Goal: Transaction & Acquisition: Purchase product/service

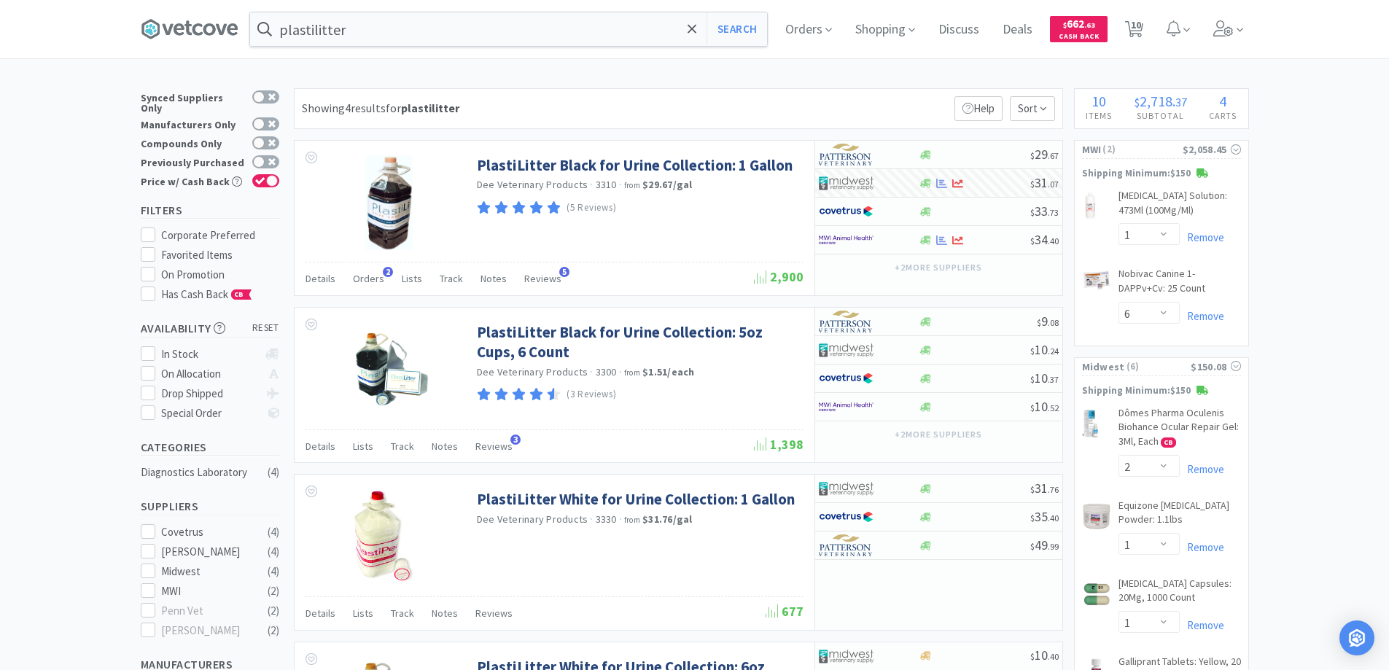
select select "1"
select select "6"
select select "2"
select select "1"
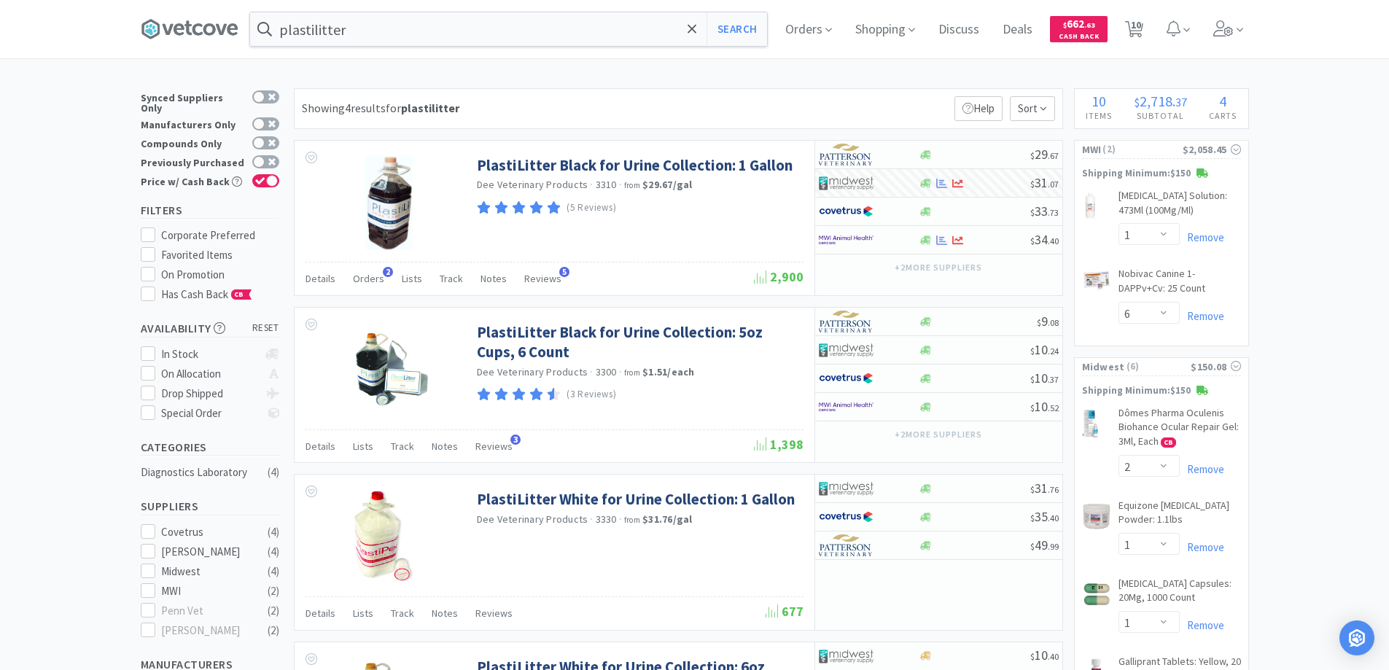
select select "1"
select select "5"
select select "1"
select select "6"
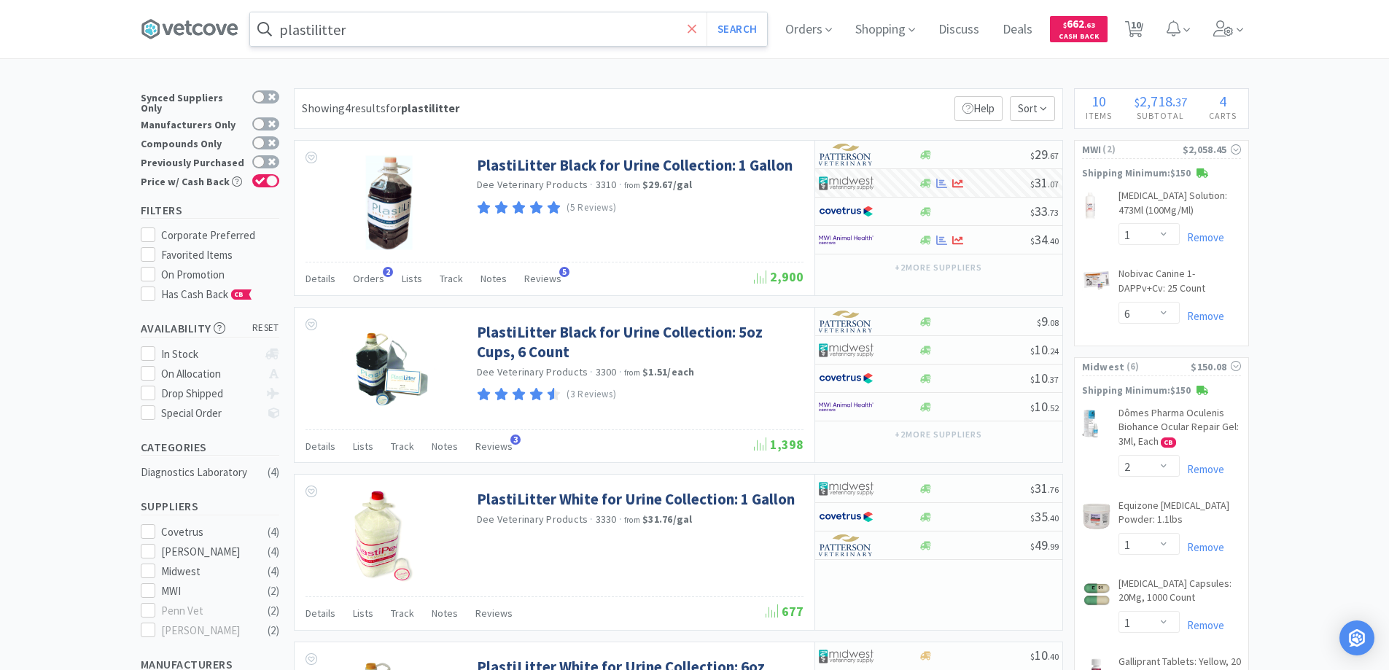
click at [697, 28] on icon at bounding box center [691, 29] width 9 height 15
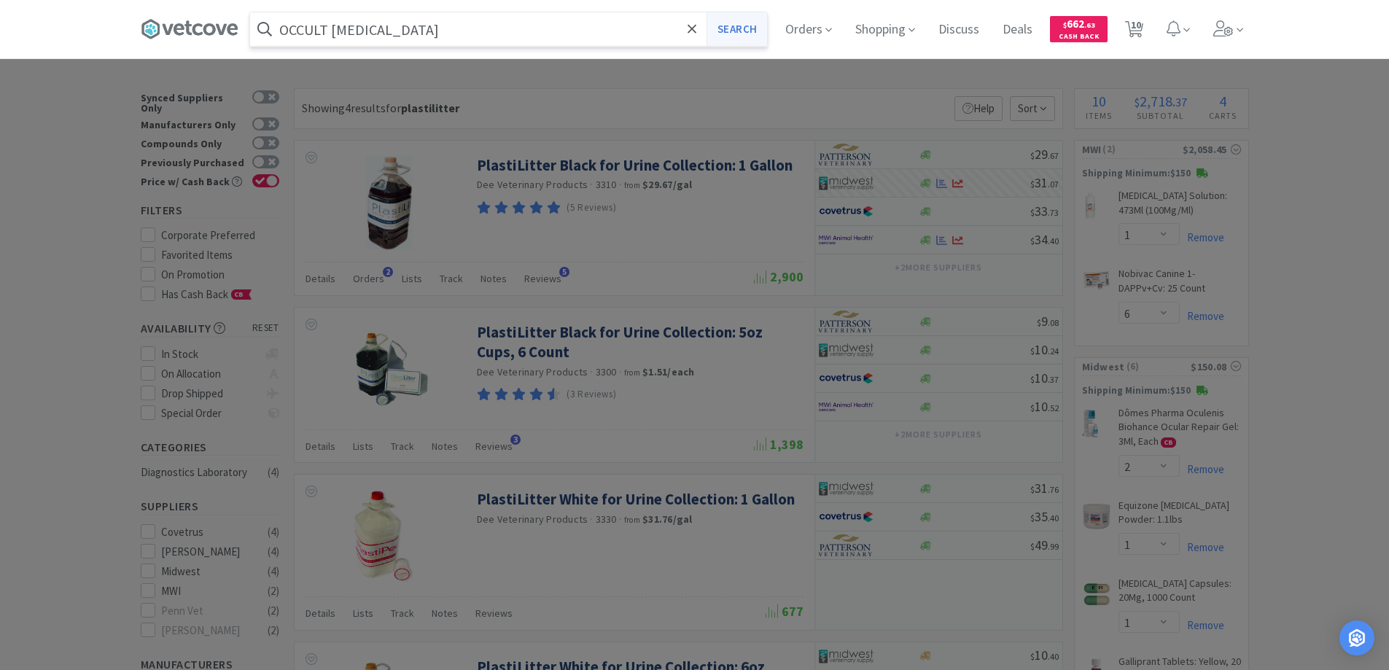
type input "OCCULT [MEDICAL_DATA]"
click at [735, 26] on button "Search" at bounding box center [736, 29] width 61 height 34
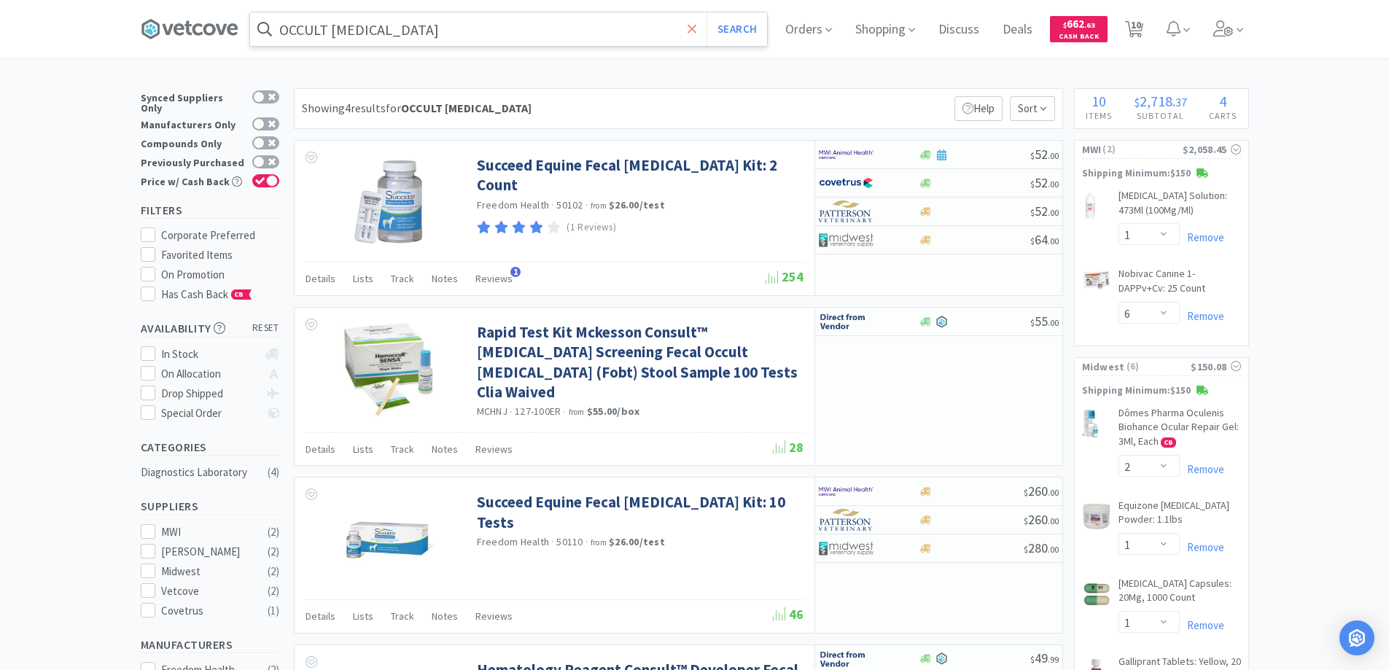
click at [693, 27] on icon at bounding box center [691, 29] width 9 height 15
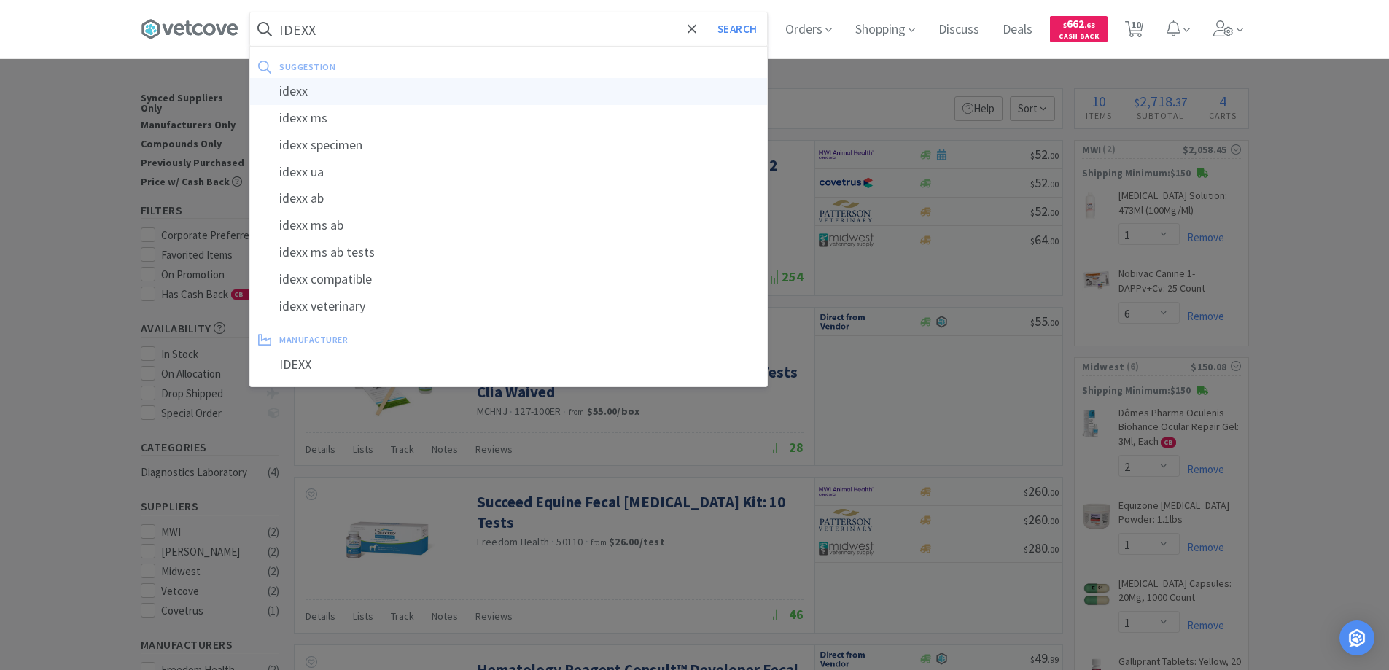
click at [299, 90] on div "idexx" at bounding box center [508, 91] width 517 height 27
type input "idexx"
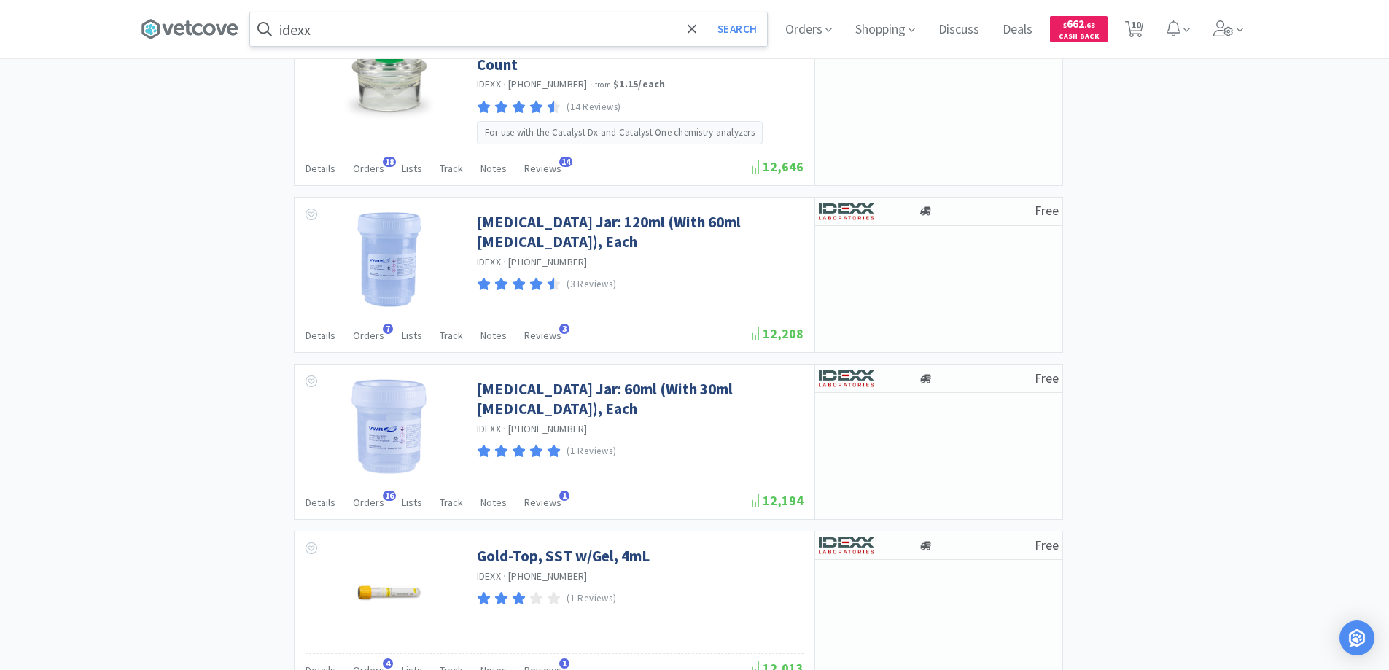
scroll to position [2257, 0]
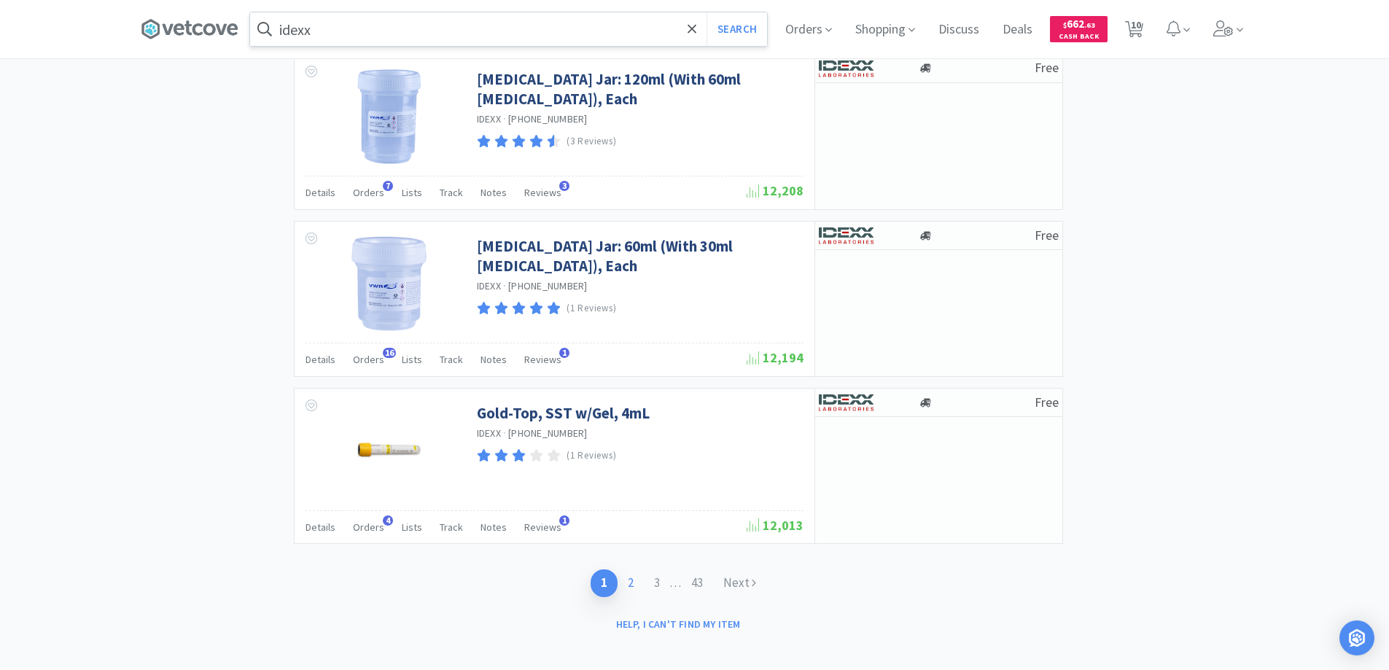
click at [631, 574] on link "2" at bounding box center [630, 582] width 26 height 27
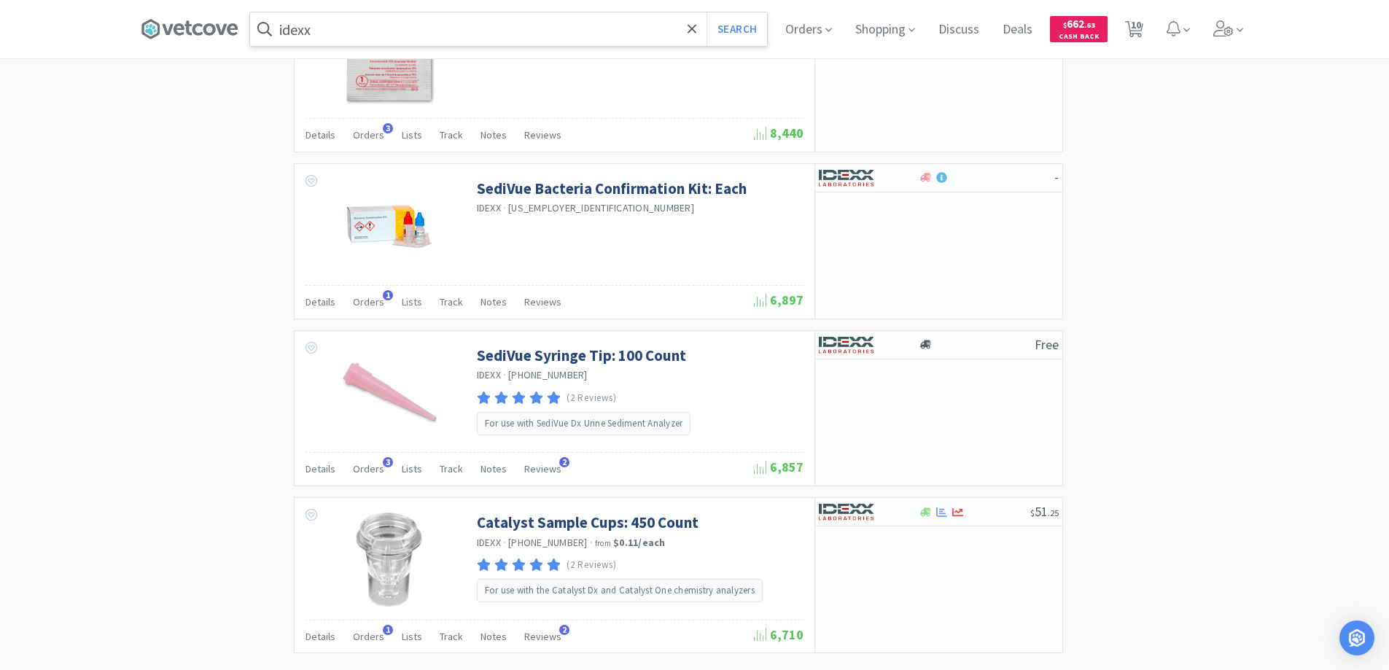
scroll to position [2108, 0]
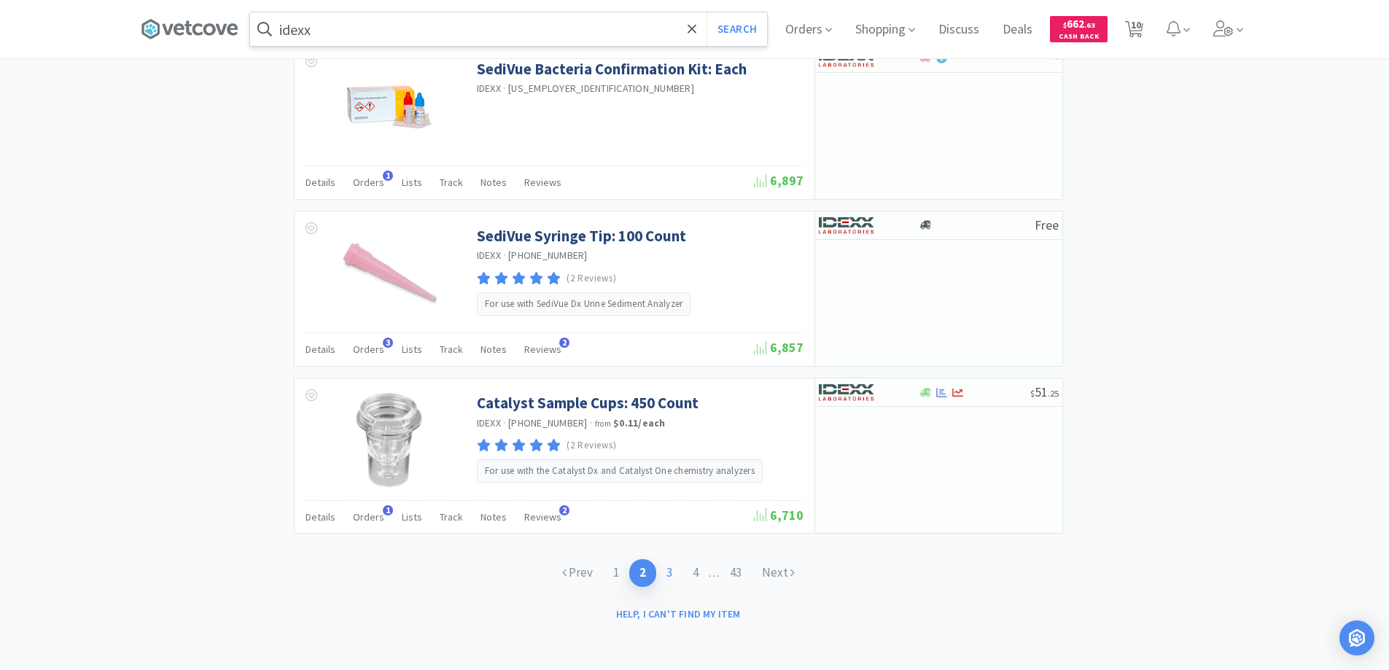
click at [666, 572] on link "3" at bounding box center [669, 572] width 26 height 27
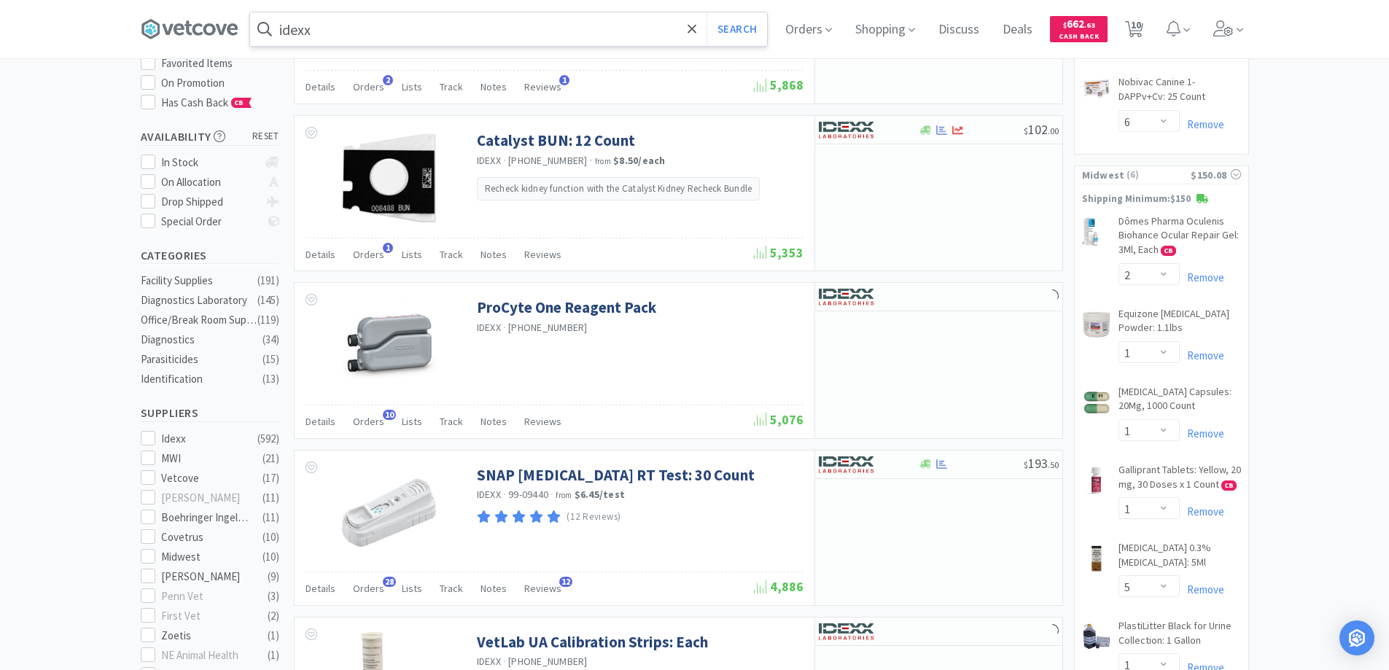
scroll to position [292, 0]
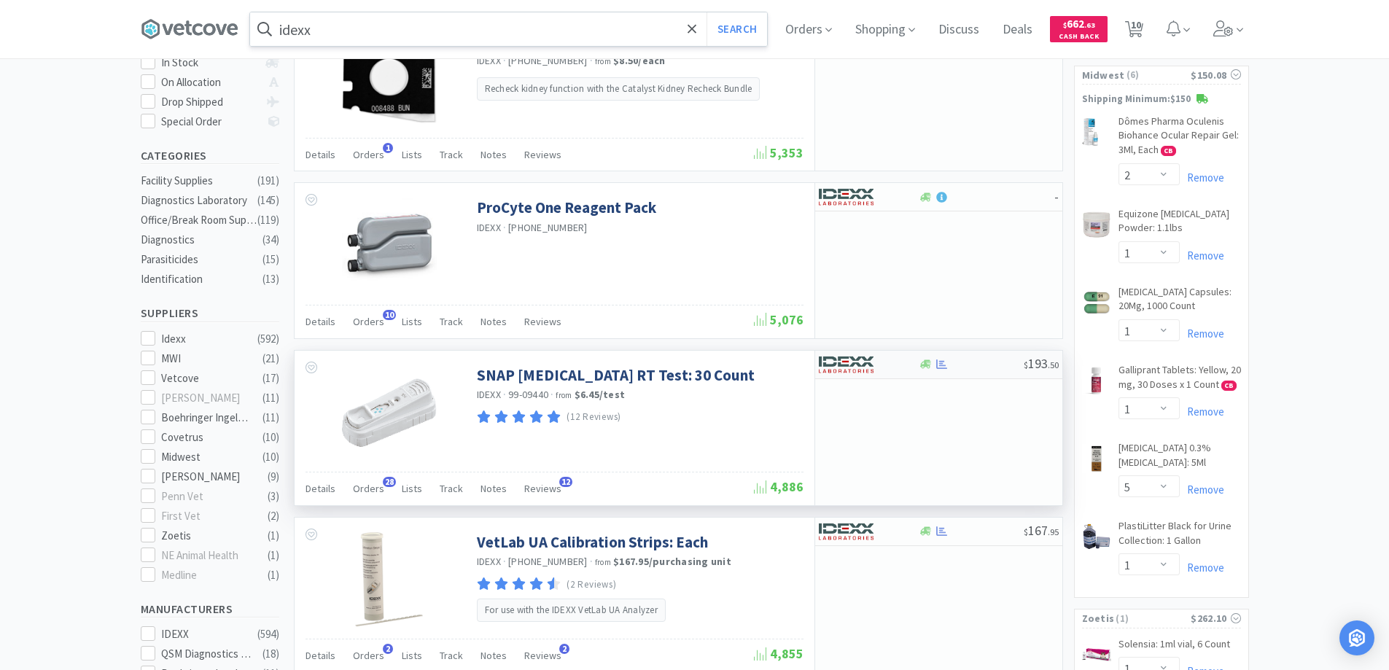
click at [894, 366] on div at bounding box center [859, 364] width 80 height 25
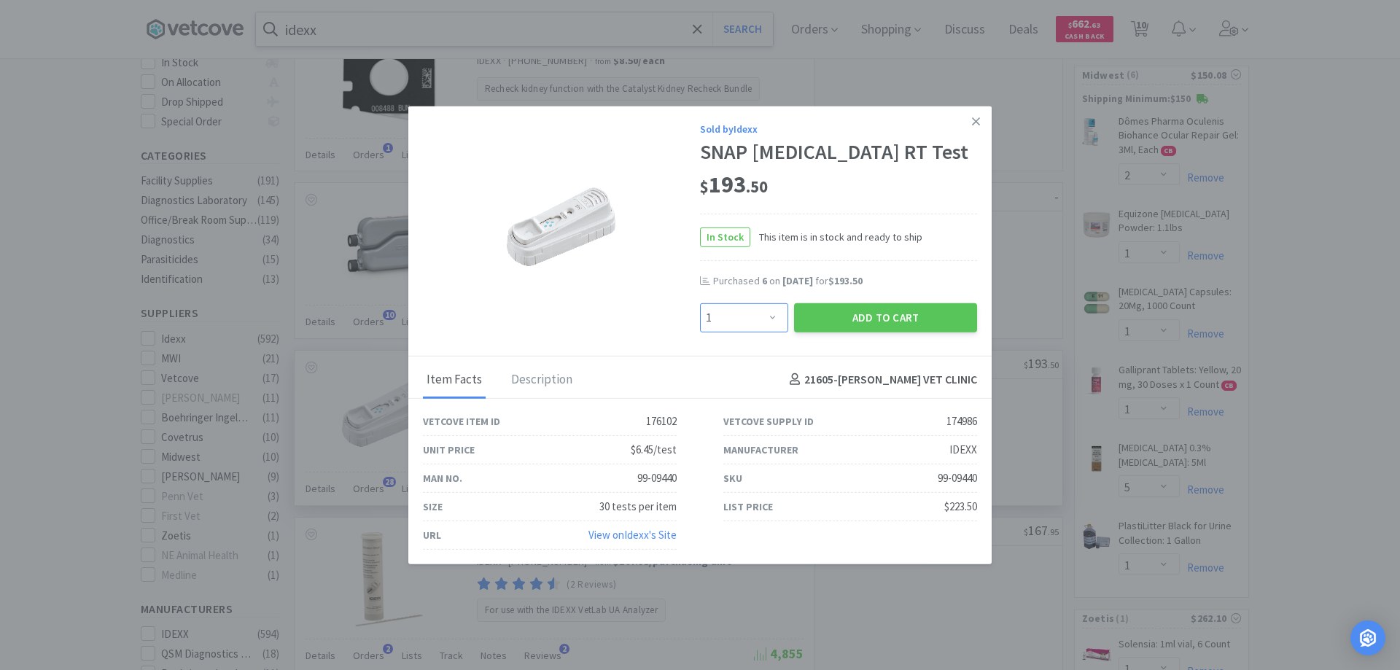
click at [772, 313] on select "Enter Quantity 1 2 3 4 5 6 7 8 9 10 11 12 13 14 15 16 17 18 19 20 Enter Quantity" at bounding box center [744, 317] width 88 height 29
select select "6"
click at [700, 303] on select "Enter Quantity 1 2 3 4 5 6 7 8 9 10 11 12 13 14 15 16 17 18 19 20 Enter Quantity" at bounding box center [744, 317] width 88 height 29
click at [865, 315] on button "Add to Cart" at bounding box center [885, 317] width 183 height 29
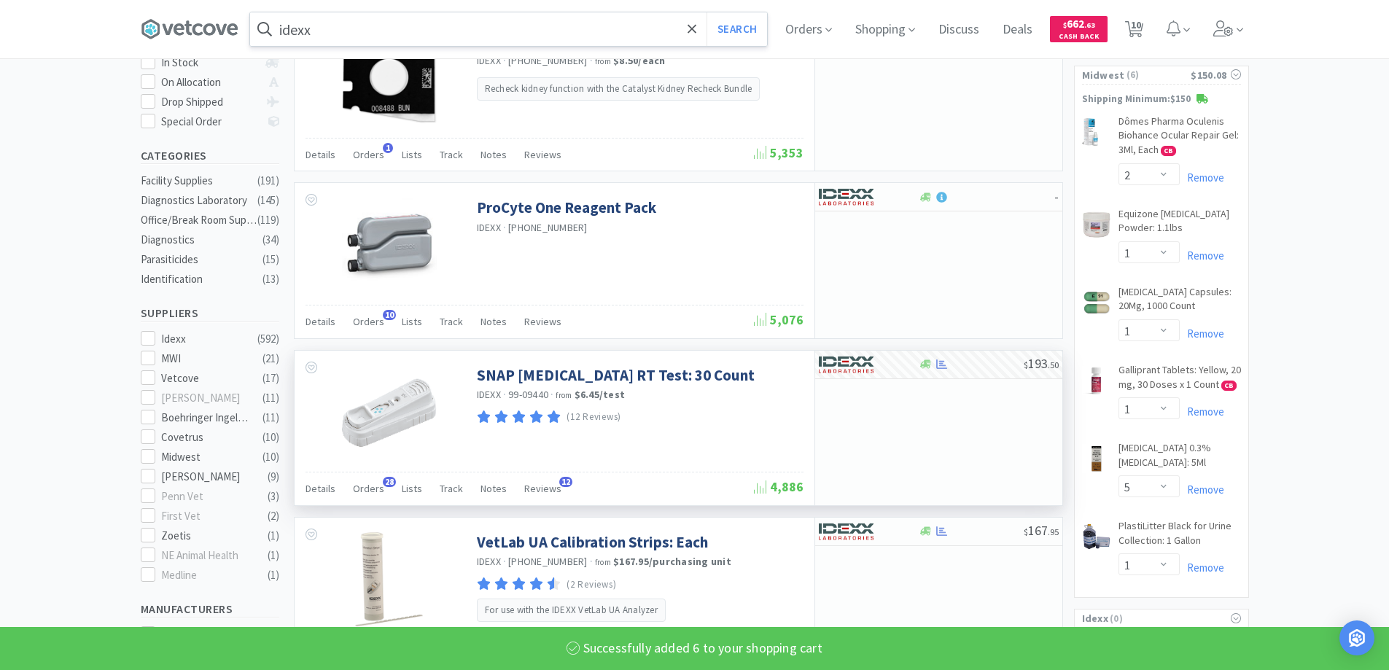
select select "6"
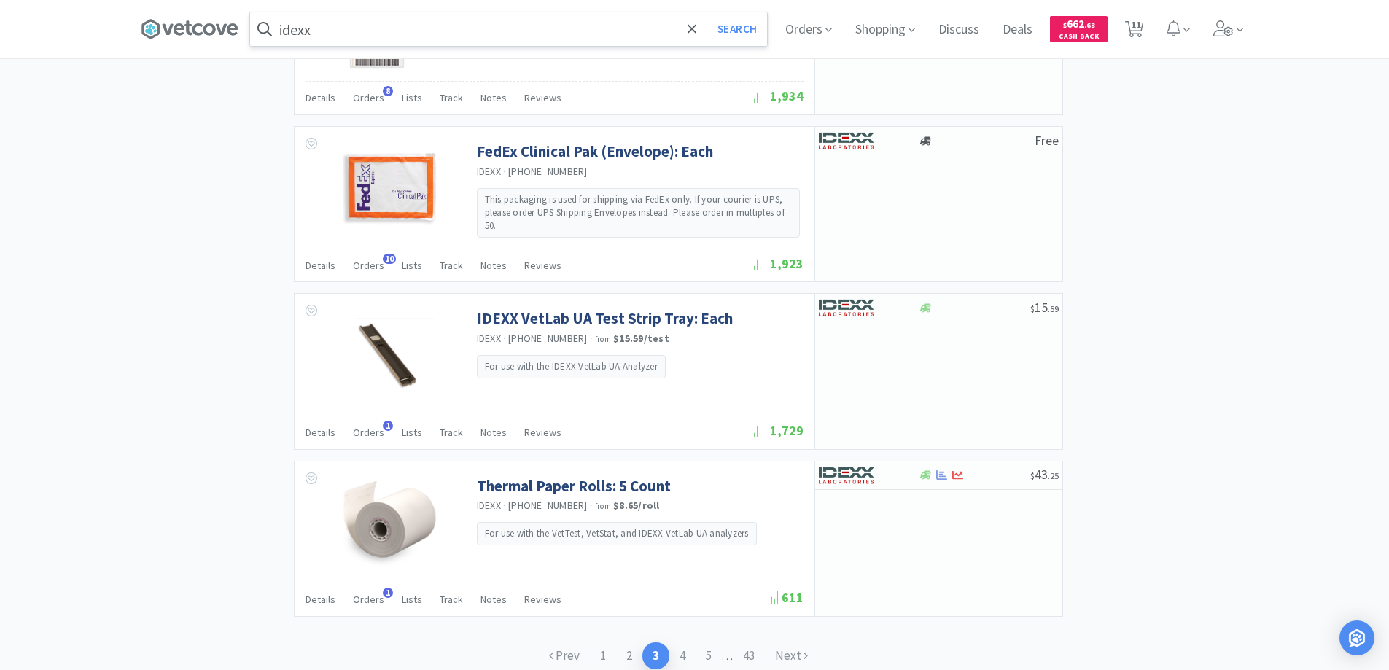
scroll to position [2101, 0]
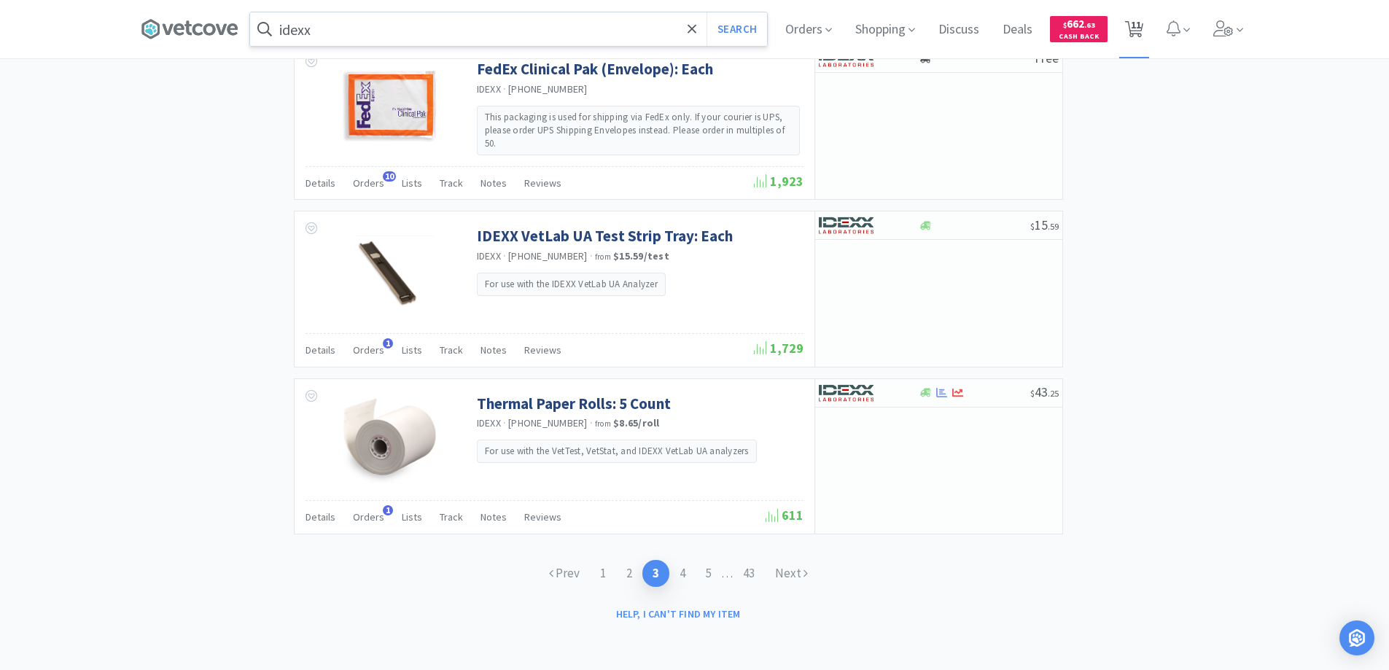
click at [1138, 27] on span "11" at bounding box center [1136, 25] width 10 height 58
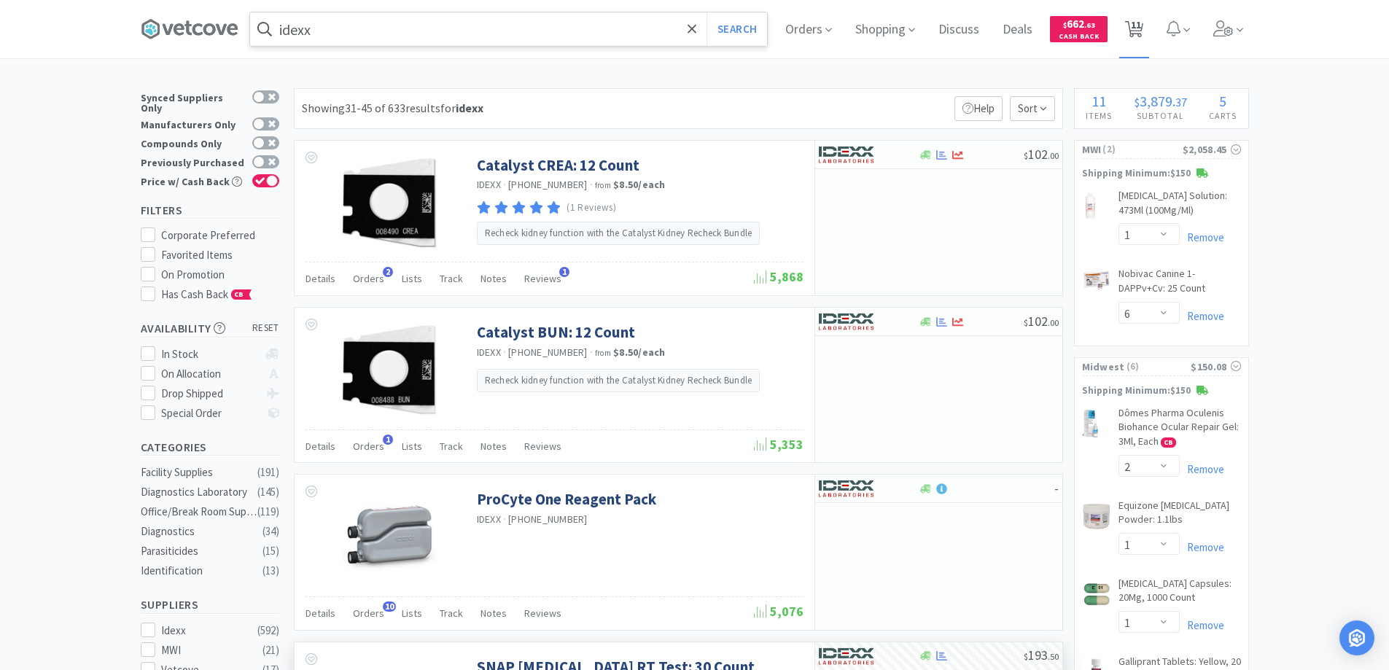
select select "1"
select select "6"
select select "1"
select select "6"
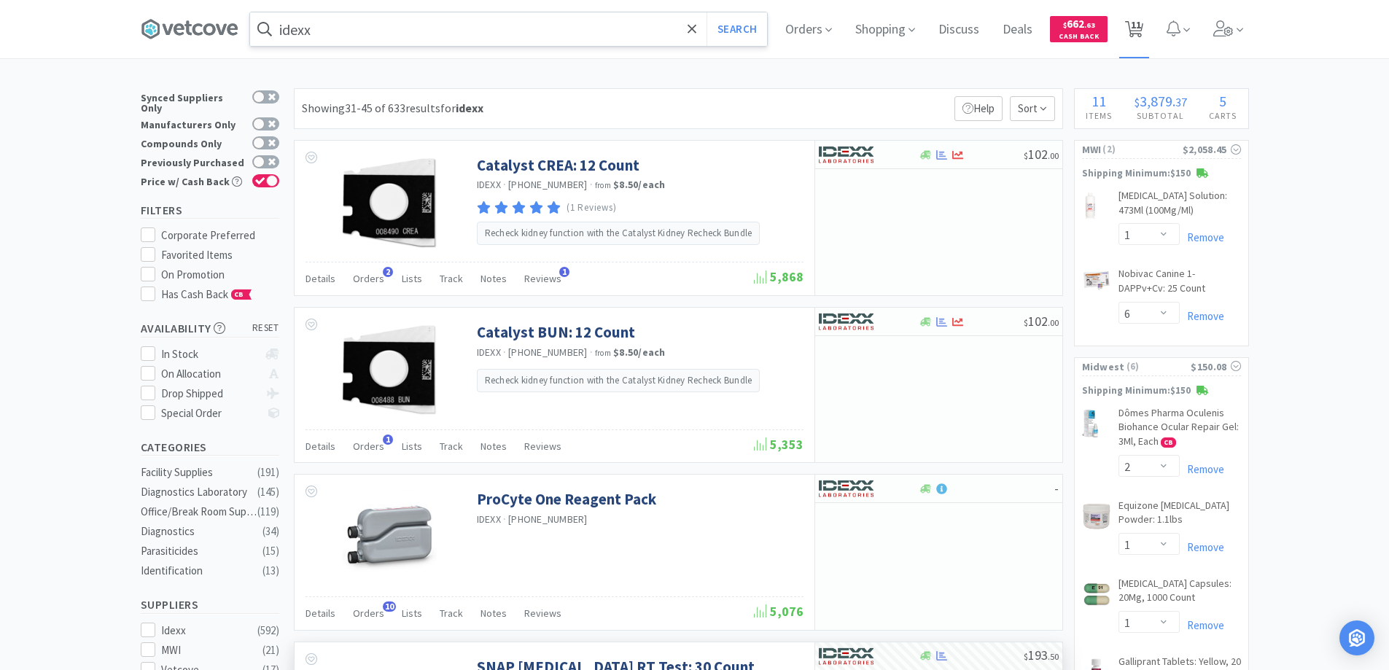
select select "2"
select select "1"
select select "5"
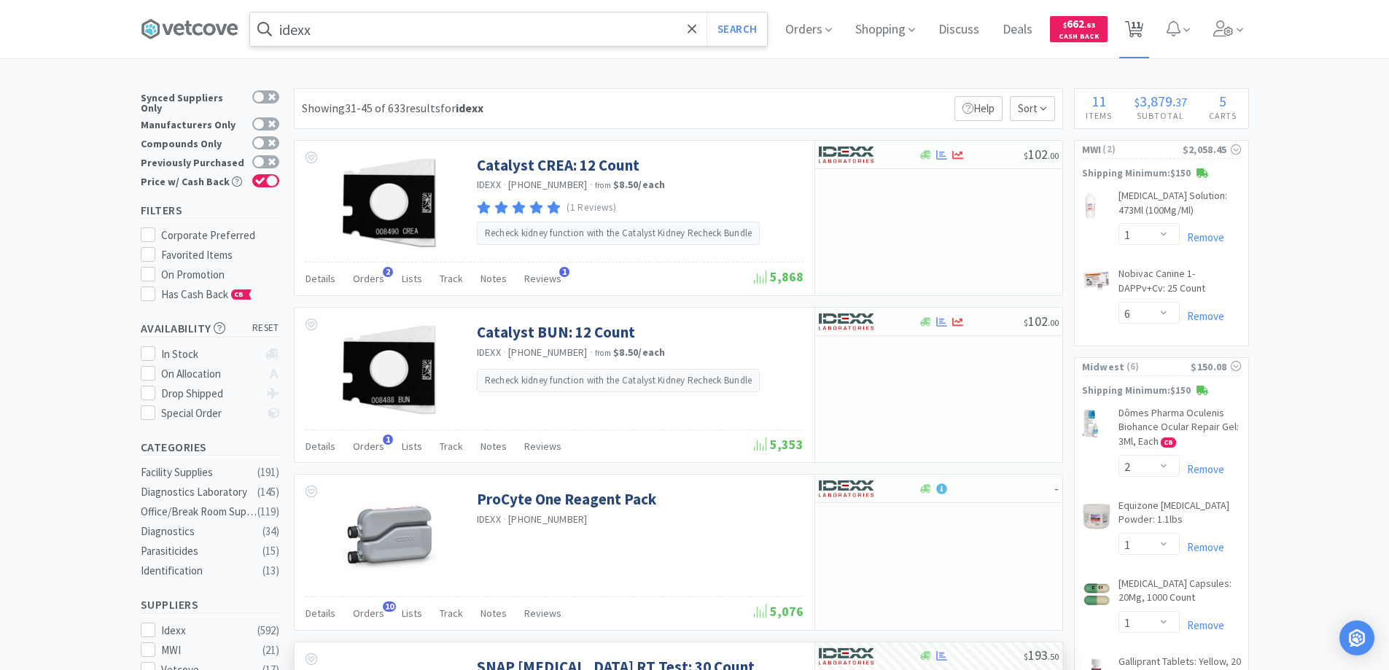
select select "1"
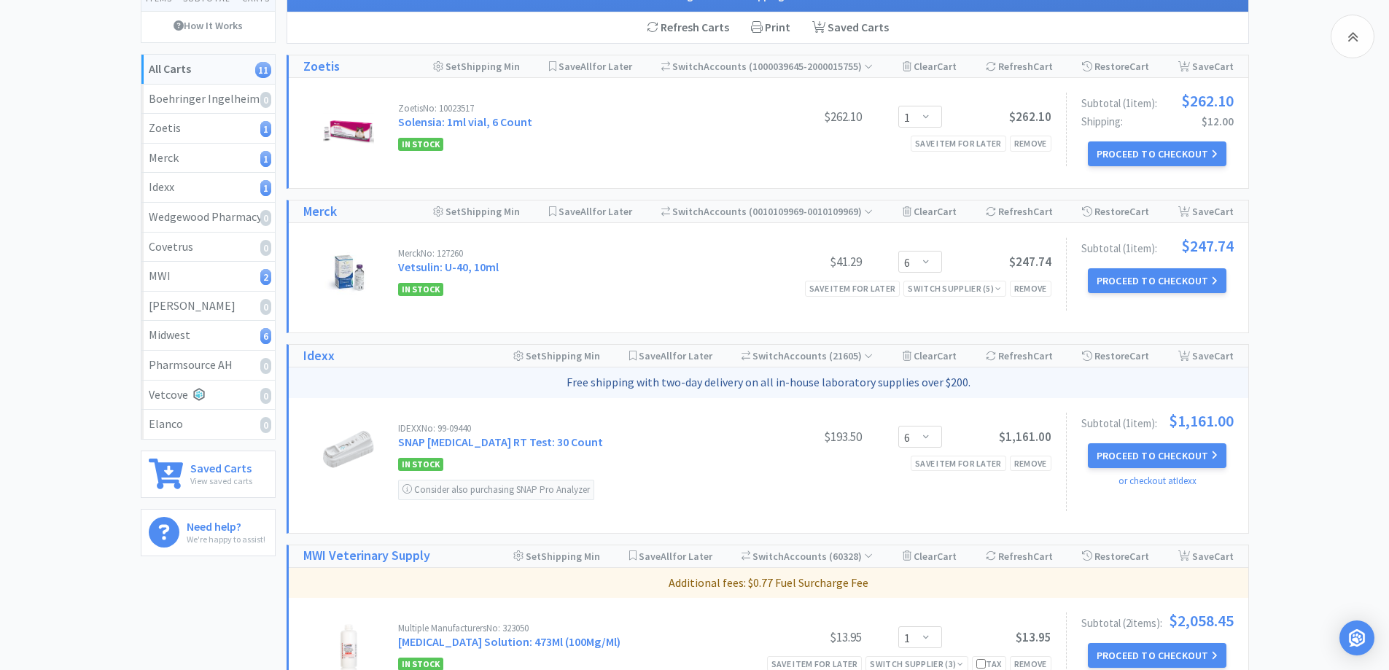
scroll to position [365, 0]
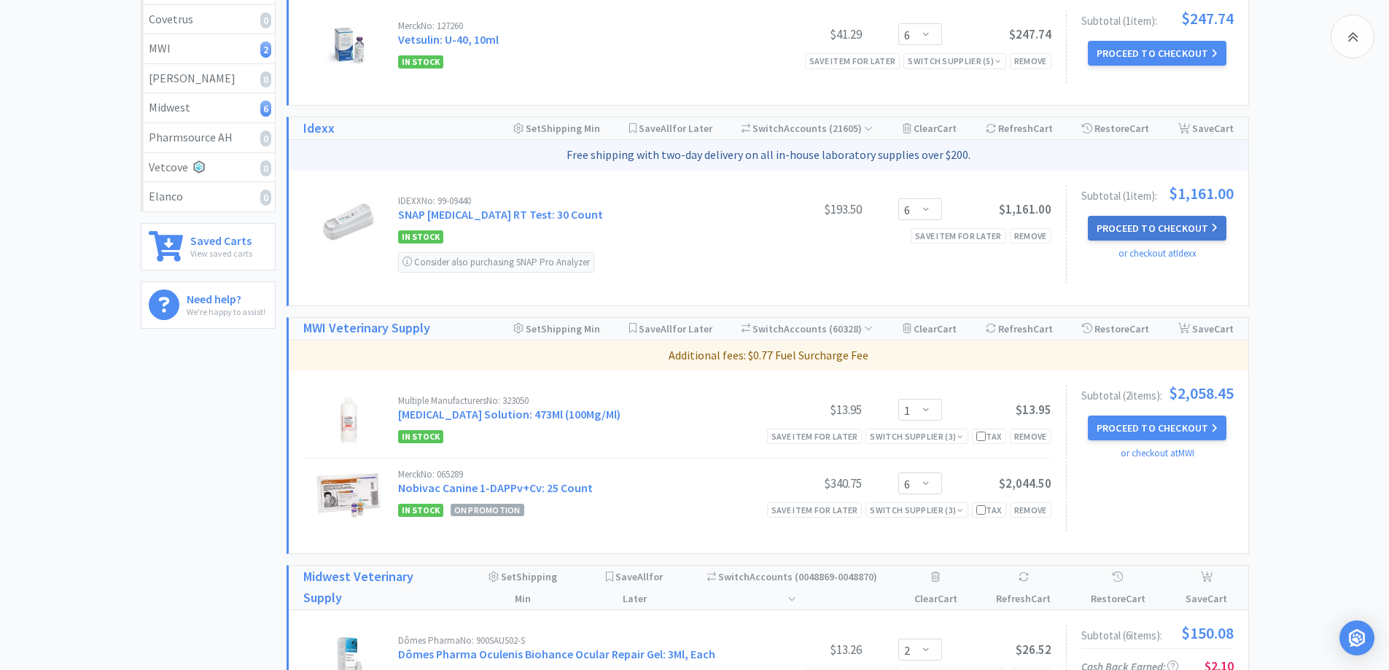
click at [1102, 228] on button "Proceed to Checkout" at bounding box center [1157, 228] width 139 height 25
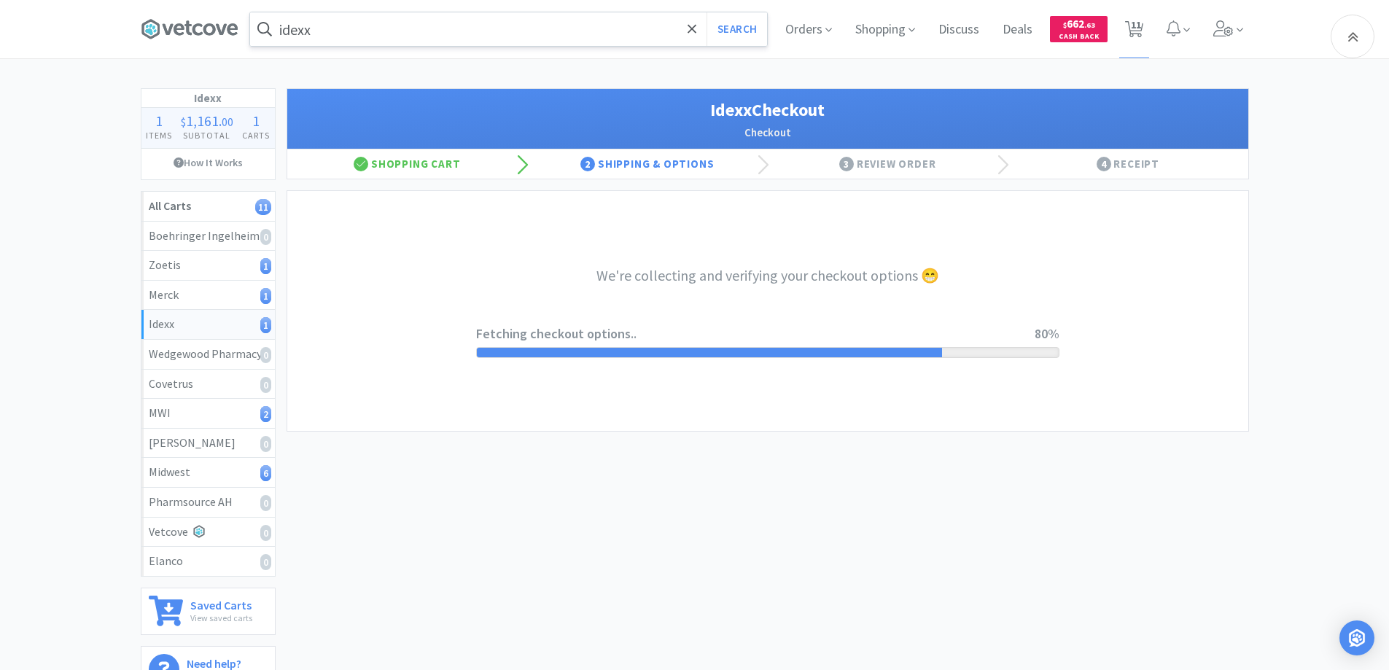
select select "904"
select select "003"
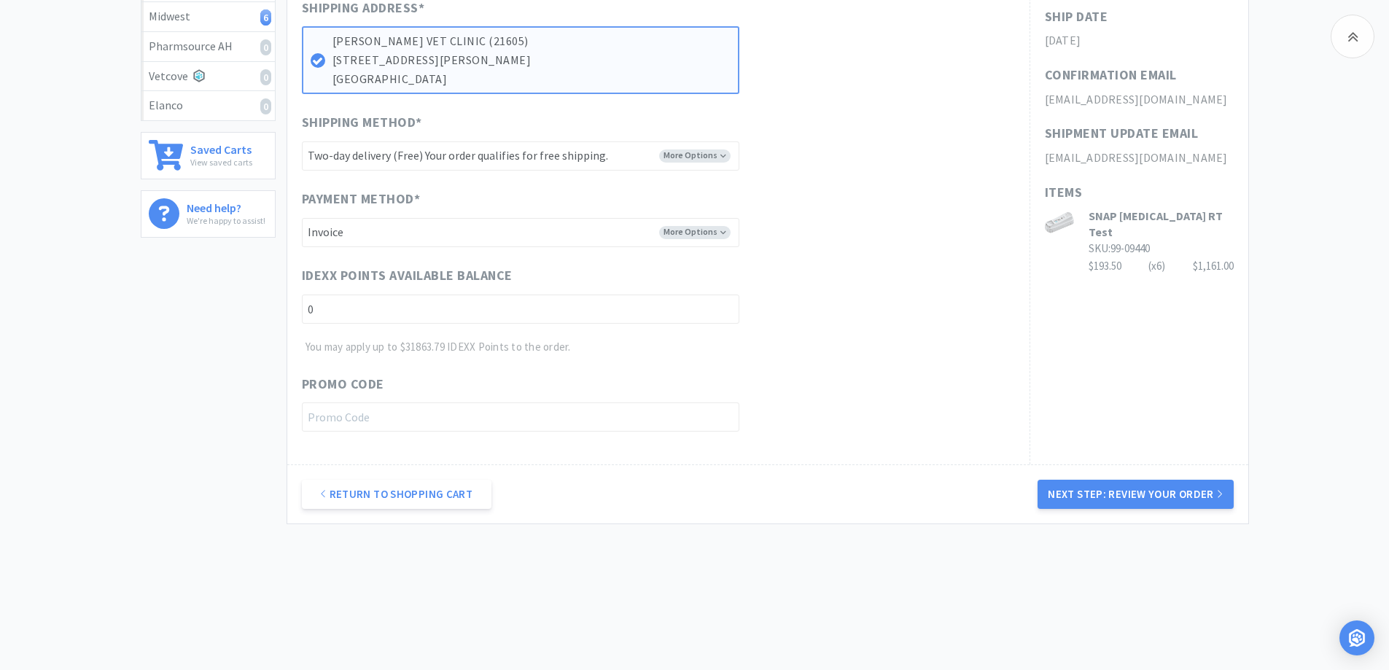
scroll to position [459, 0]
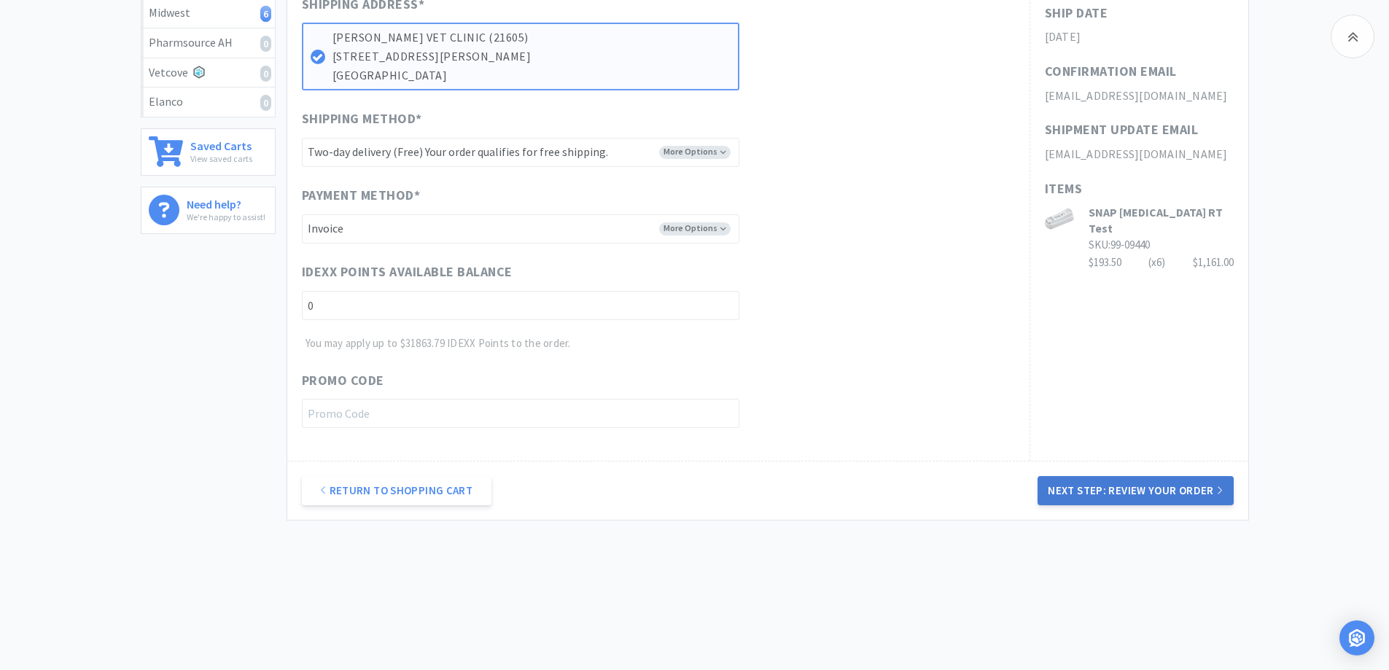
click at [1123, 489] on button "Next Step: Review Your Order" at bounding box center [1134, 490] width 195 height 29
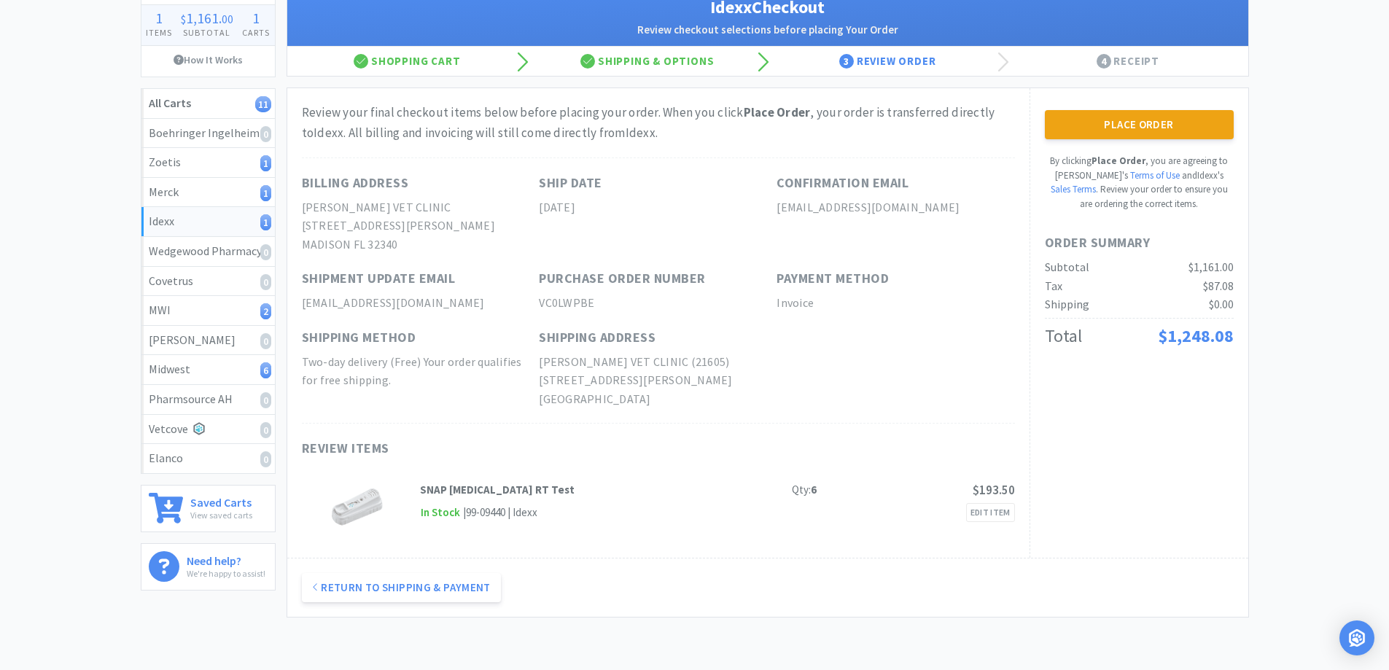
scroll to position [0, 0]
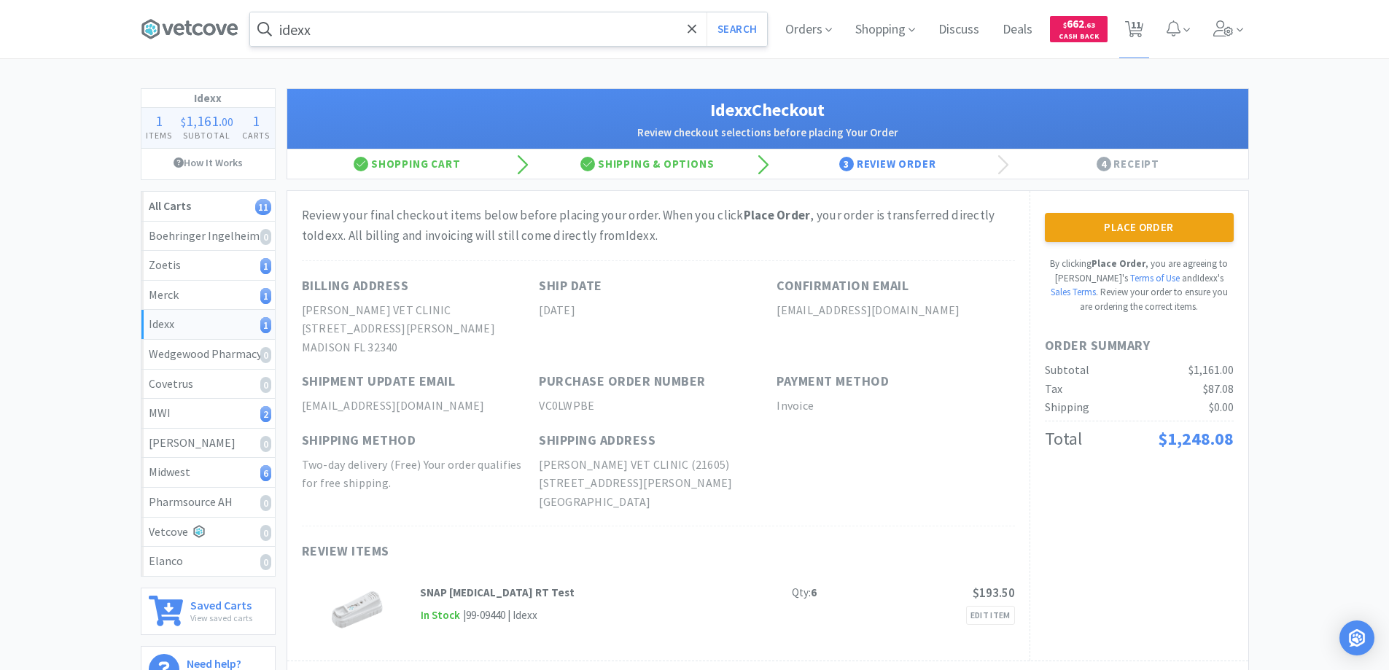
click at [1126, 221] on button "Place Order" at bounding box center [1139, 227] width 189 height 29
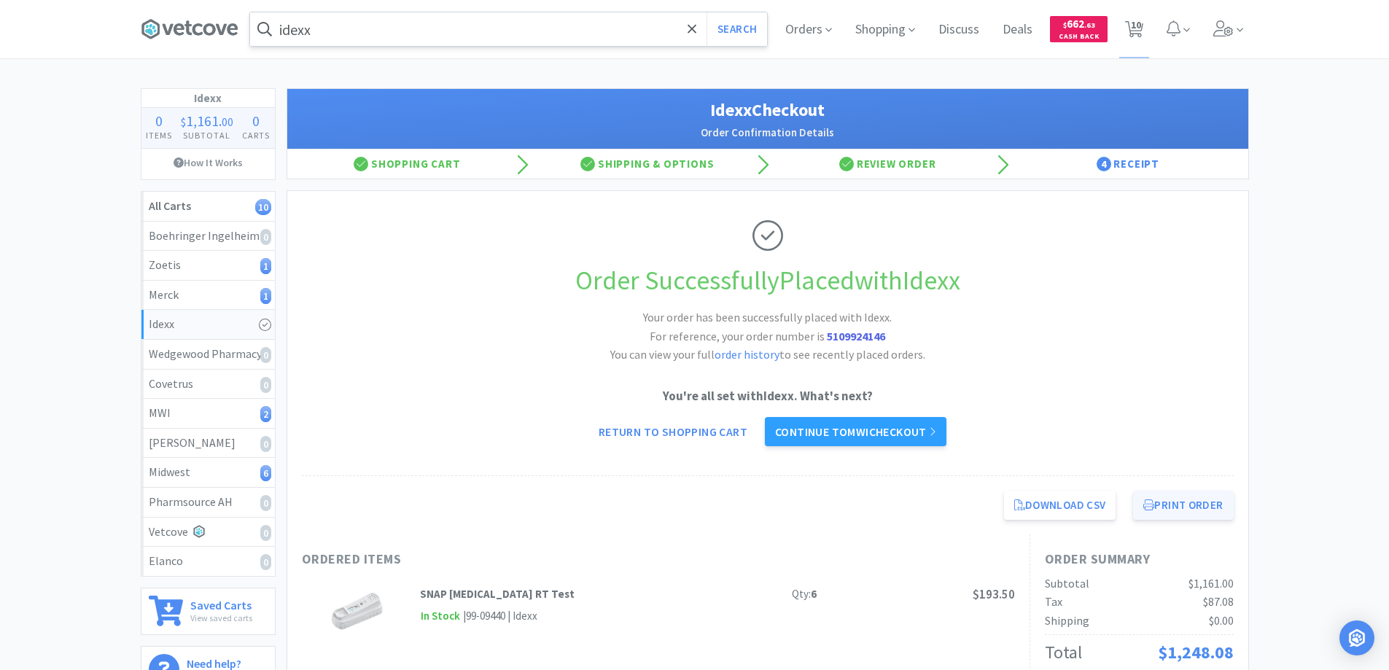
click at [1181, 510] on button "Print Order" at bounding box center [1183, 505] width 100 height 29
click at [1139, 28] on span "10" at bounding box center [1136, 25] width 10 height 58
select select "1"
select select "6"
select select "1"
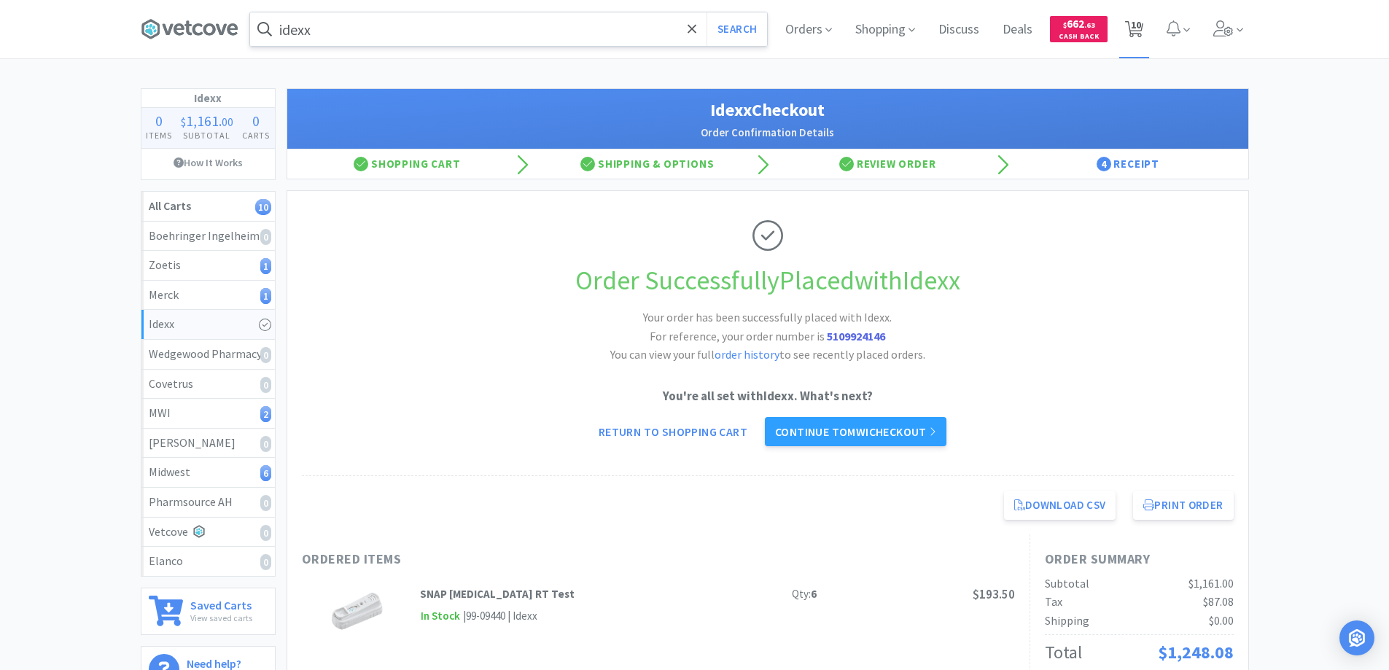
select select "6"
select select "2"
select select "1"
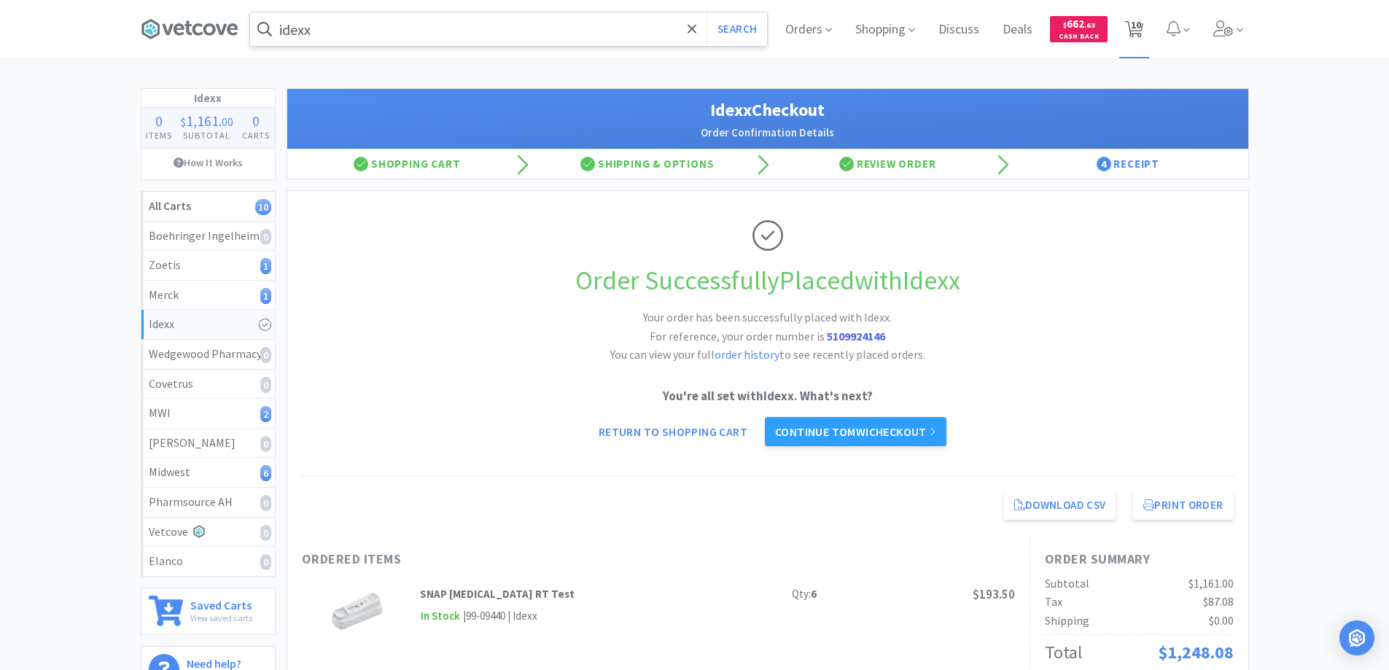
select select "5"
select select "1"
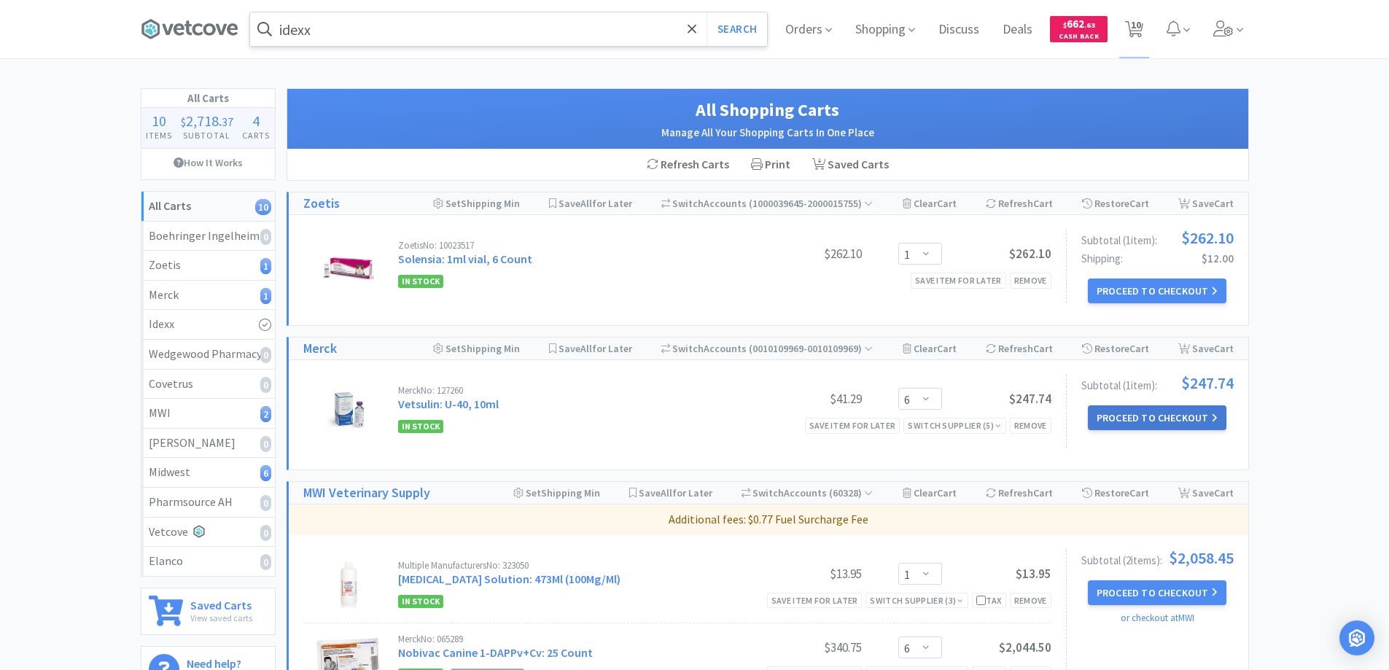
click at [1112, 415] on button "Proceed to Checkout" at bounding box center [1157, 417] width 139 height 25
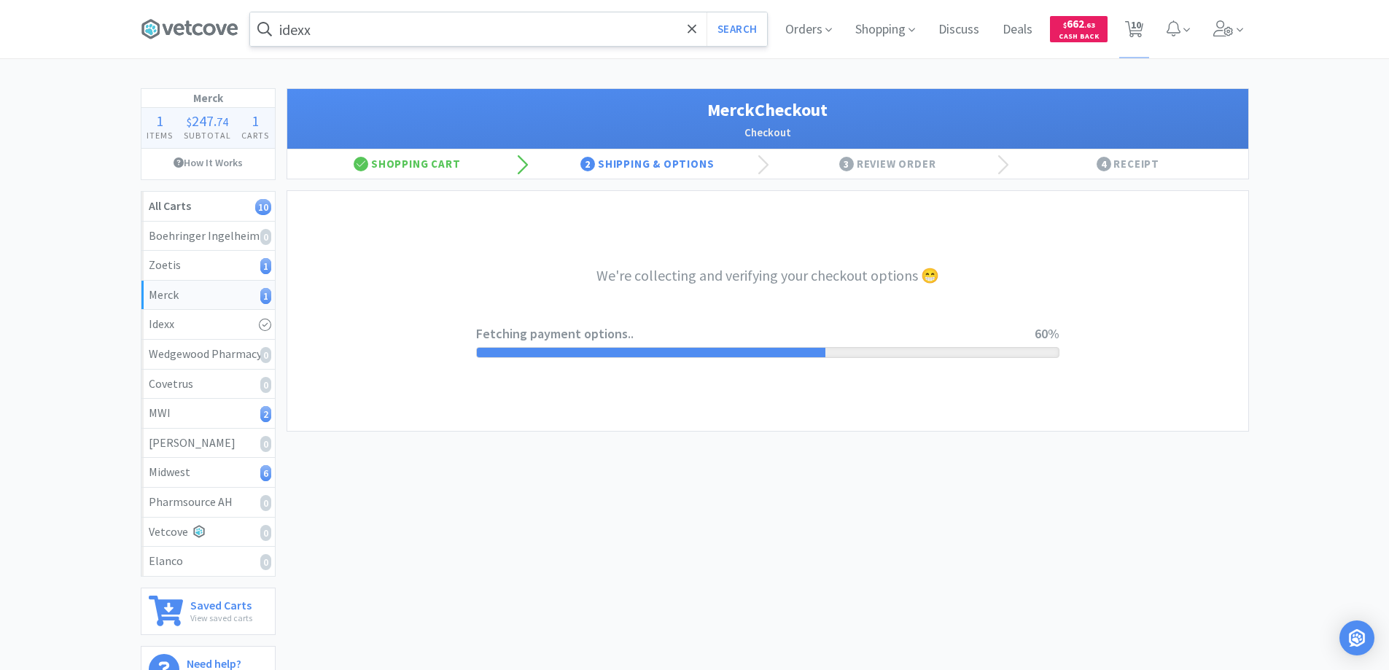
select select "-E803-9633-Q2BK98JX4CWZ1W"
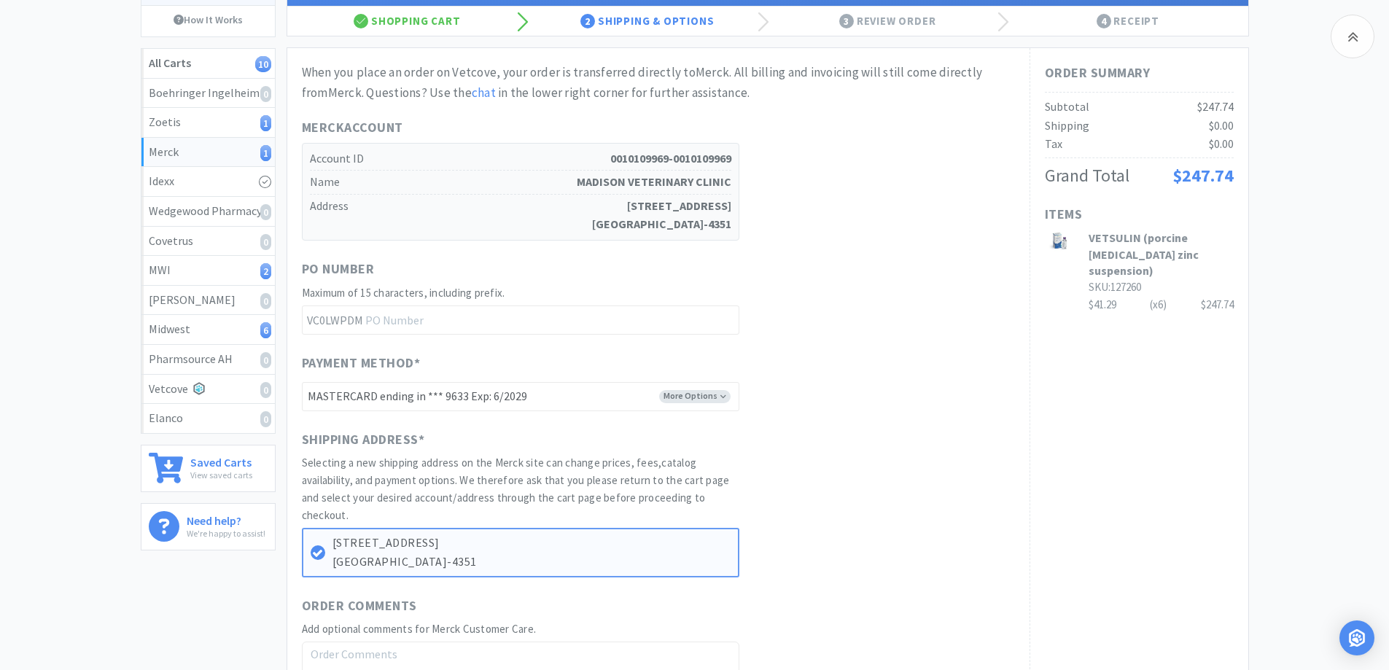
scroll to position [326, 0]
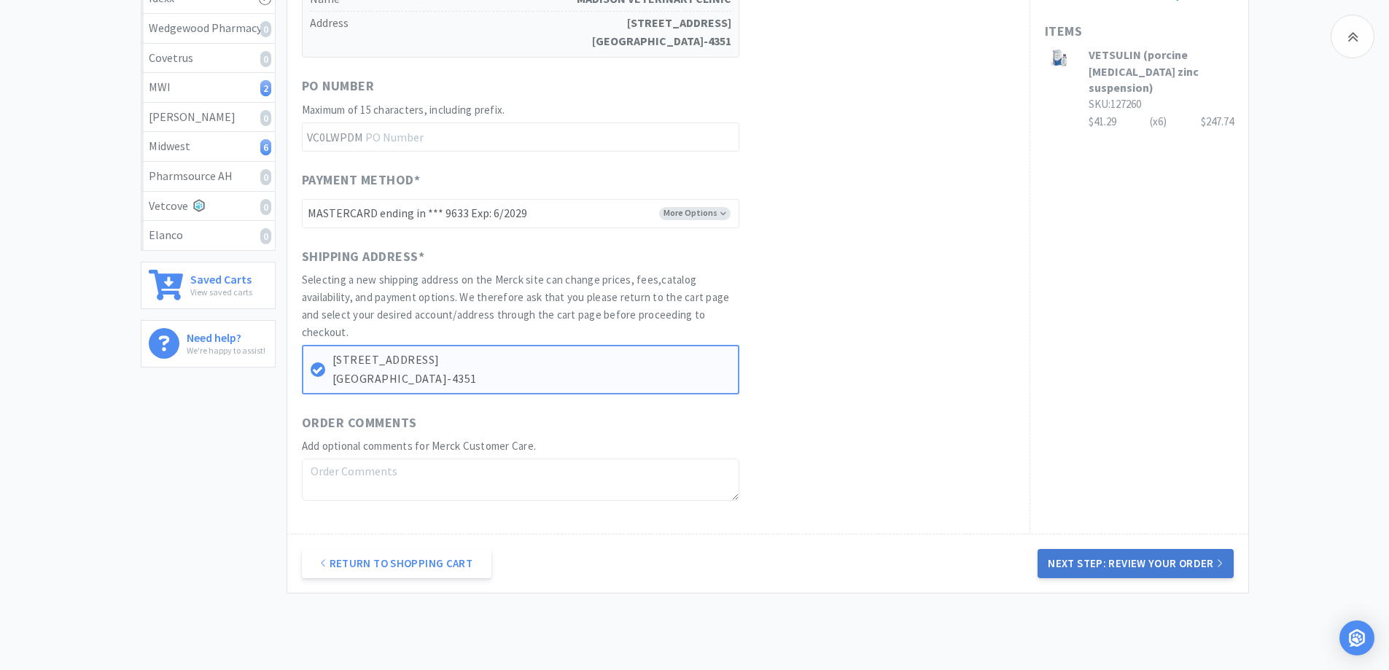
click at [1084, 560] on button "Next Step: Review Your Order" at bounding box center [1134, 563] width 195 height 29
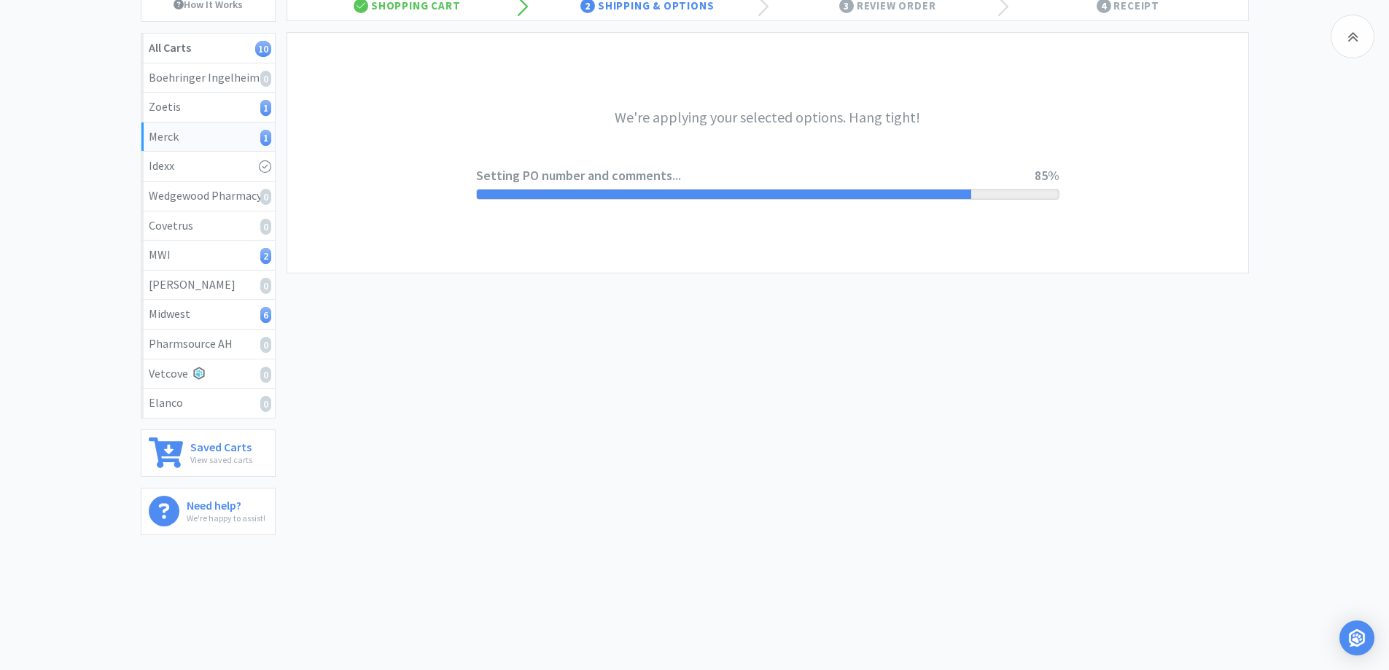
scroll to position [0, 0]
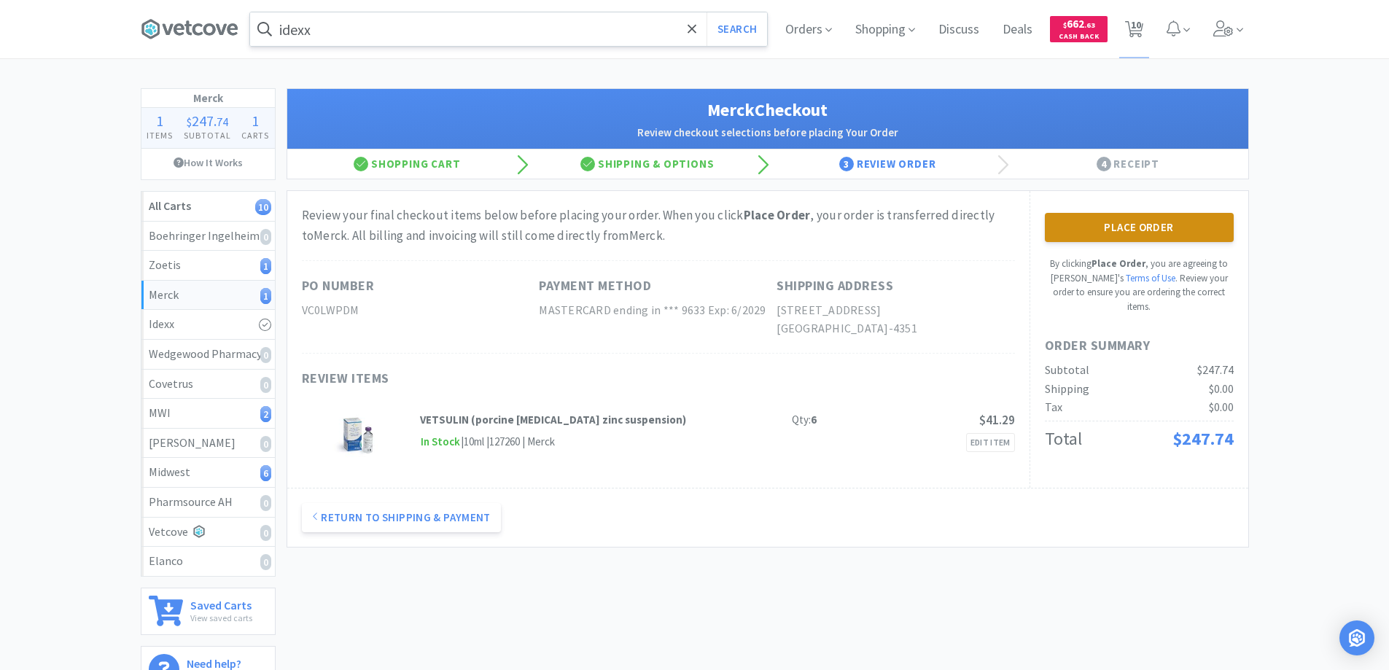
click at [1121, 227] on button "Place Order" at bounding box center [1139, 227] width 189 height 29
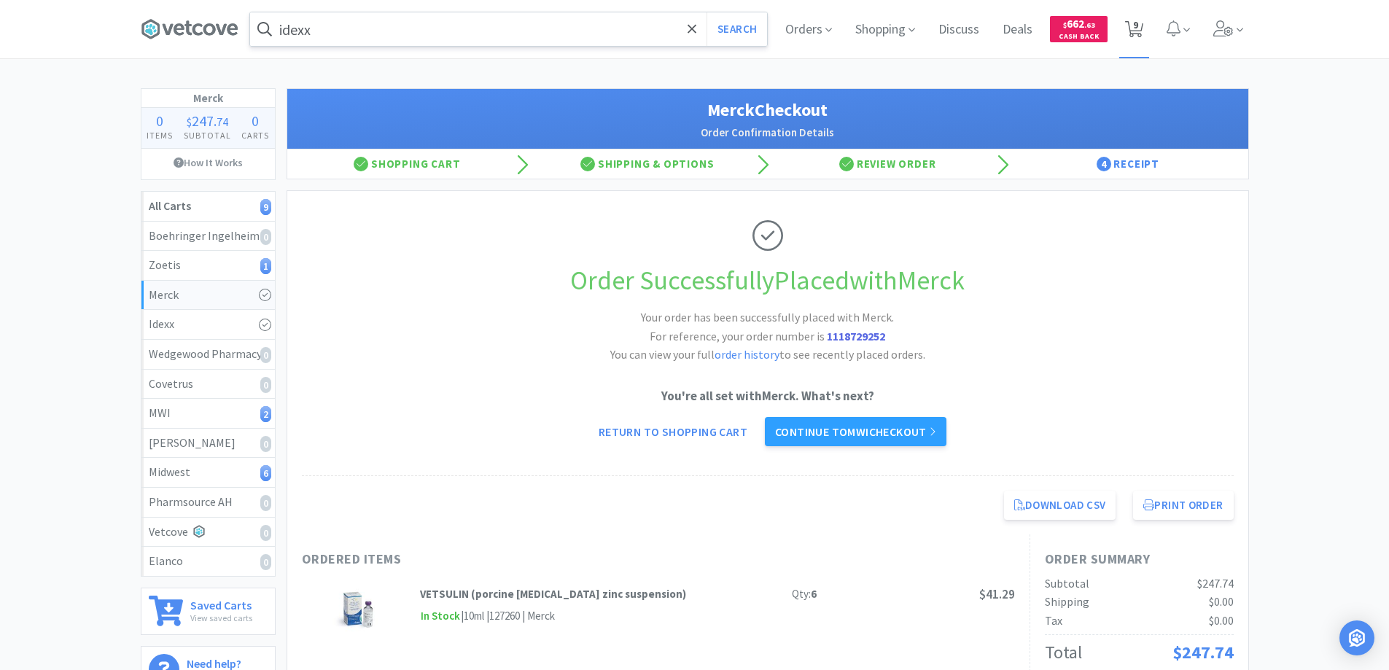
click at [1137, 23] on span "9" at bounding box center [1135, 25] width 5 height 58
select select "1"
select select "6"
select select "2"
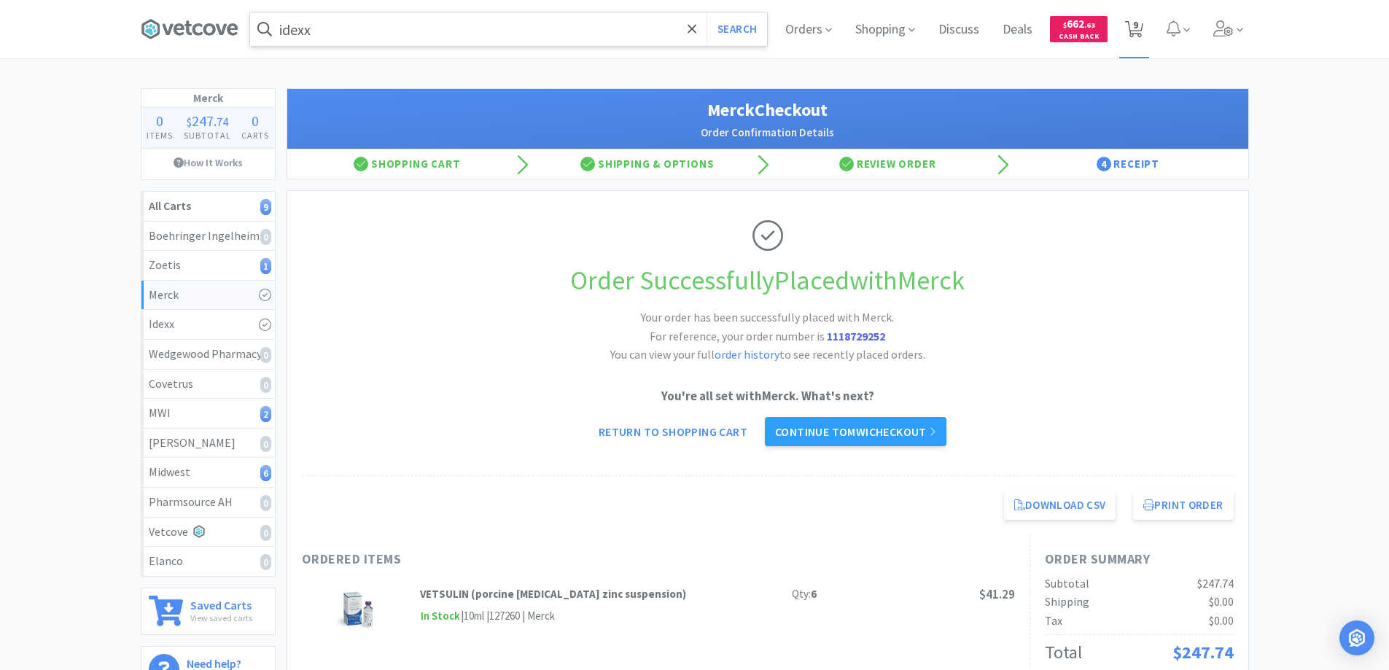
select select "1"
select select "5"
select select "1"
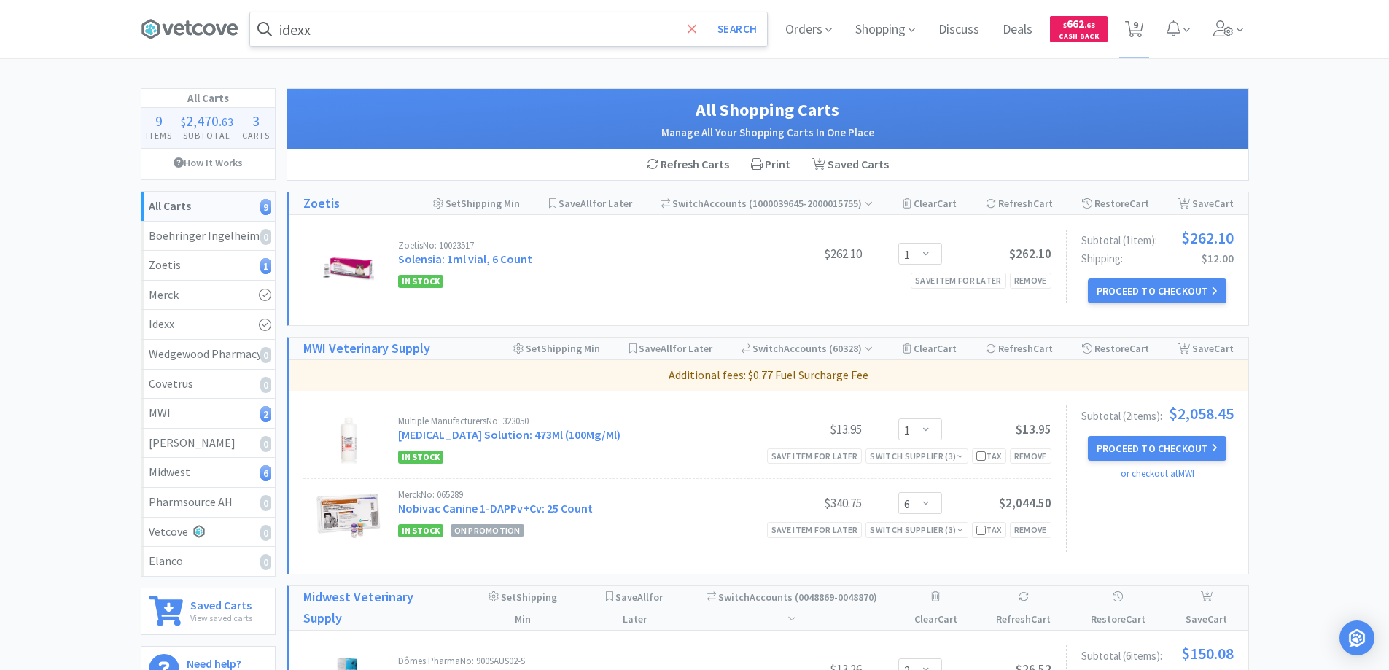
click at [694, 28] on icon at bounding box center [691, 29] width 9 height 15
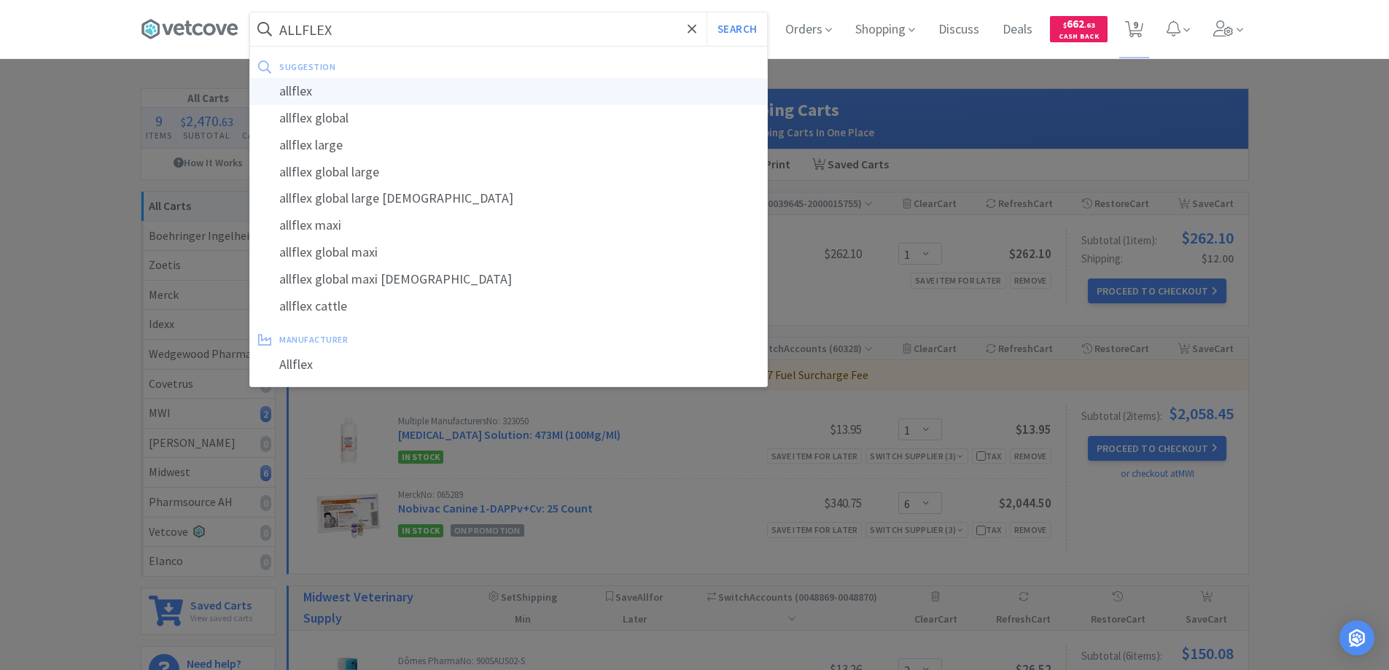
click at [296, 87] on div "allflex" at bounding box center [508, 91] width 517 height 27
type input "allflex"
select select "1"
select select "6"
select select "2"
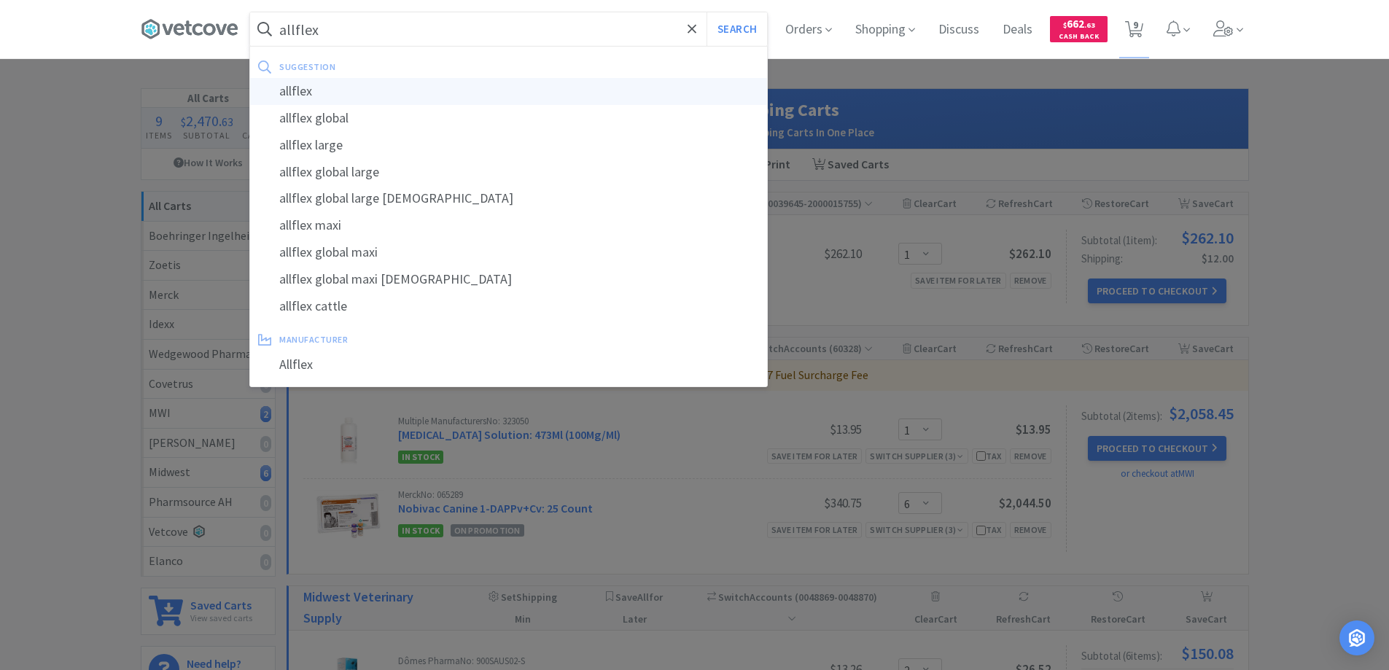
select select "1"
select select "5"
select select "1"
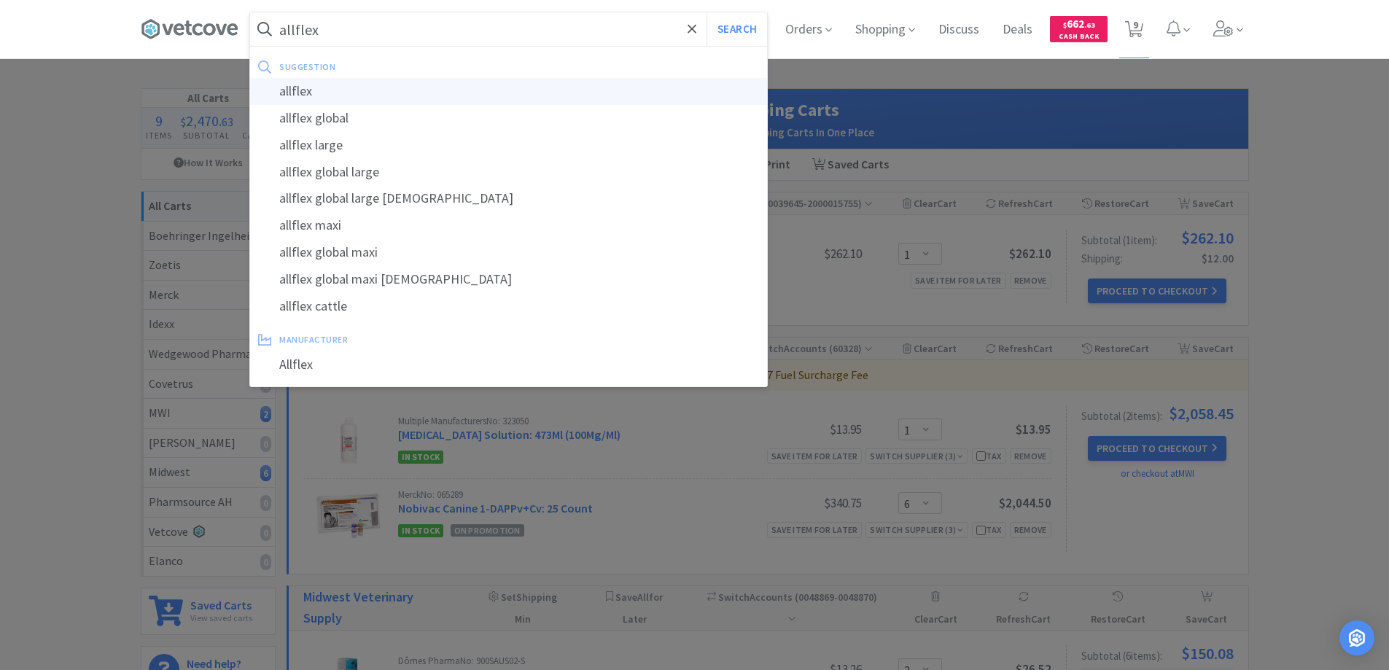
select select "1"
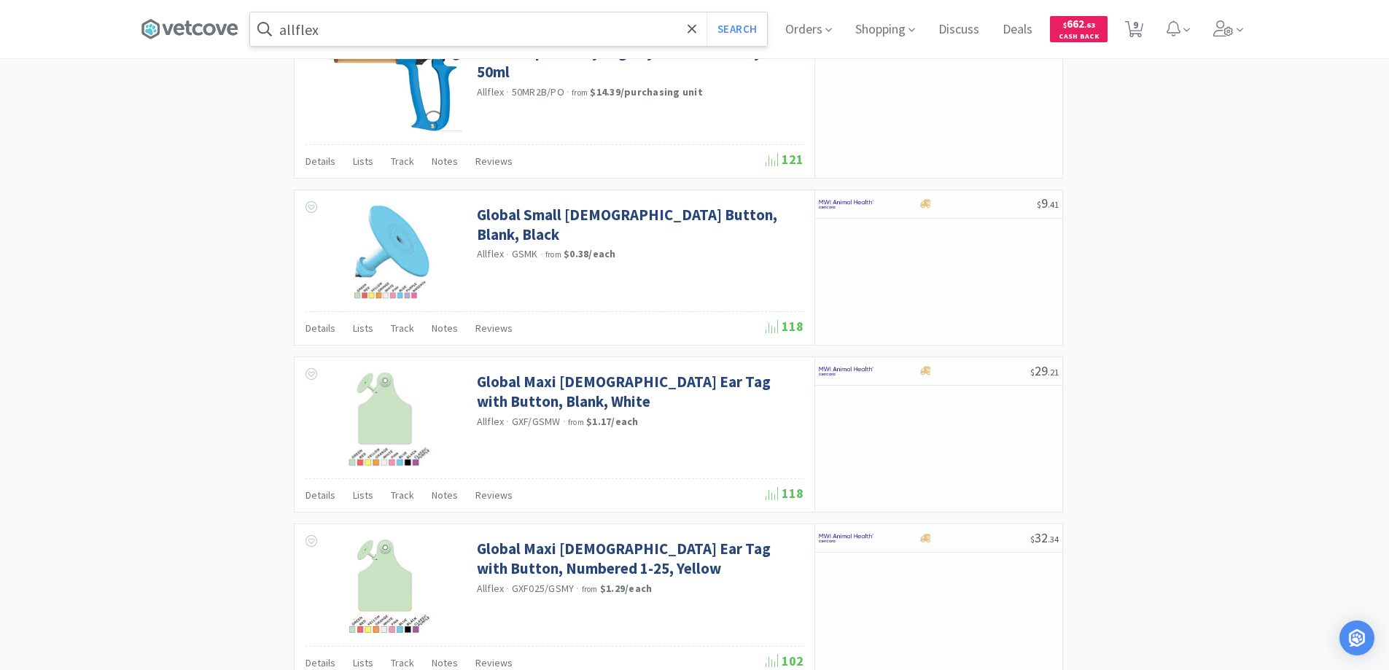
scroll to position [2086, 0]
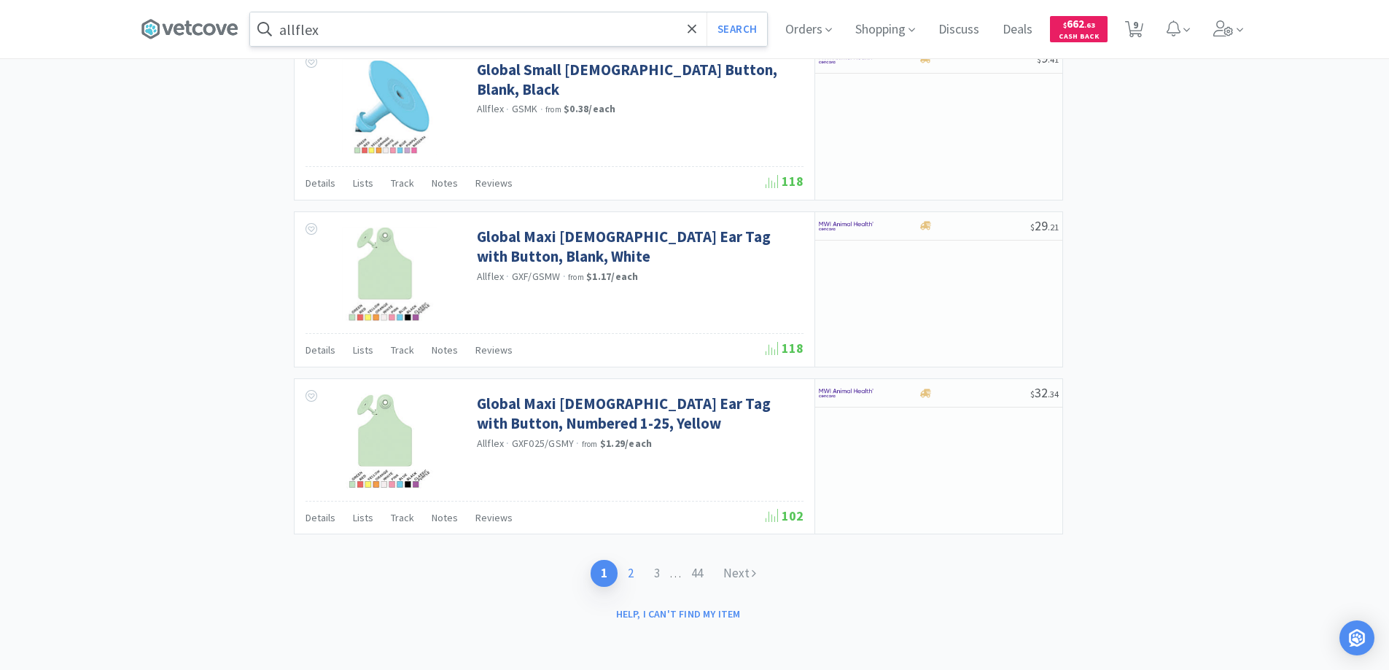
click at [626, 572] on link "2" at bounding box center [630, 573] width 26 height 27
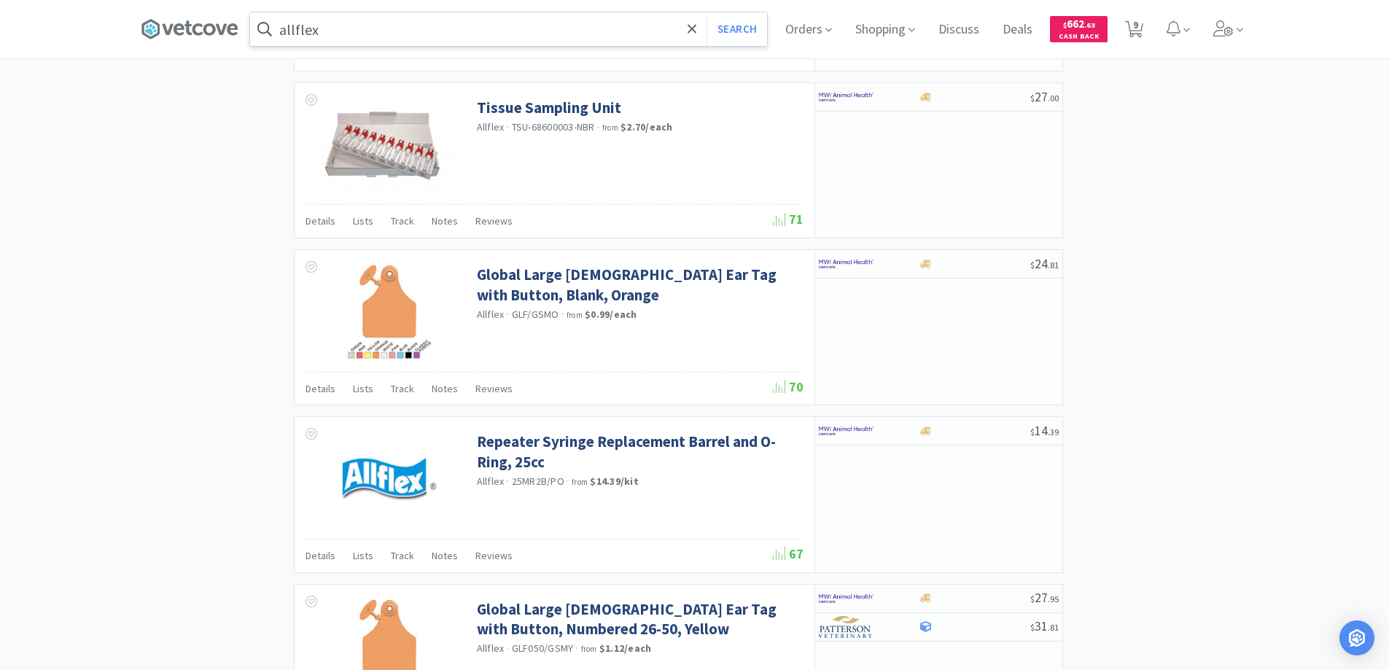
scroll to position [2101, 0]
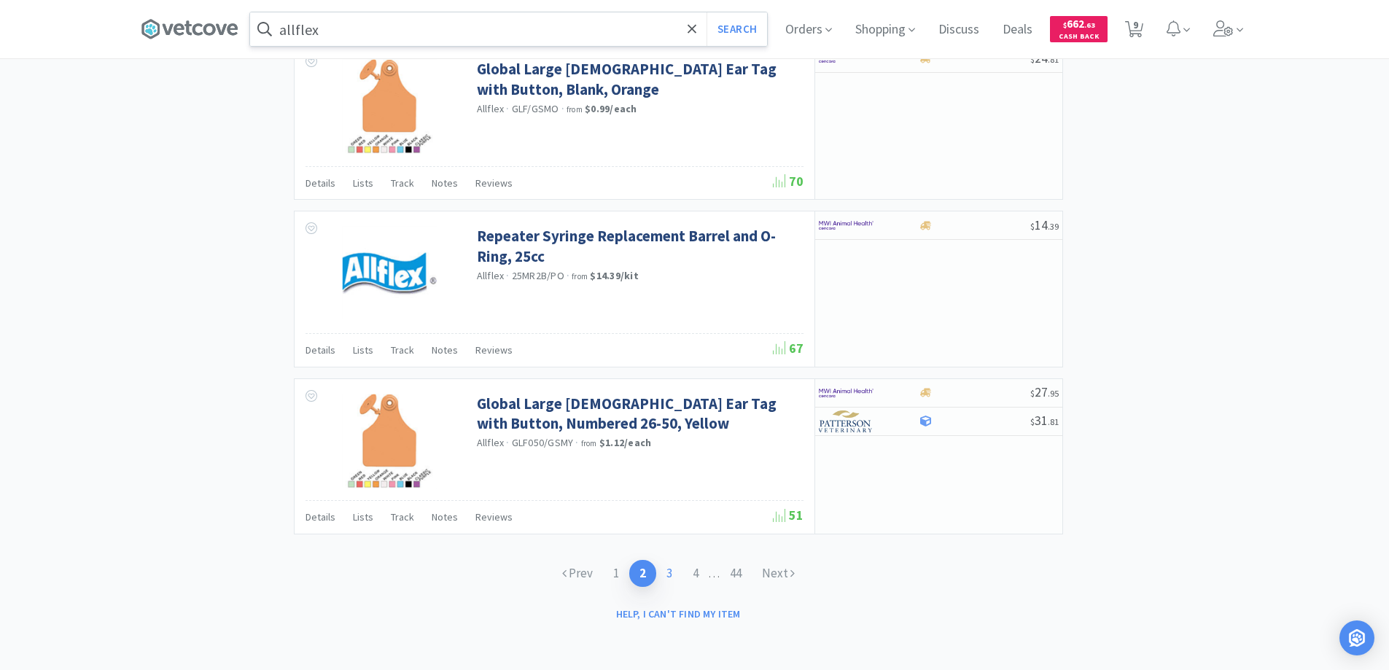
click at [668, 572] on link "3" at bounding box center [669, 573] width 26 height 27
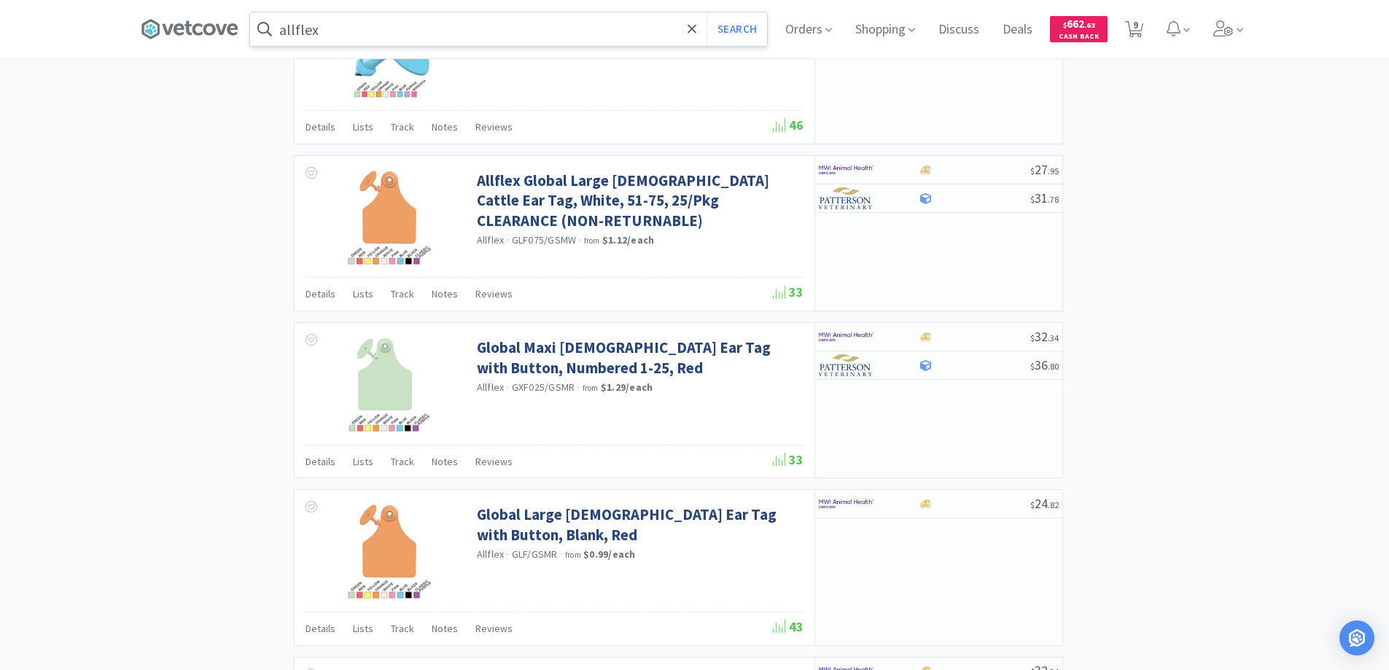
scroll to position [2101, 0]
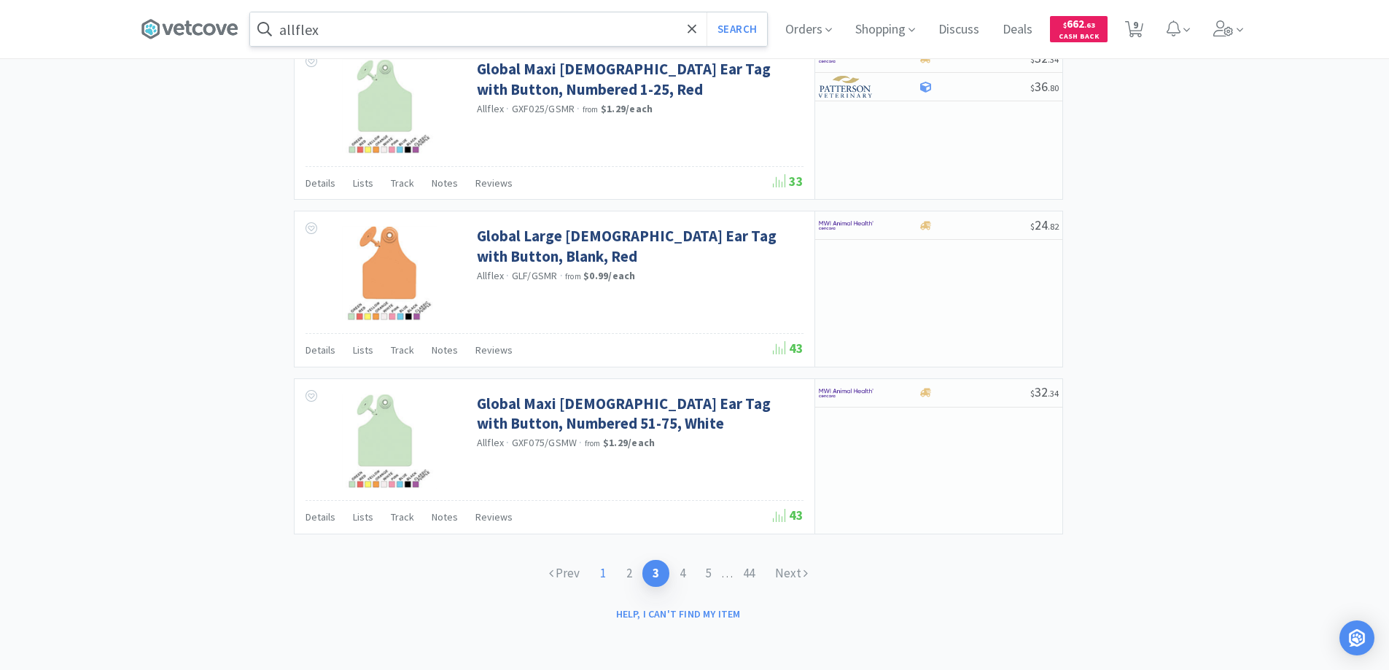
click at [599, 576] on link "1" at bounding box center [603, 573] width 26 height 27
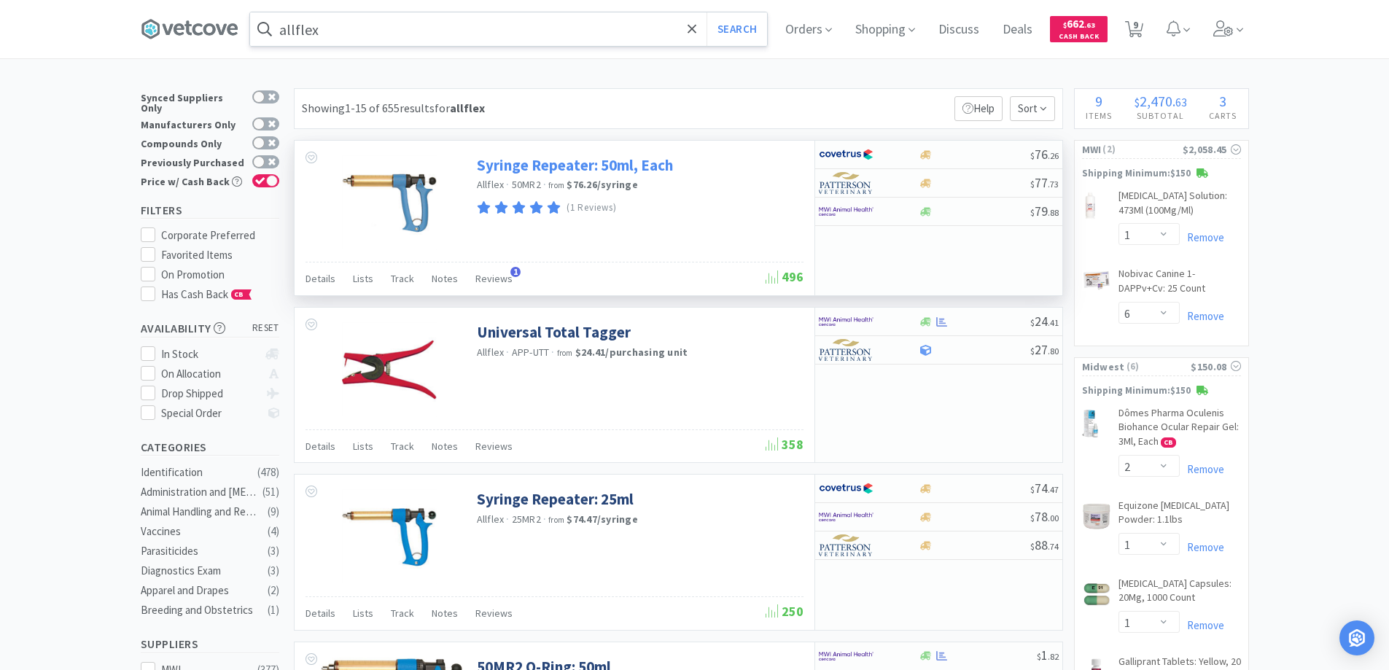
click at [540, 163] on link "Syringe Repeater: 50ml, Each" at bounding box center [575, 165] width 196 height 20
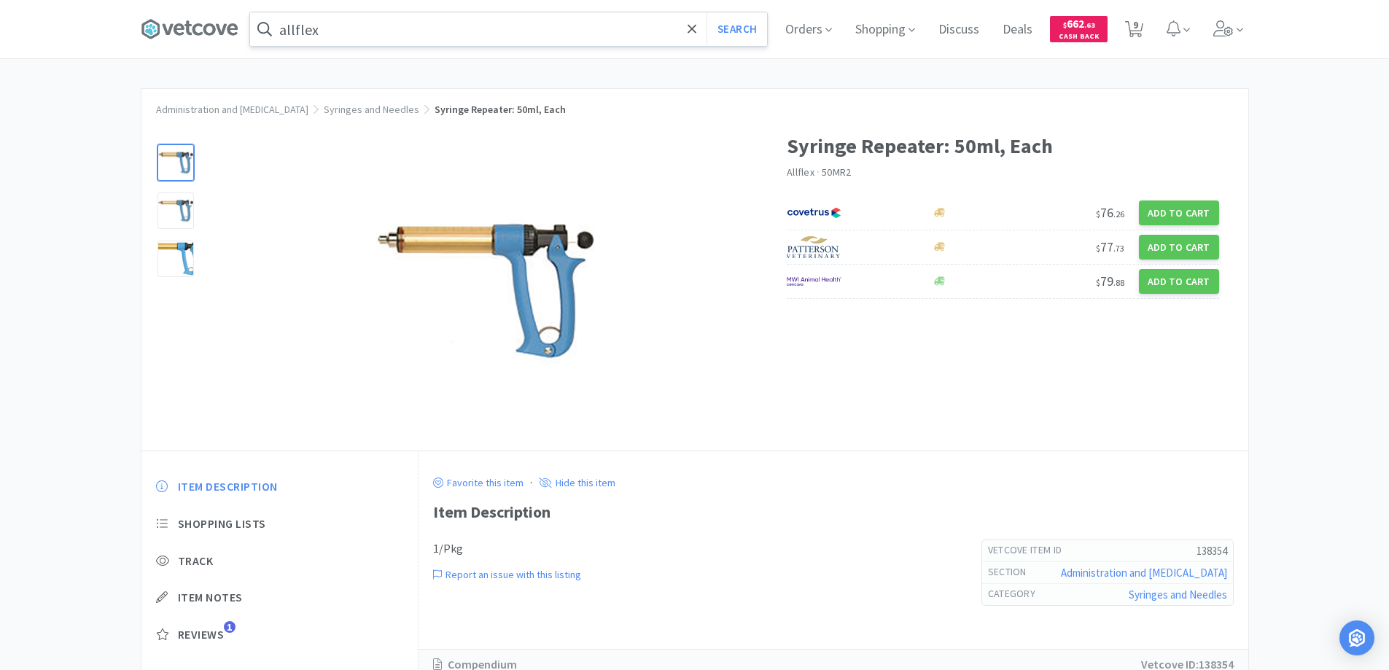
select select "1"
select select "6"
select select "2"
select select "1"
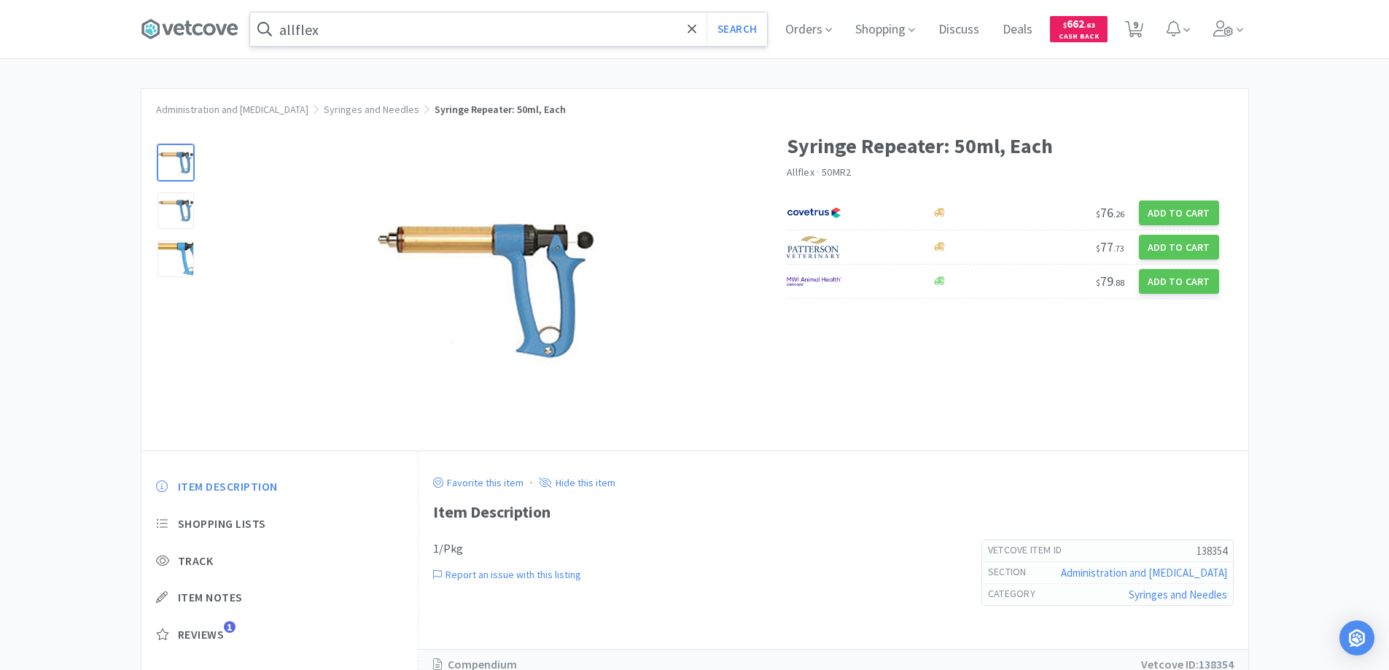
select select "1"
select select "5"
select select "1"
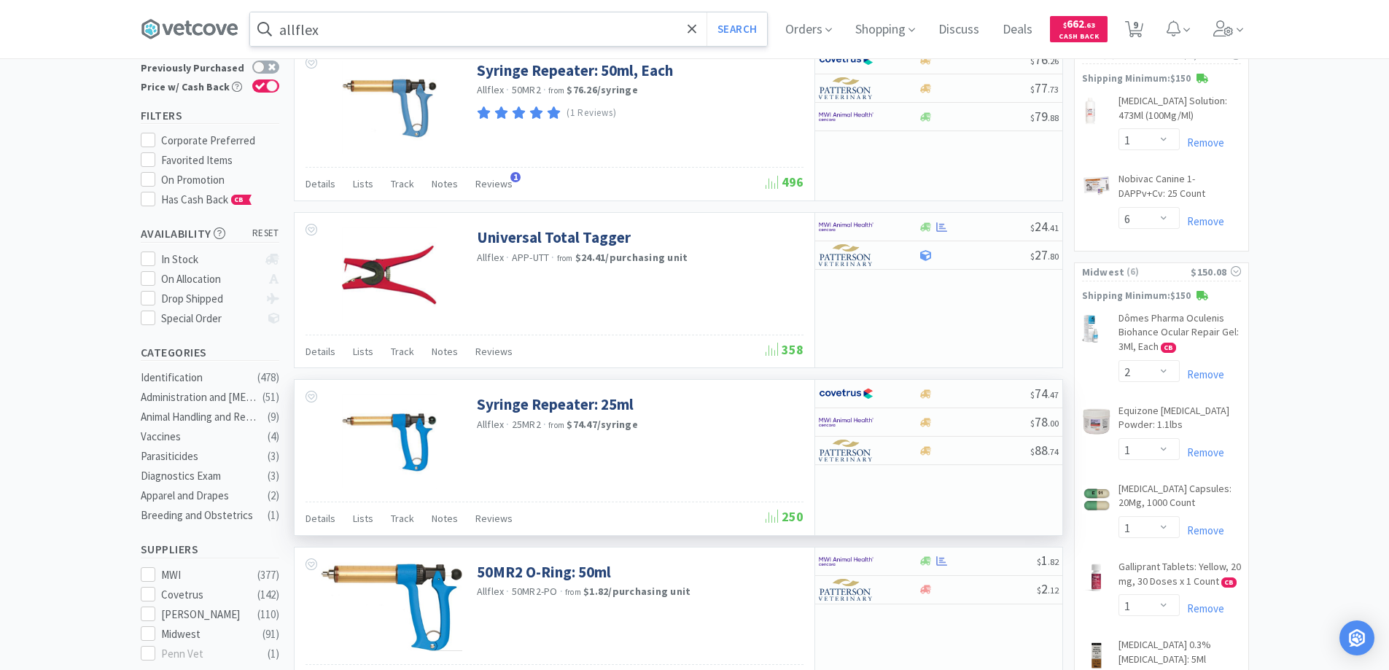
scroll to position [219, 0]
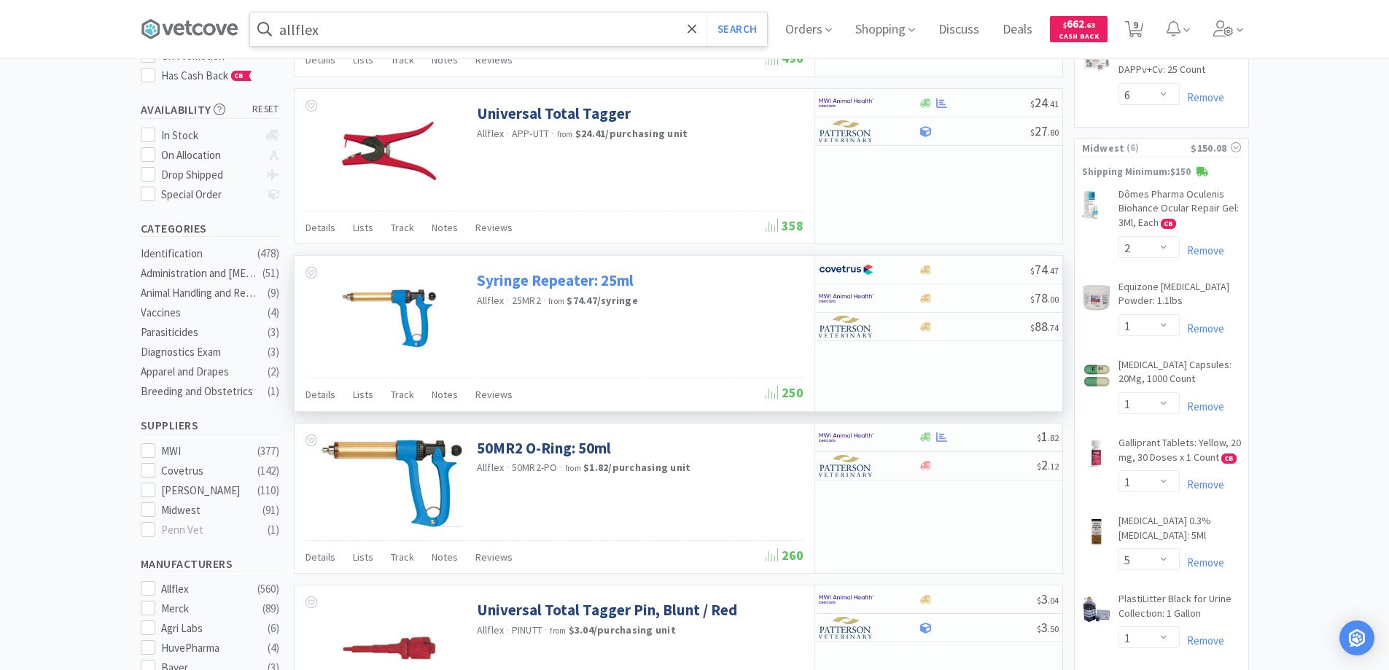
click at [558, 288] on link "Syringe Repeater: 25ml" at bounding box center [555, 280] width 157 height 20
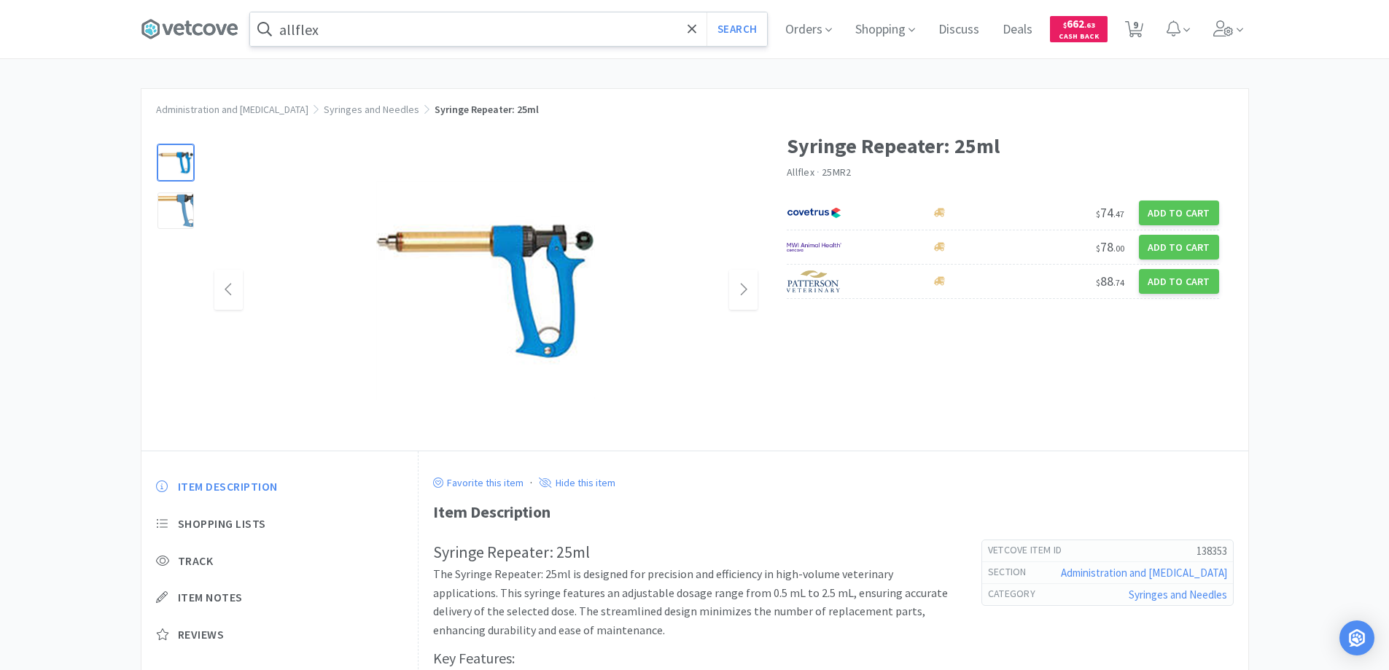
drag, startPoint x: 558, startPoint y: 288, endPoint x: 402, endPoint y: 349, distance: 168.3
click at [402, 349] on img at bounding box center [485, 290] width 219 height 219
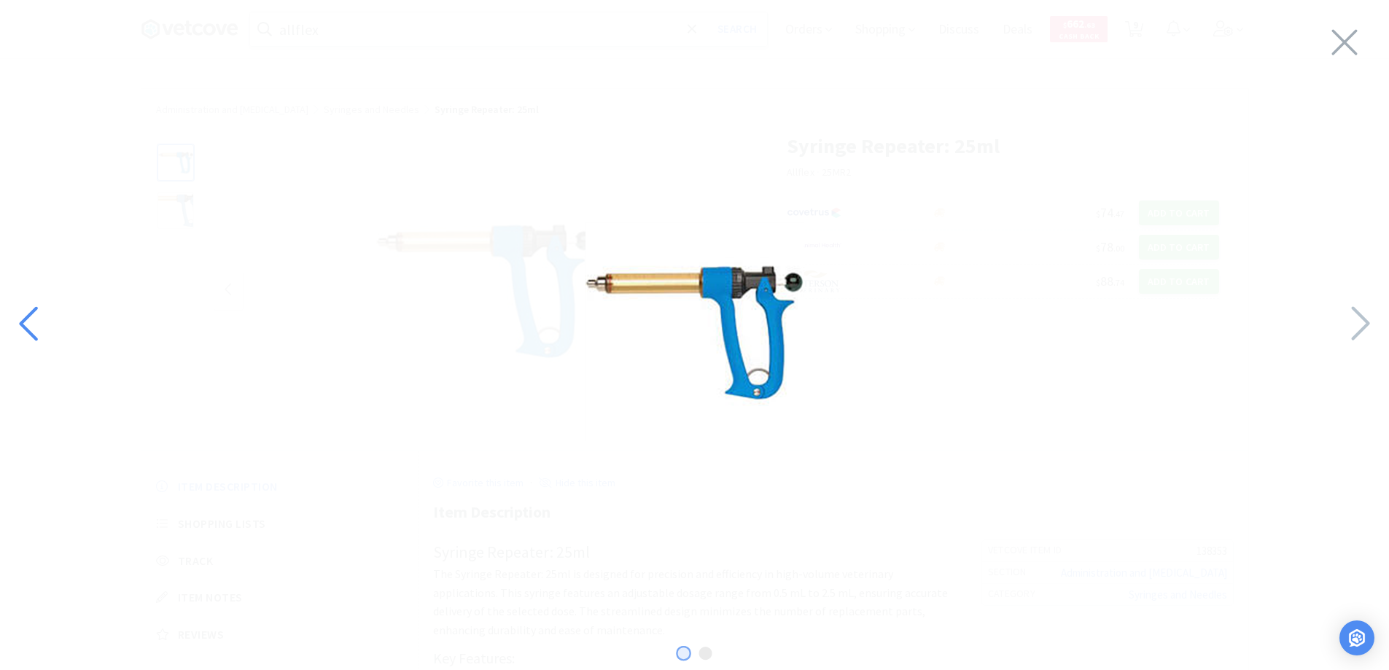
click at [29, 316] on icon at bounding box center [28, 323] width 18 height 34
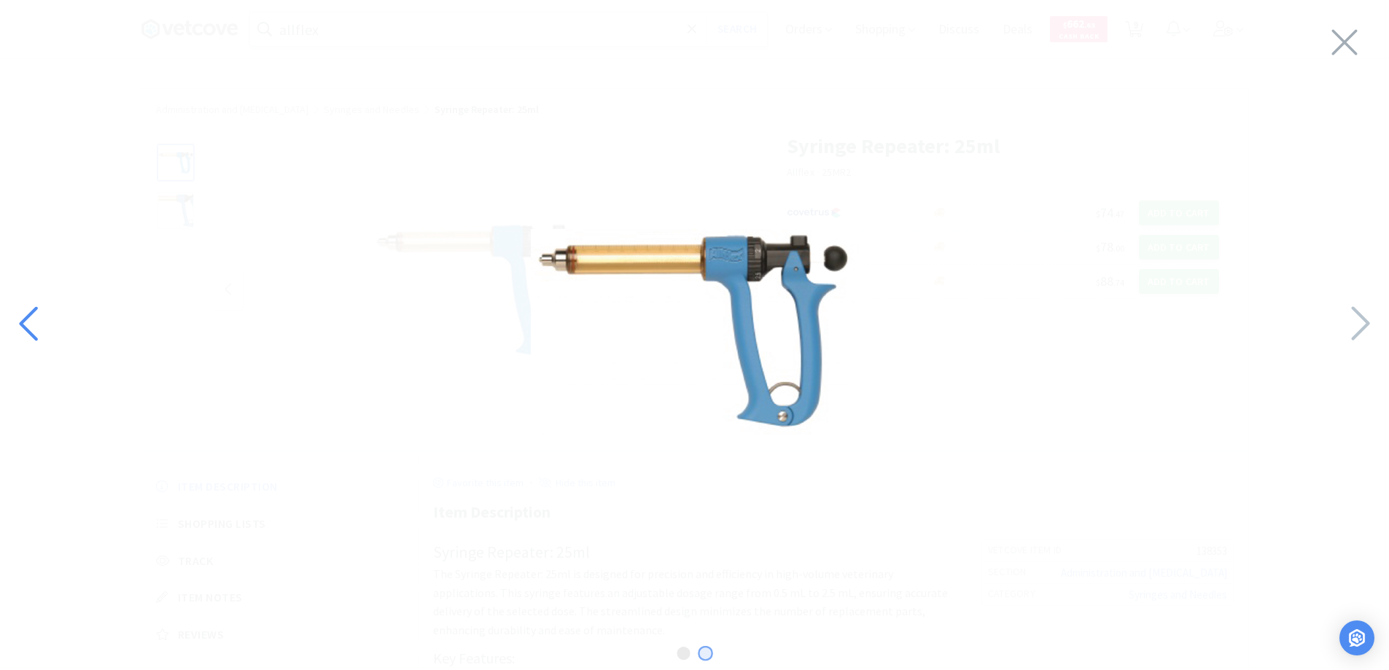
click at [28, 322] on icon at bounding box center [30, 324] width 31 height 50
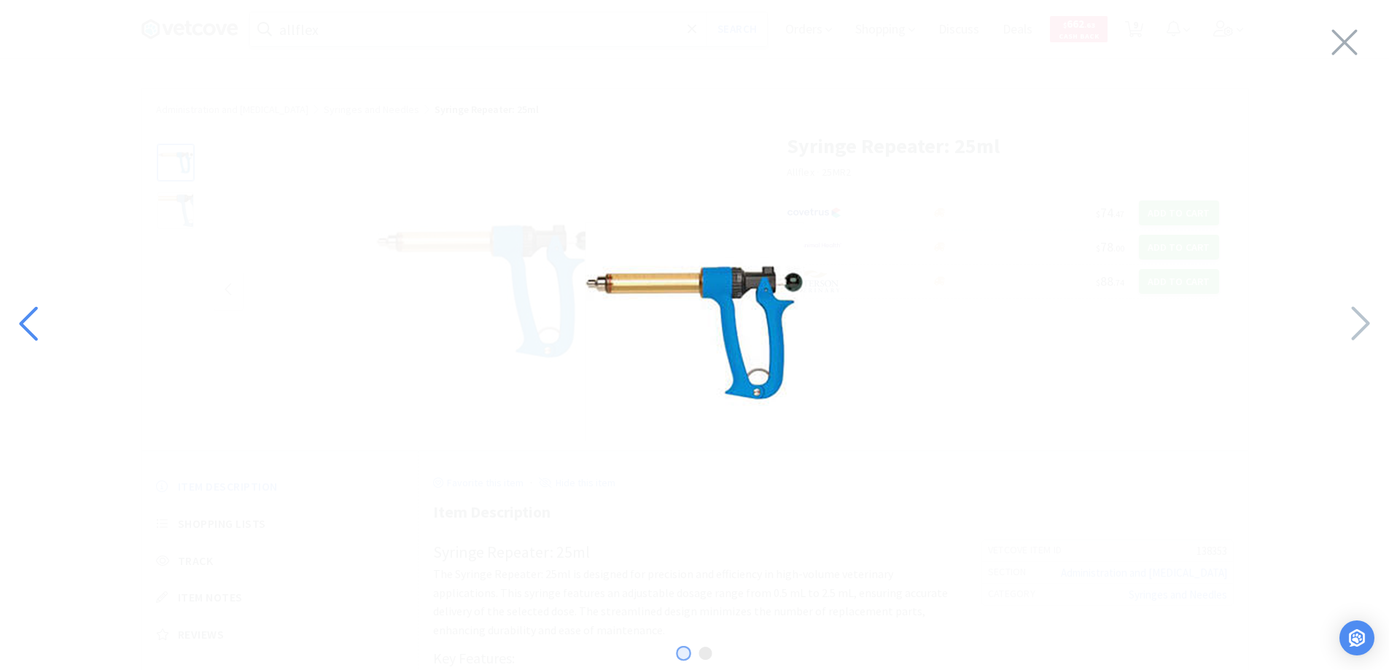
click at [28, 322] on icon at bounding box center [30, 324] width 31 height 50
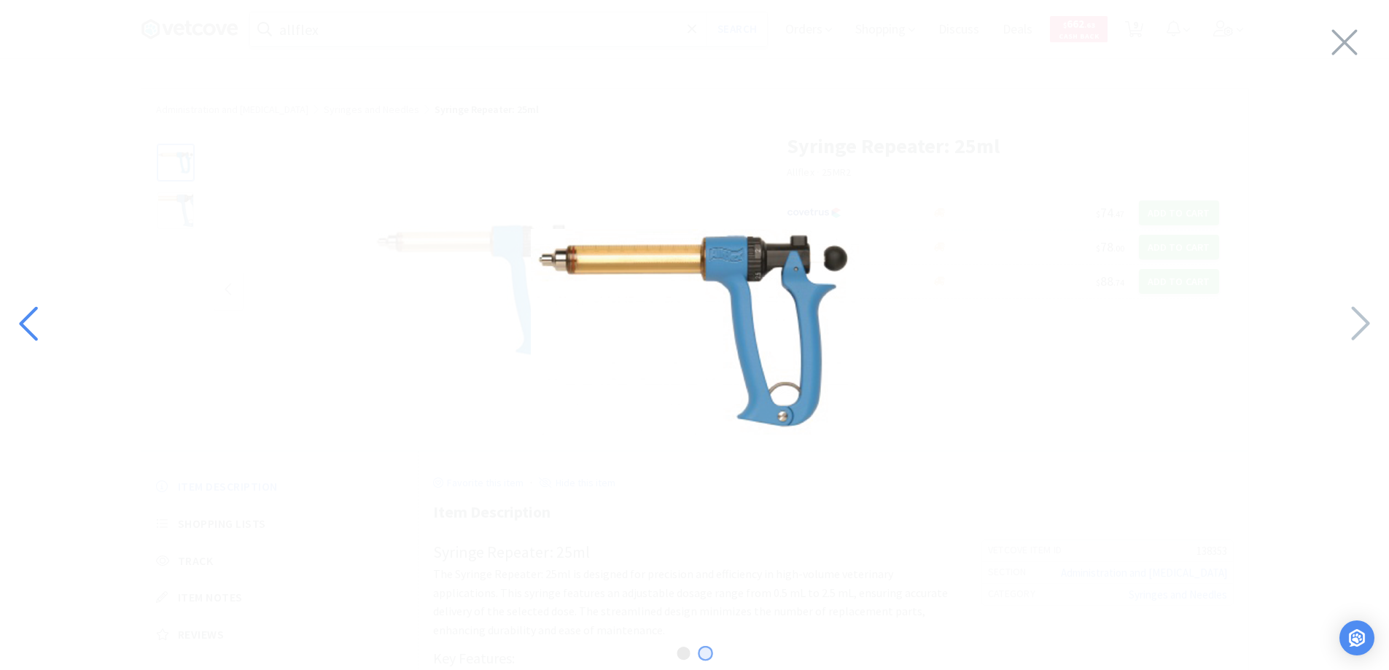
click at [28, 322] on icon at bounding box center [30, 324] width 31 height 50
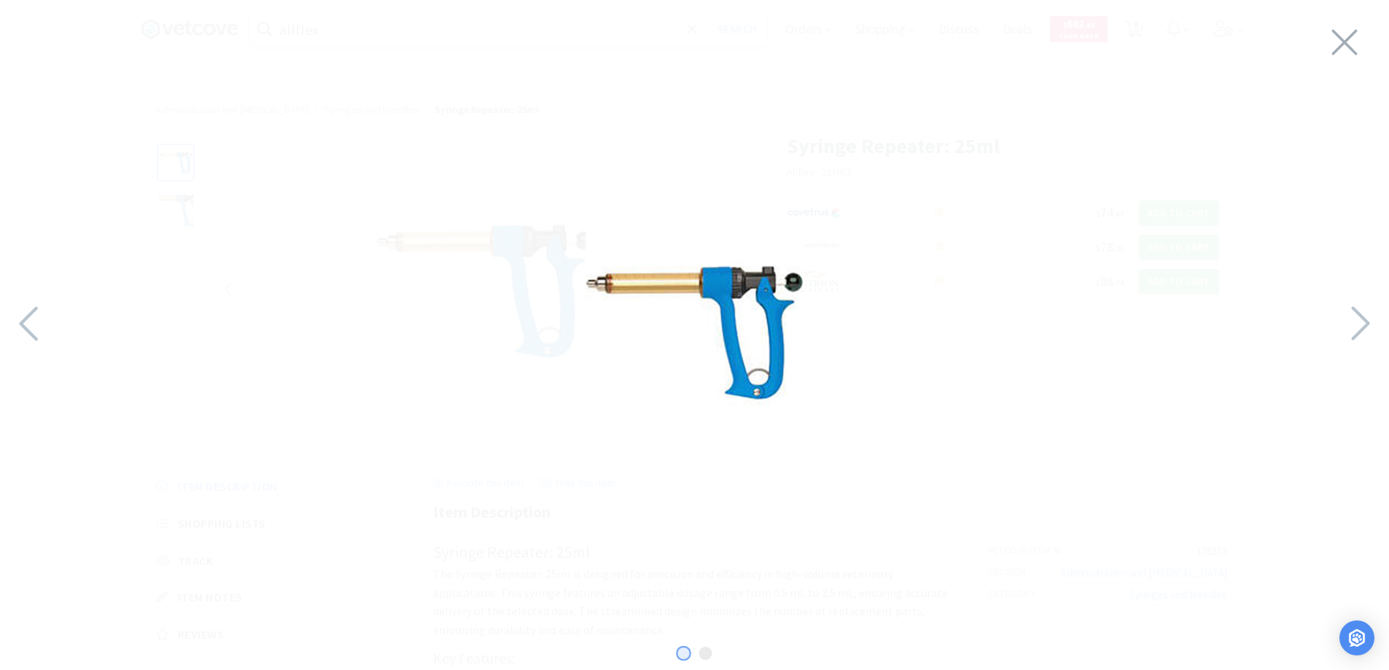
select select "1"
select select "6"
select select "2"
select select "1"
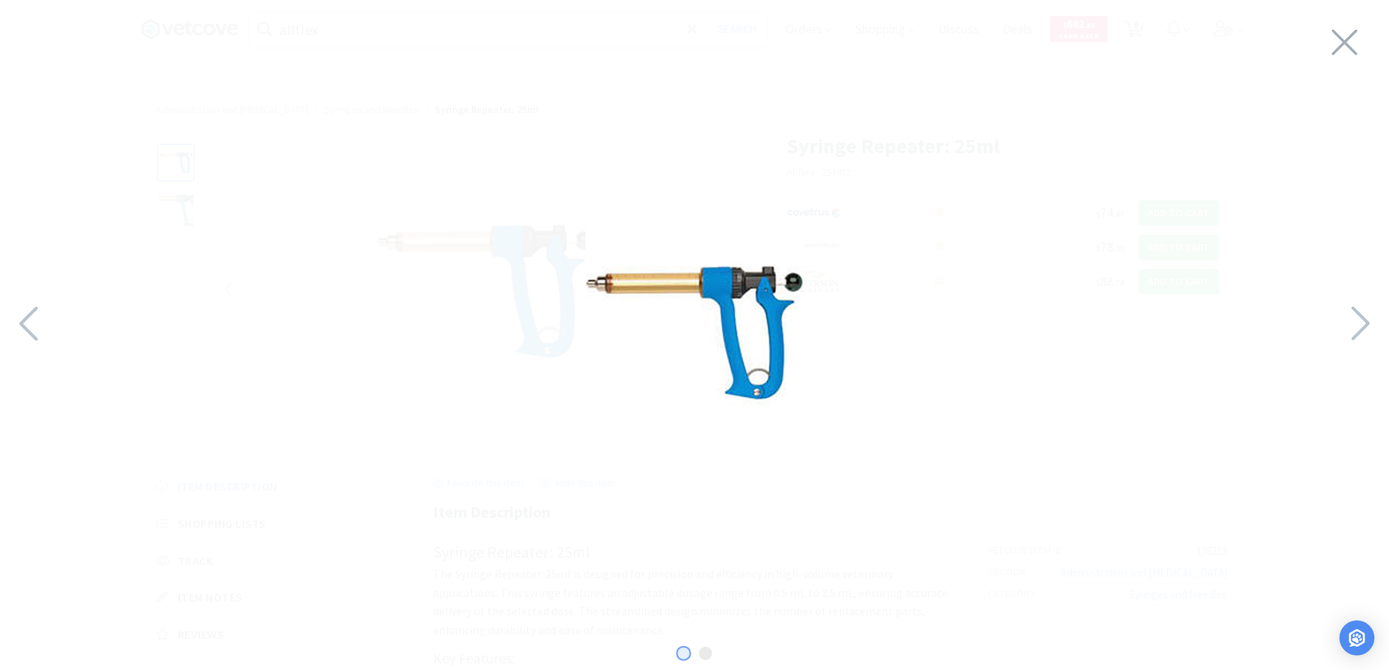
select select "1"
select select "5"
select select "1"
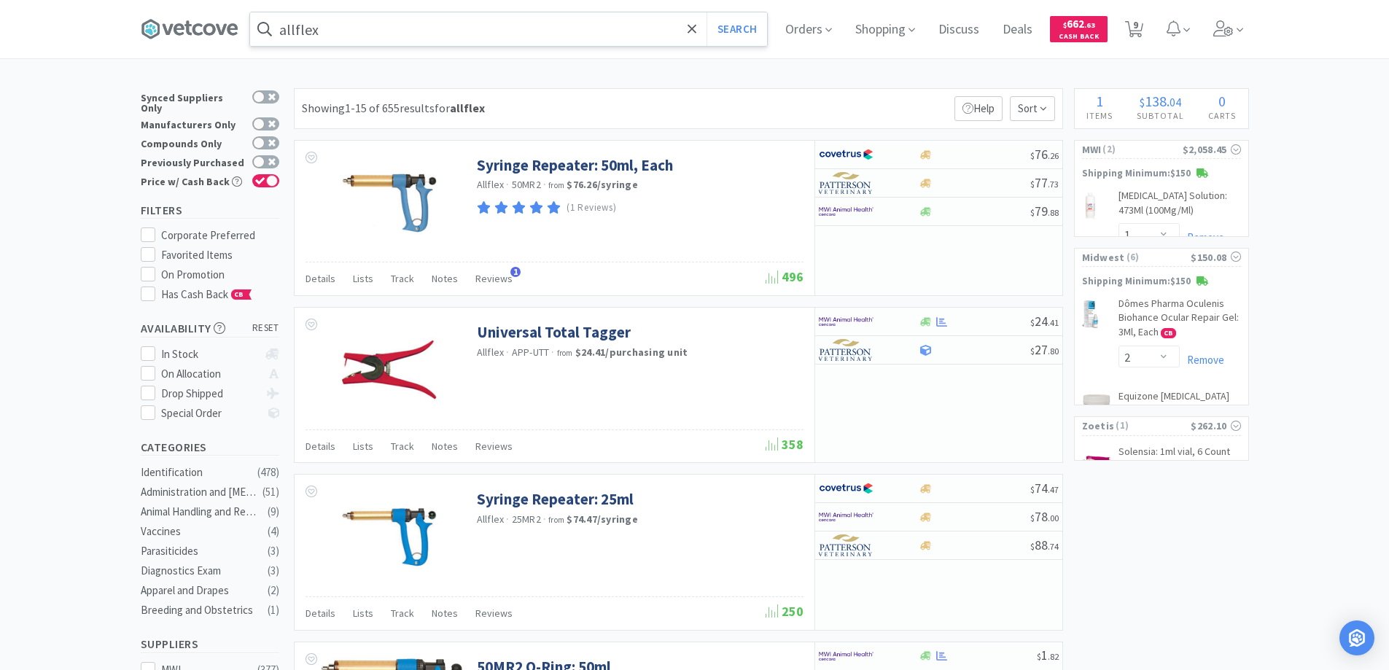
scroll to position [219, 0]
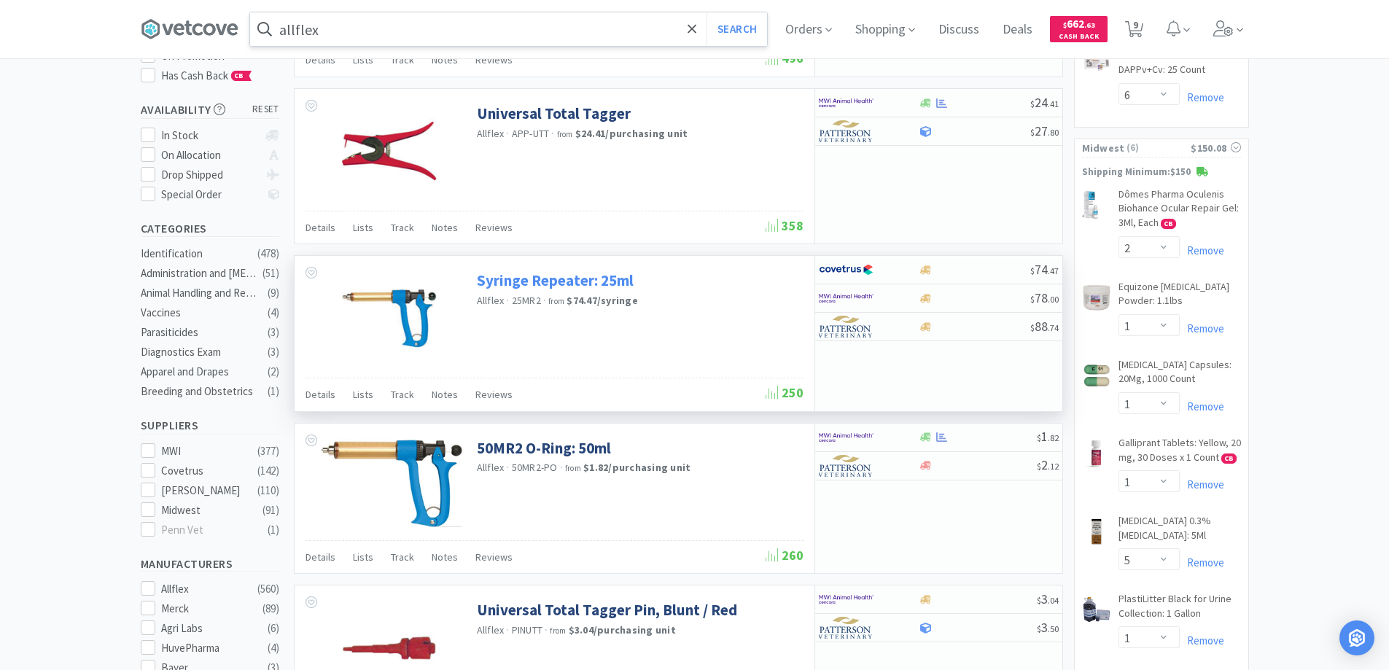
click at [542, 289] on link "Syringe Repeater: 25ml" at bounding box center [555, 280] width 157 height 20
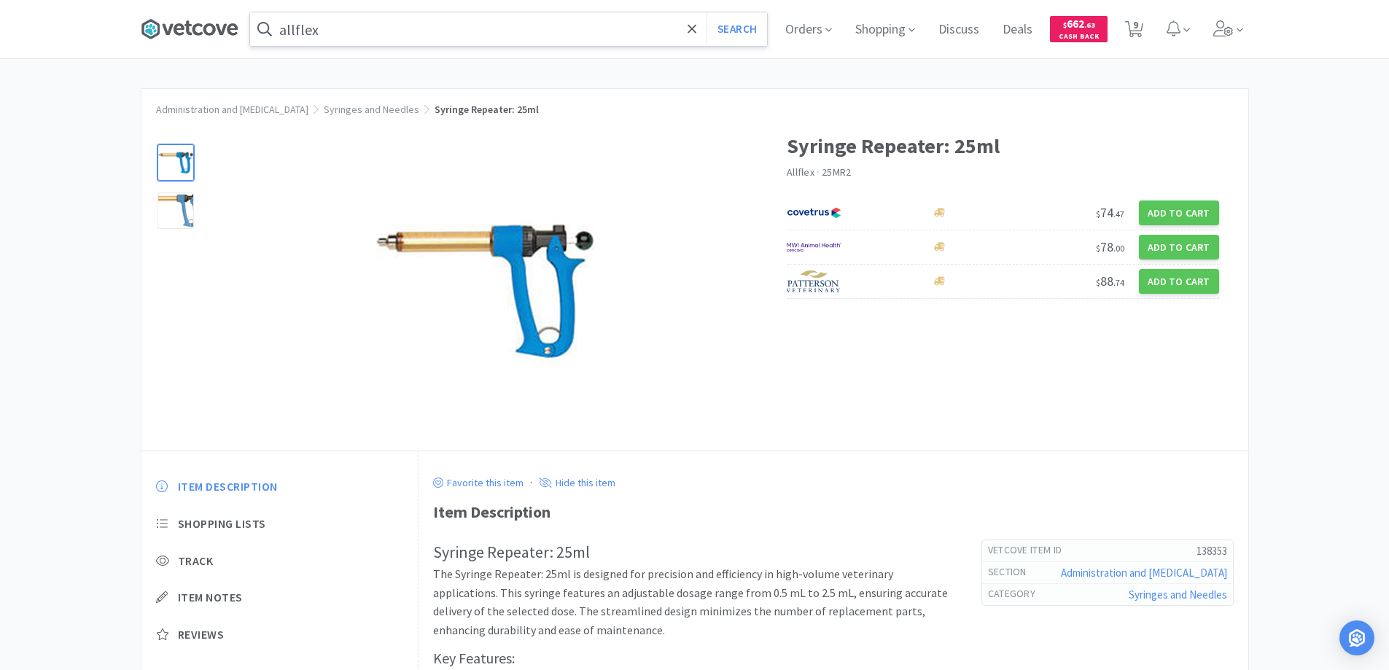
click at [198, 28] on icon at bounding box center [190, 29] width 98 height 22
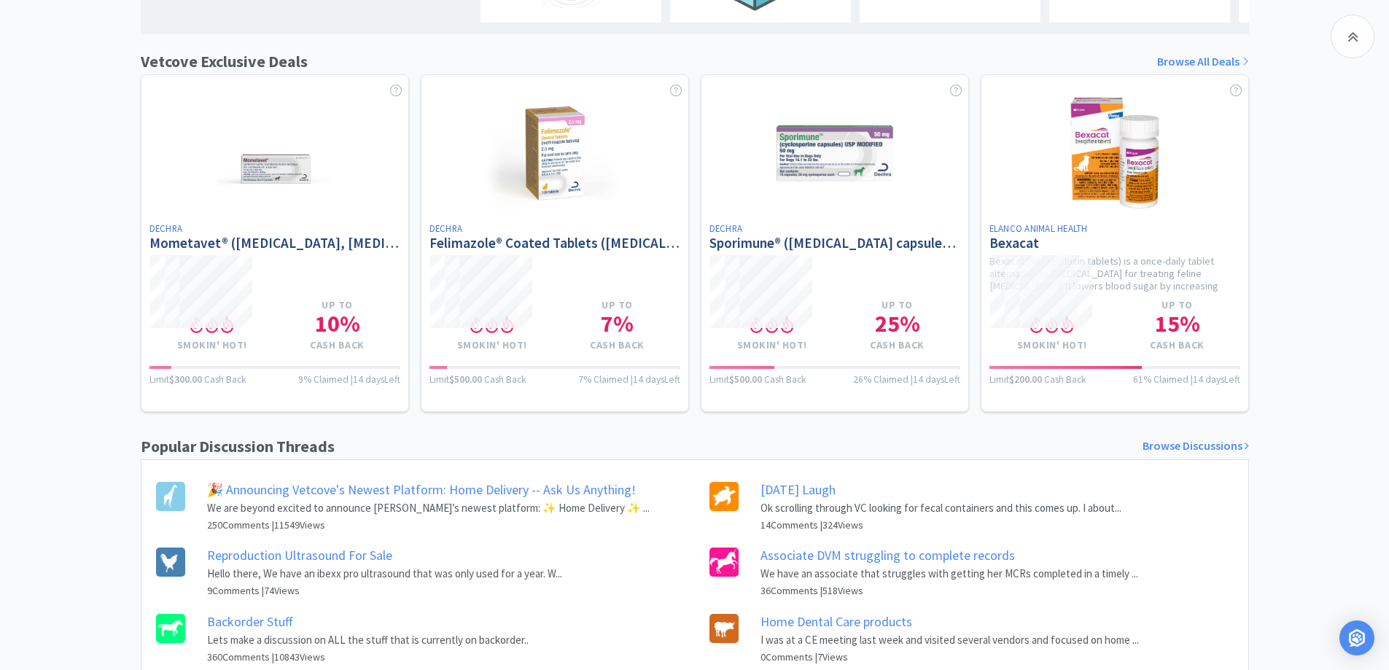
scroll to position [582, 0]
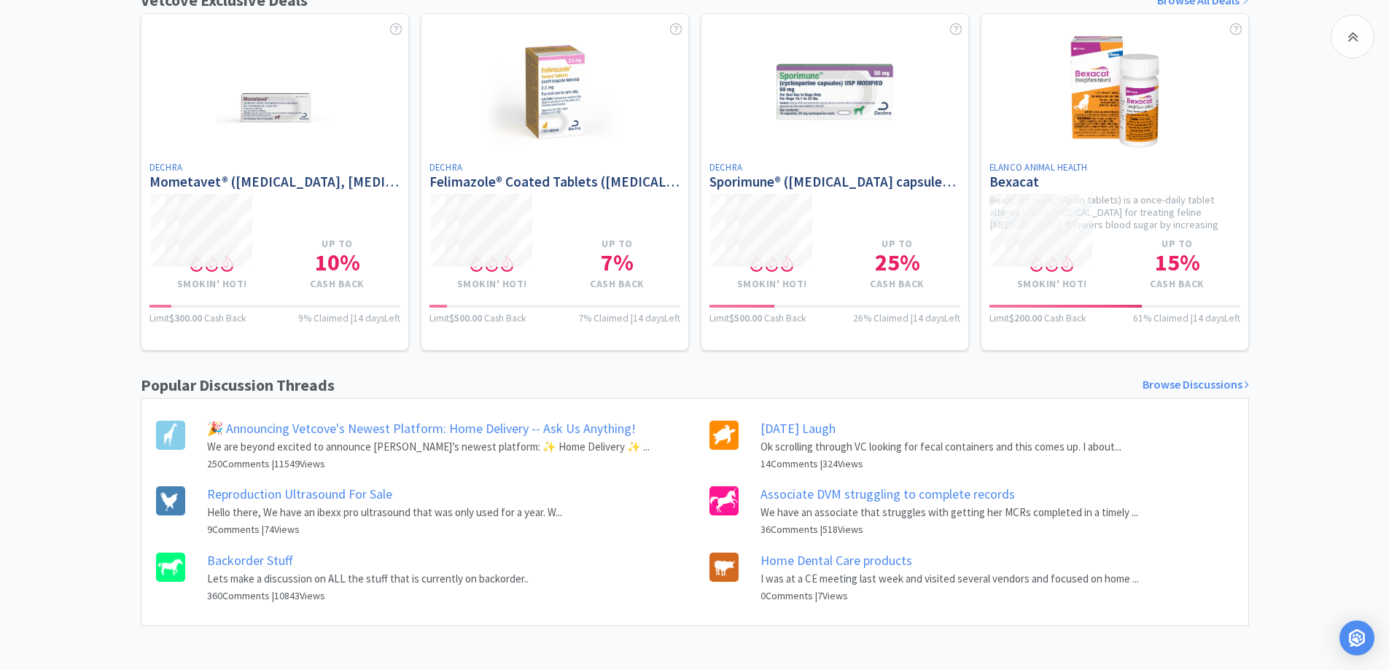
click at [781, 428] on link "[DATE] Laugh" at bounding box center [797, 428] width 75 height 17
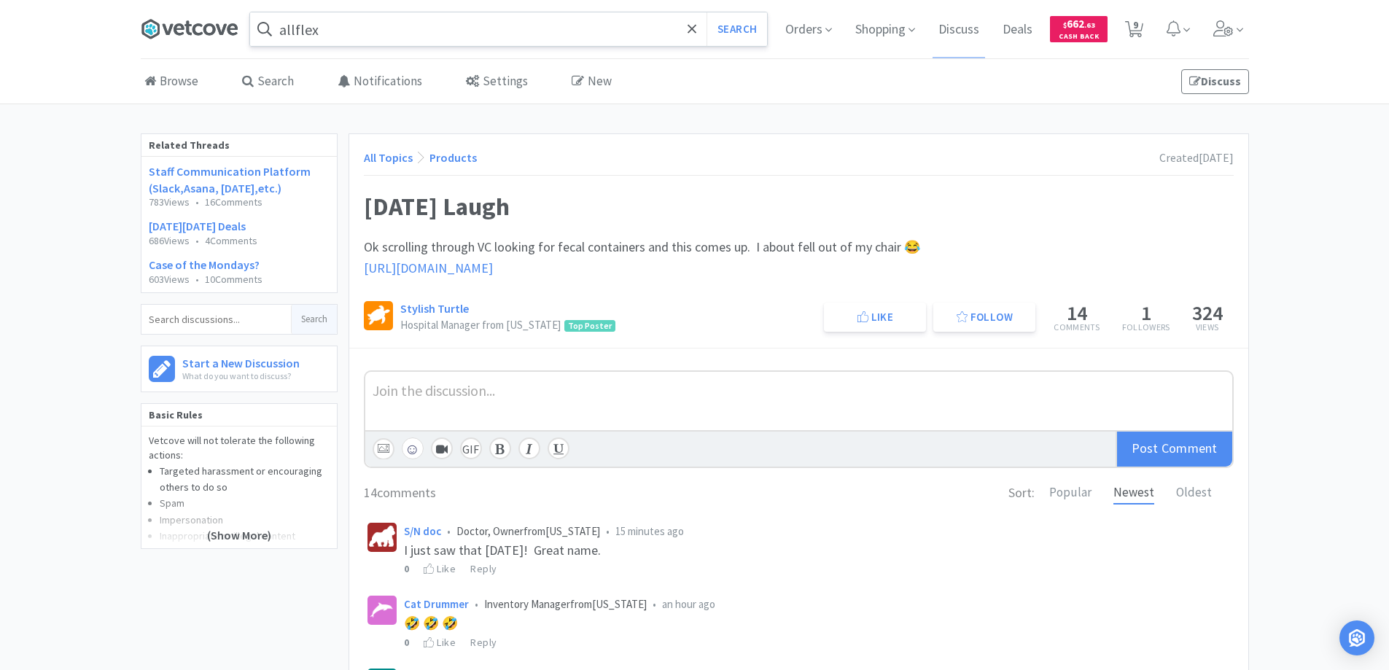
click at [199, 28] on icon at bounding box center [190, 29] width 98 height 22
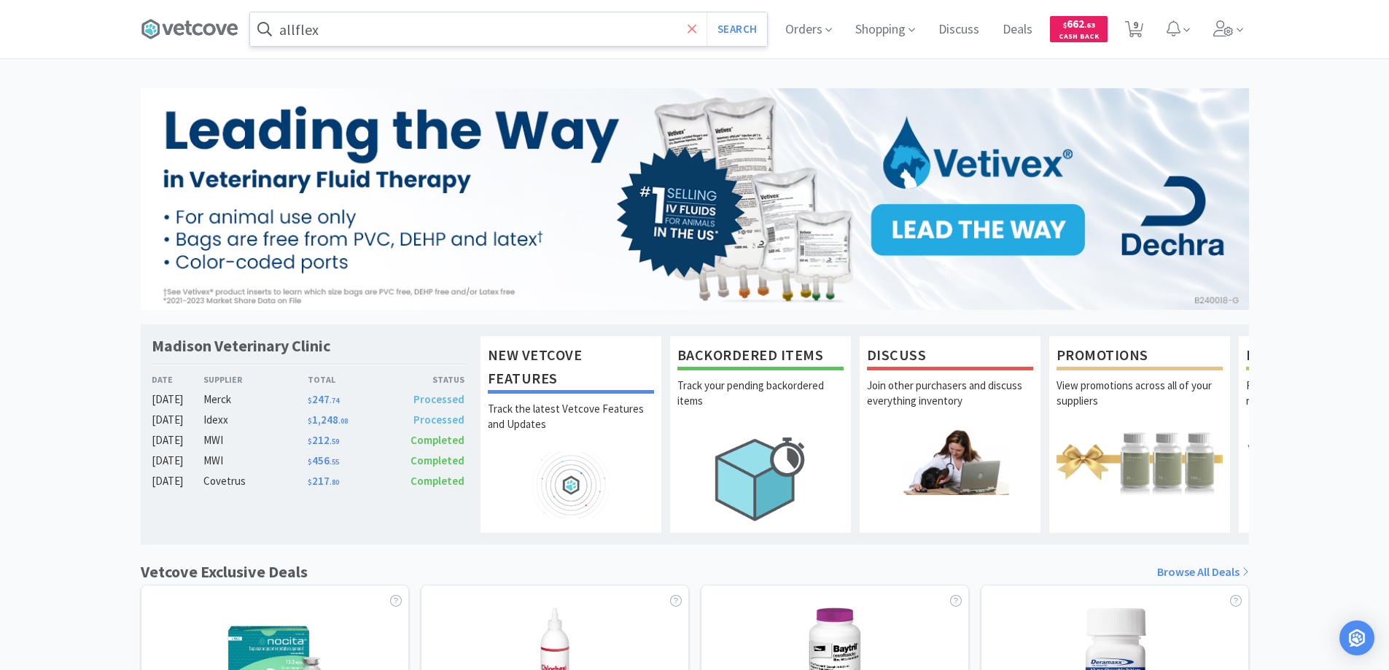
click at [690, 28] on icon at bounding box center [691, 28] width 9 height 9
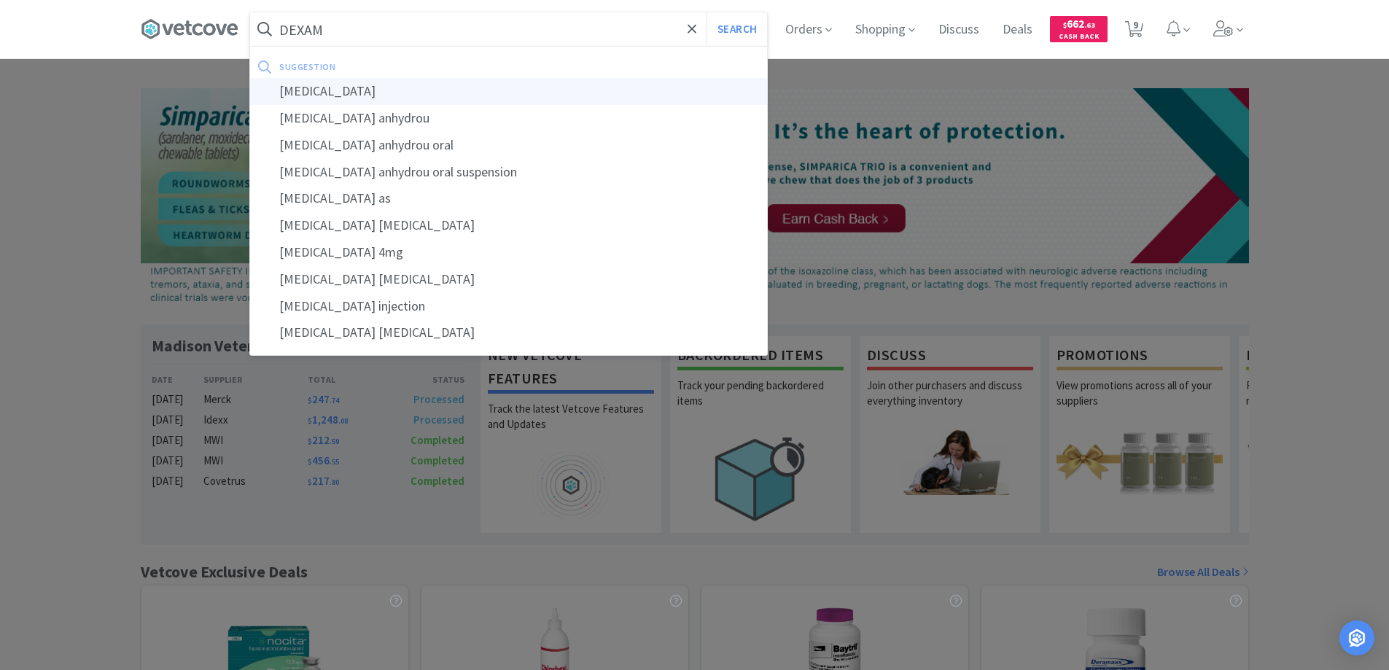
click at [311, 92] on div "[MEDICAL_DATA]" at bounding box center [508, 91] width 517 height 27
type input "[MEDICAL_DATA]"
select select "1"
select select "6"
select select "2"
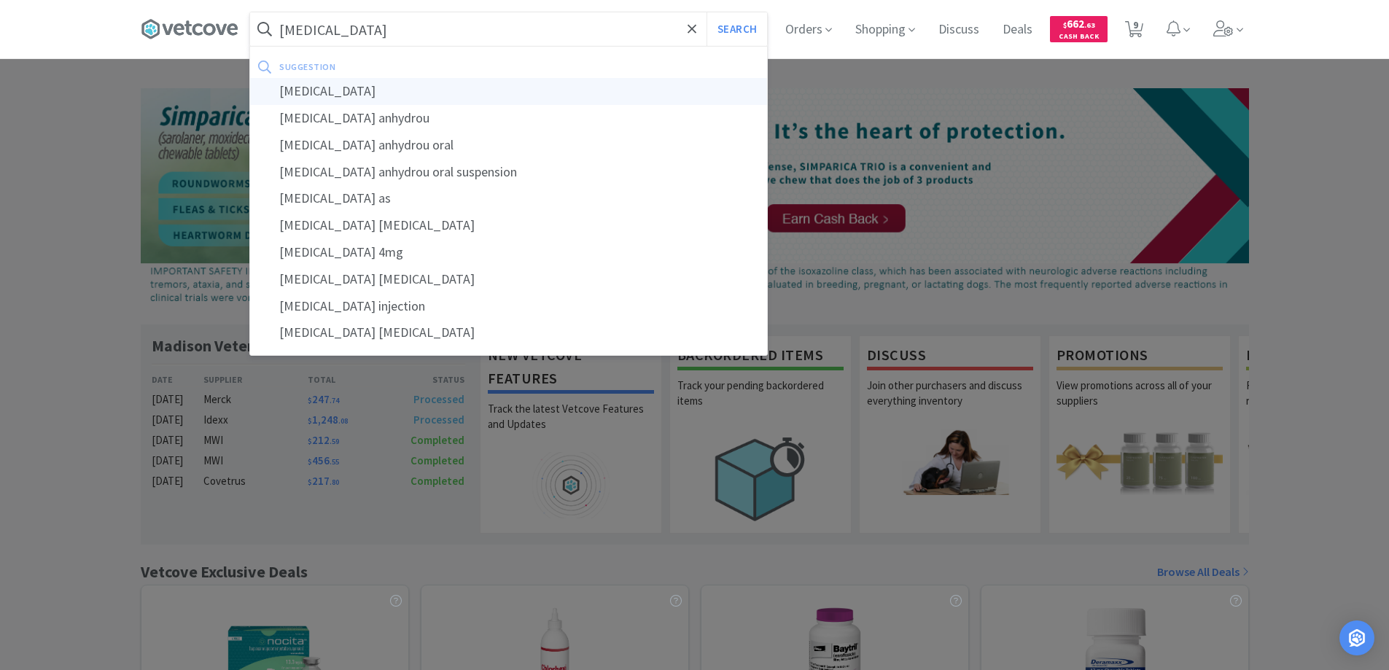
select select "1"
select select "5"
select select "1"
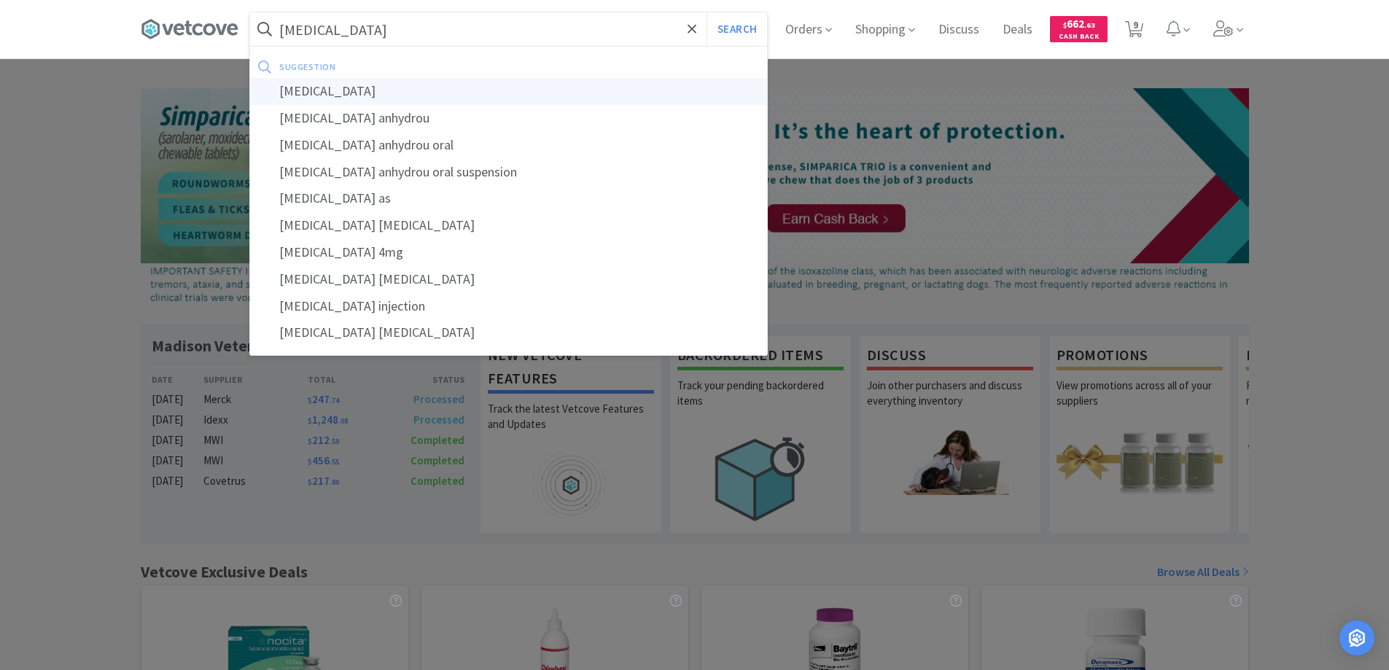
select select "1"
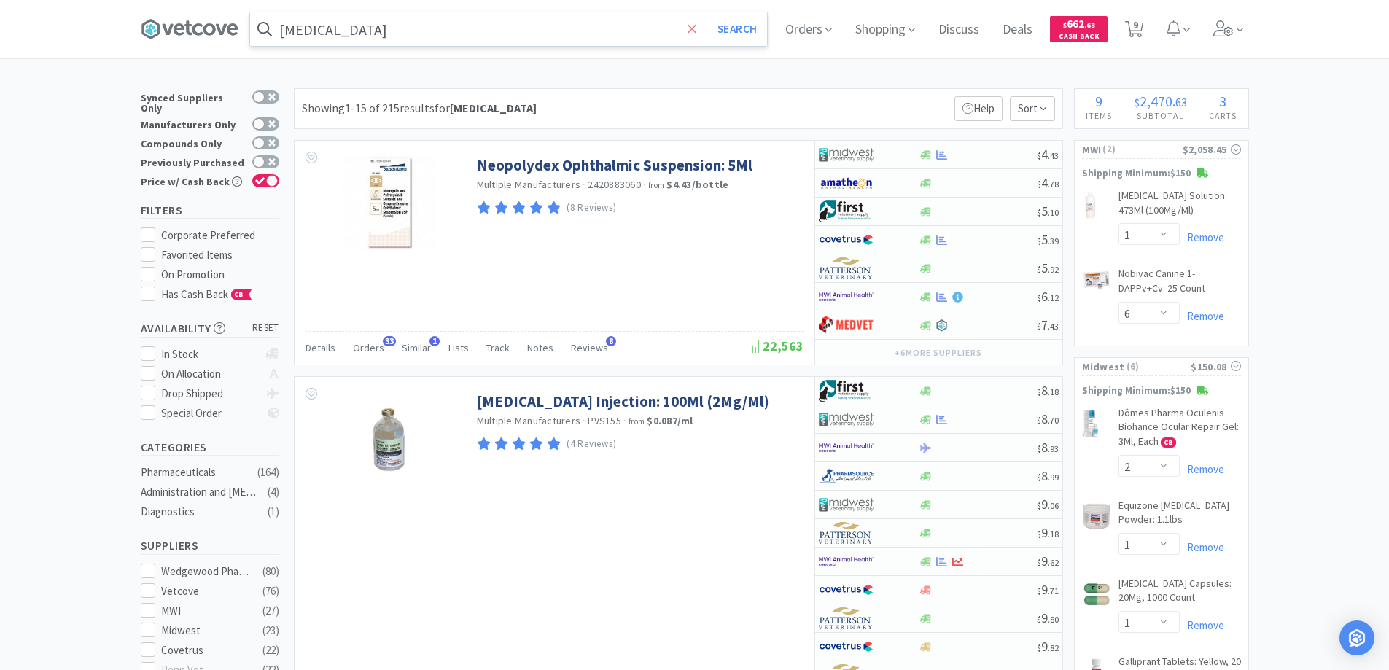
click at [695, 31] on icon at bounding box center [691, 28] width 9 height 9
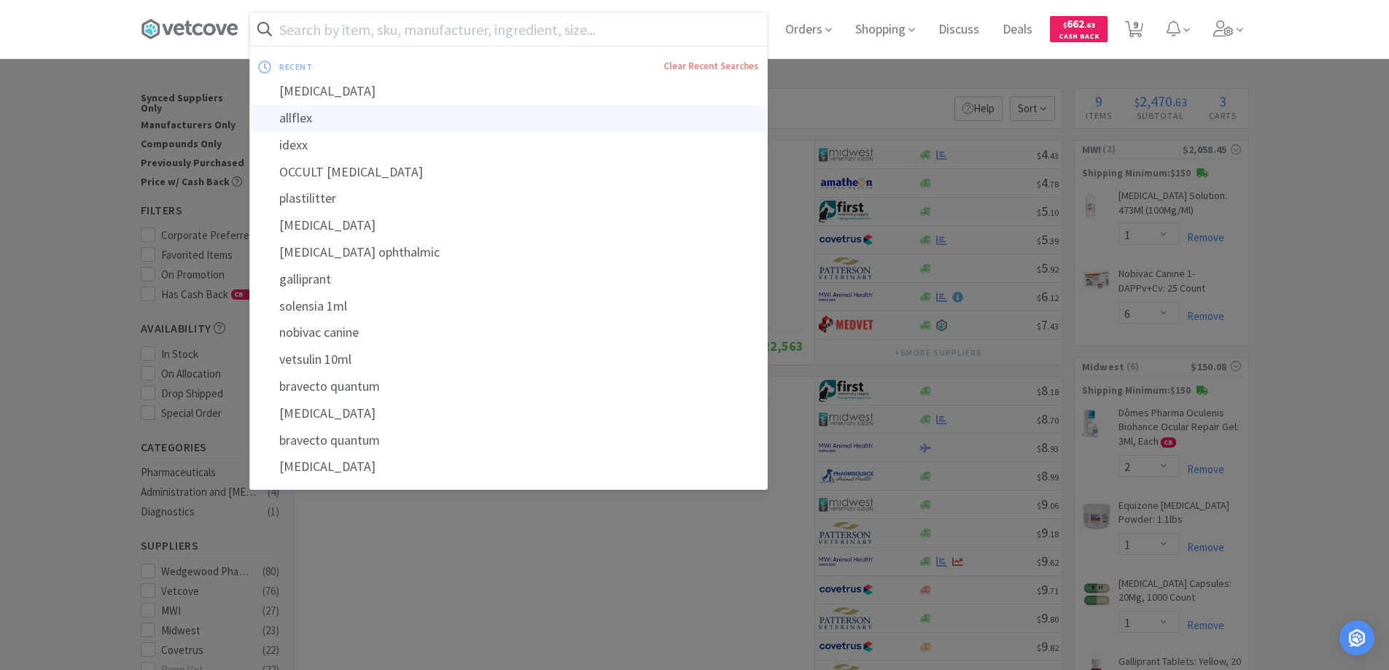
click at [359, 122] on div "allflex" at bounding box center [508, 118] width 517 height 27
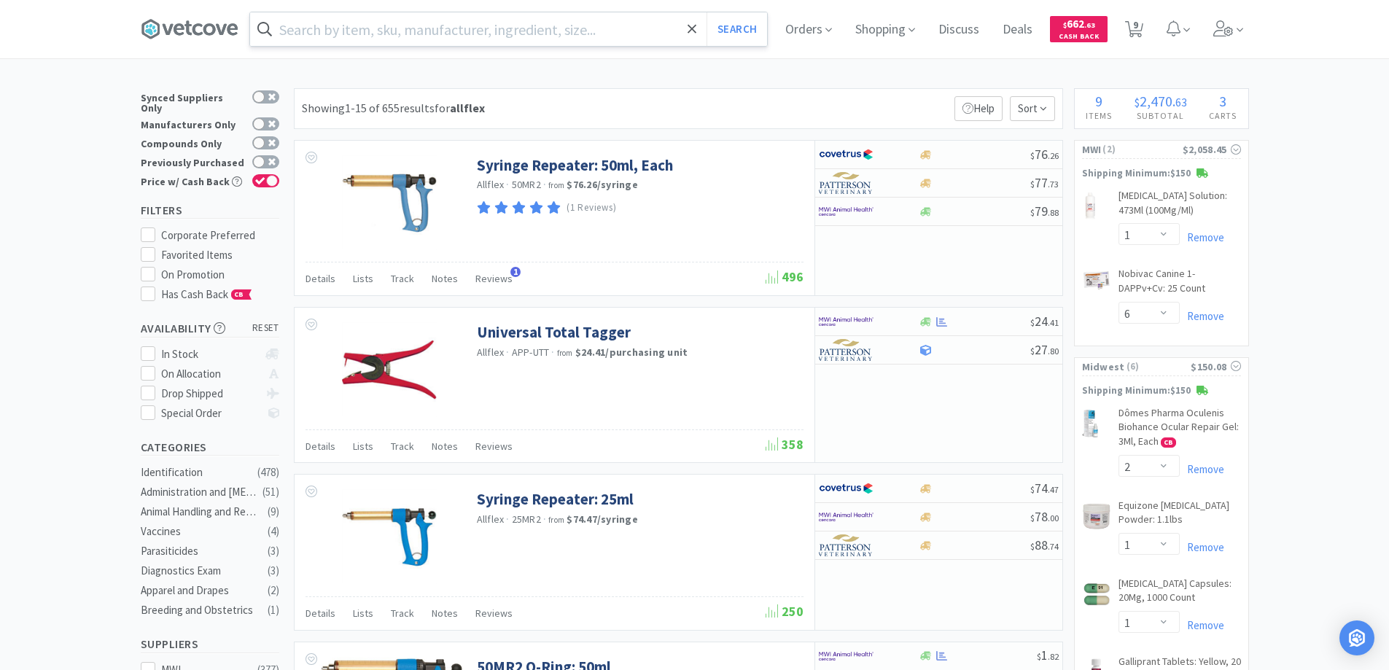
type input "allflex"
click at [895, 211] on div at bounding box center [859, 211] width 80 height 25
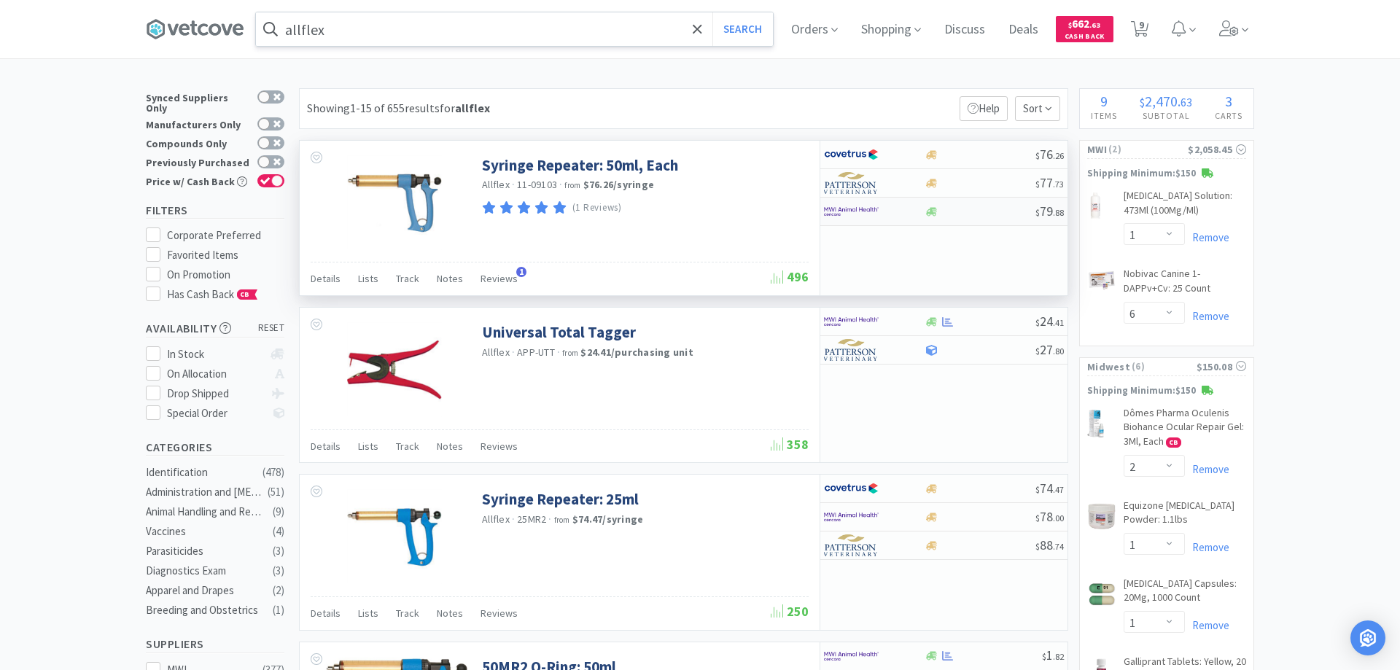
select select "1"
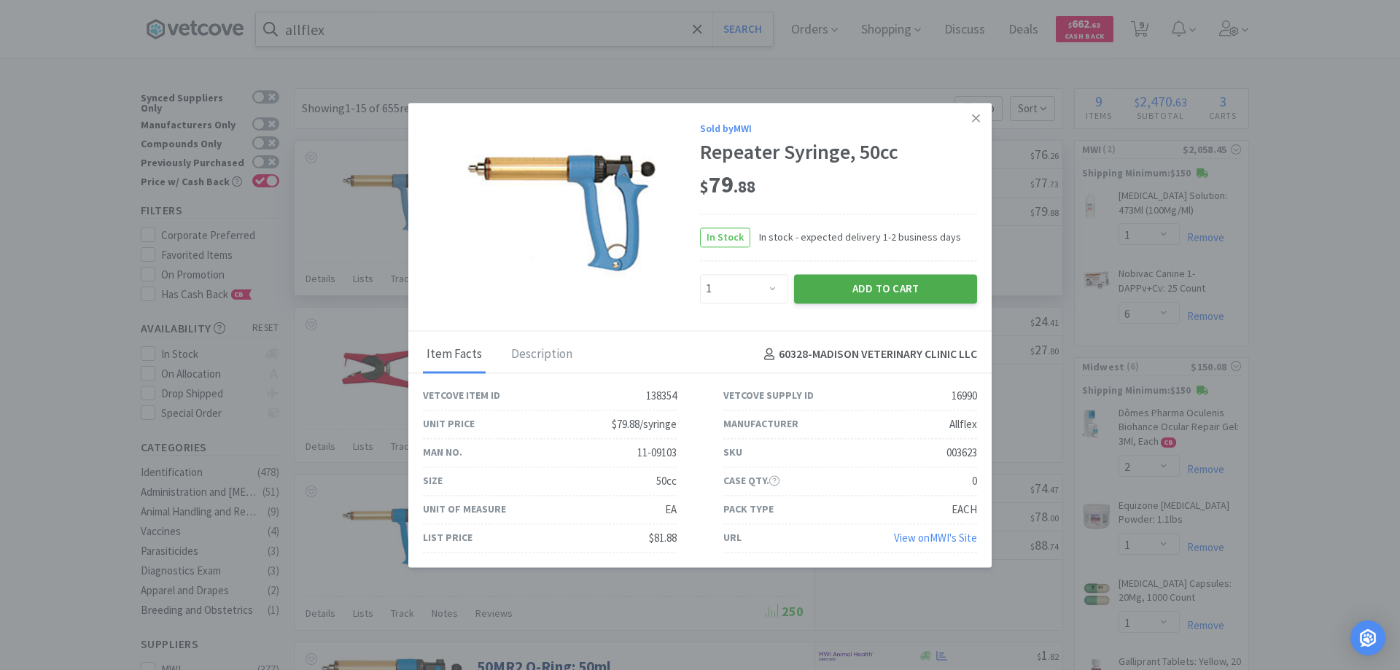
click at [858, 289] on button "Add to Cart" at bounding box center [885, 288] width 183 height 29
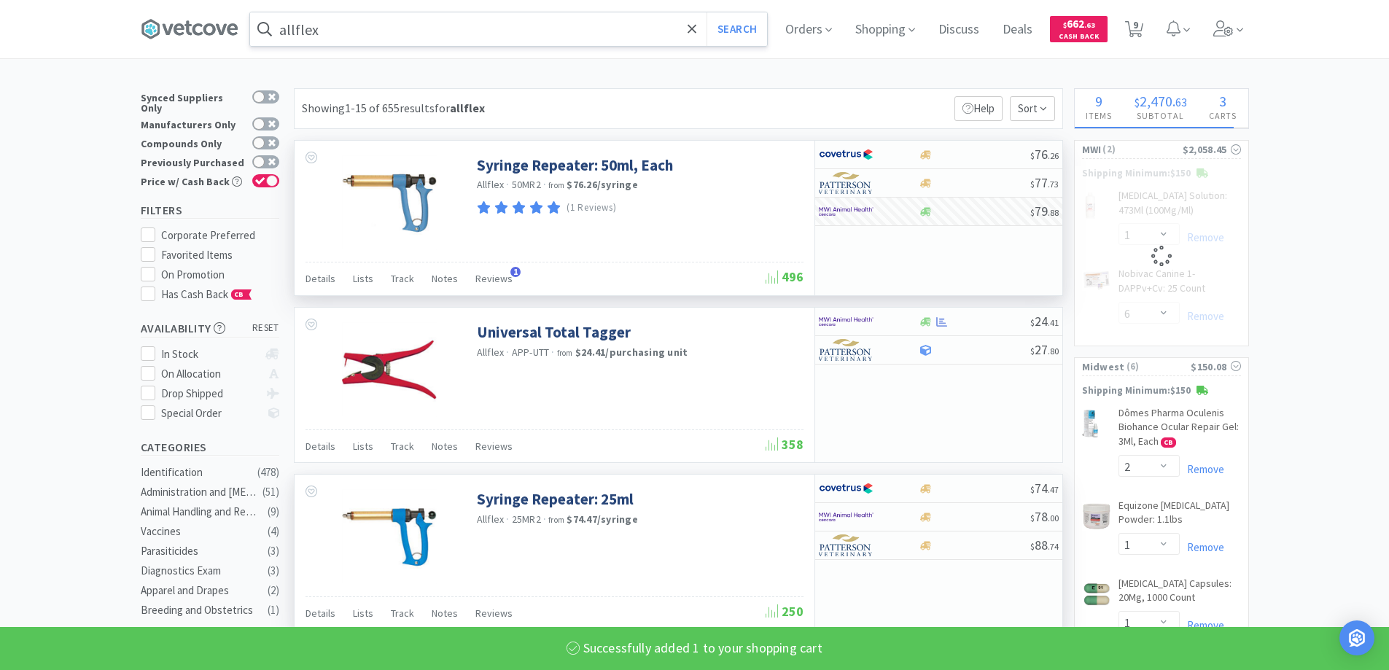
select select "1"
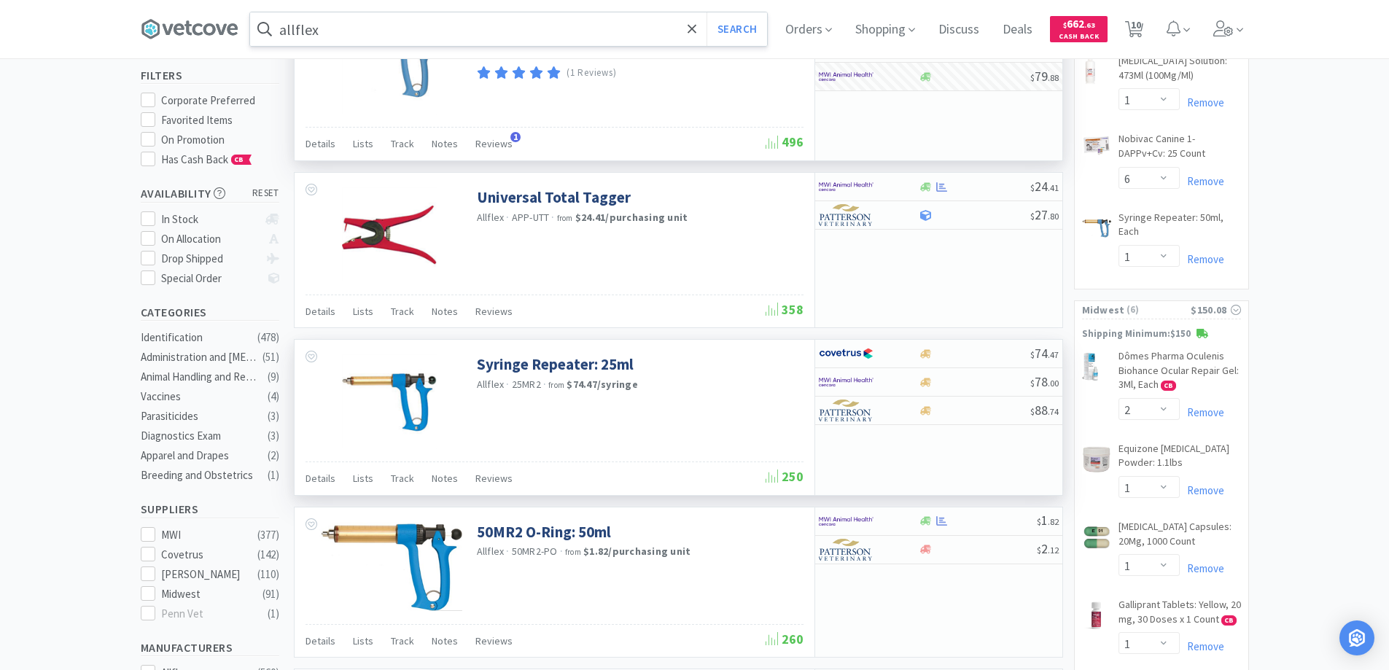
scroll to position [146, 0]
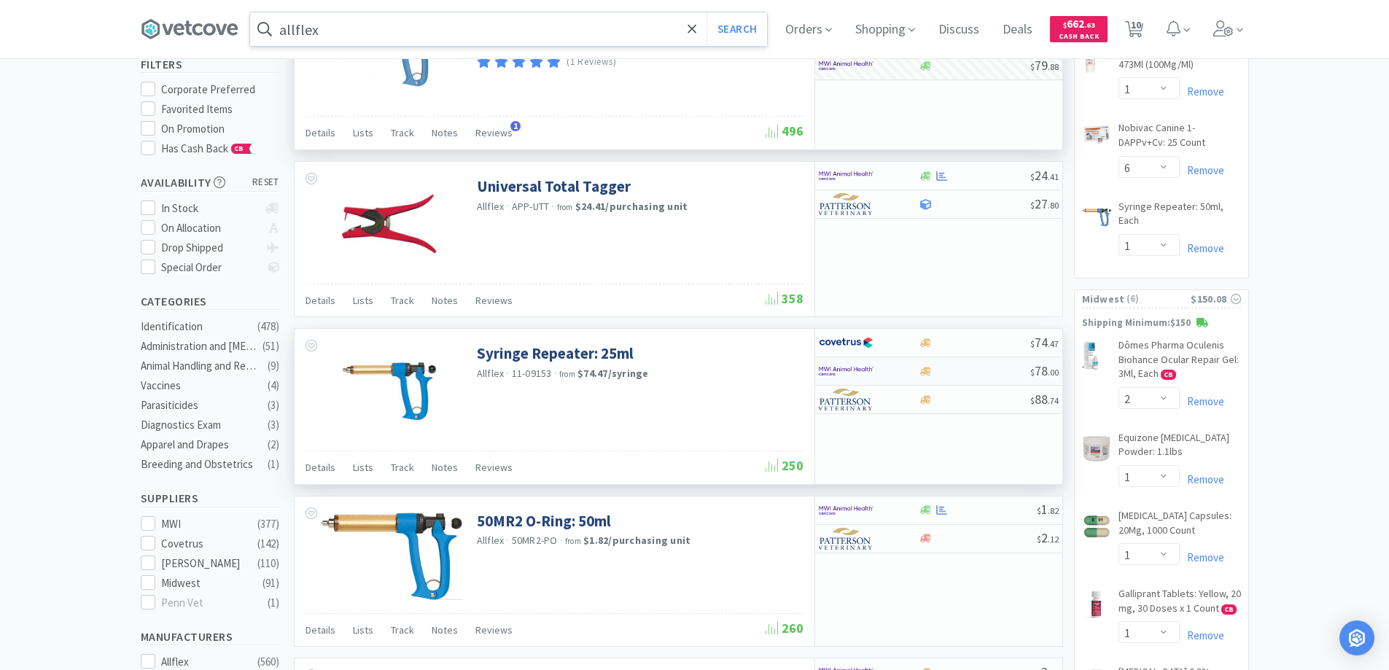
click at [877, 370] on div at bounding box center [859, 371] width 80 height 25
select select "1"
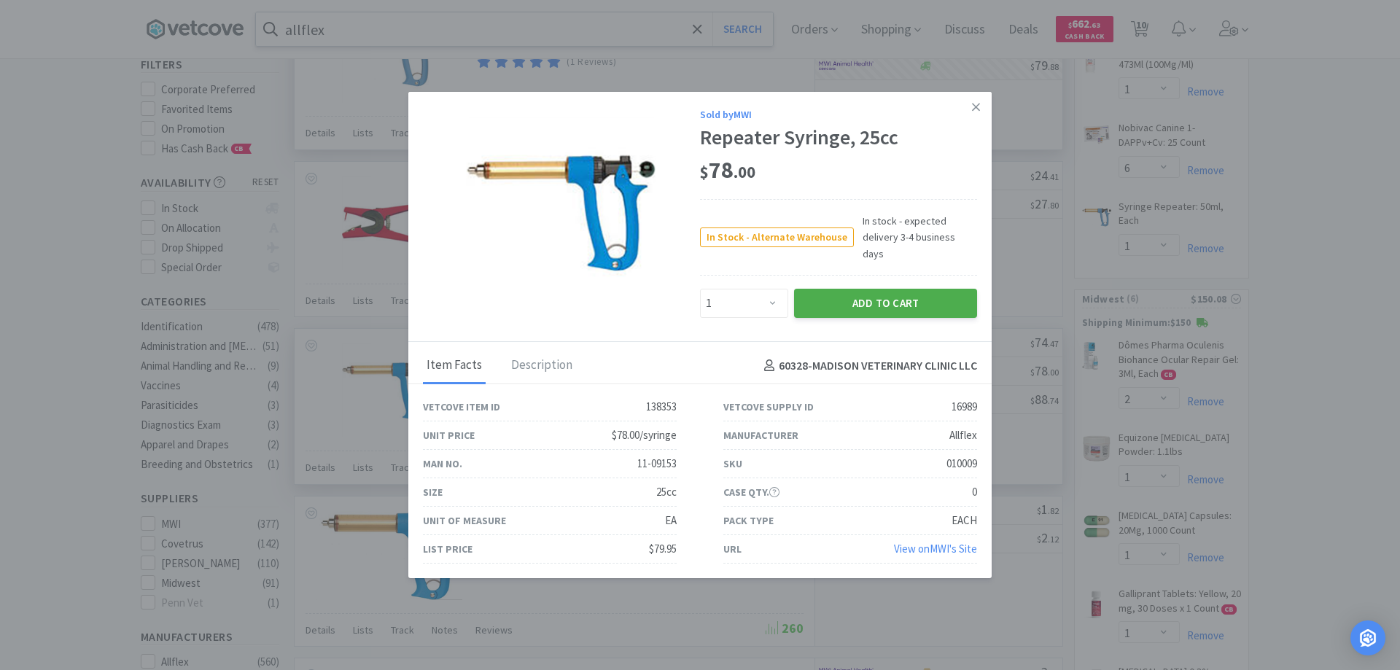
click at [862, 293] on button "Add to Cart" at bounding box center [885, 303] width 183 height 29
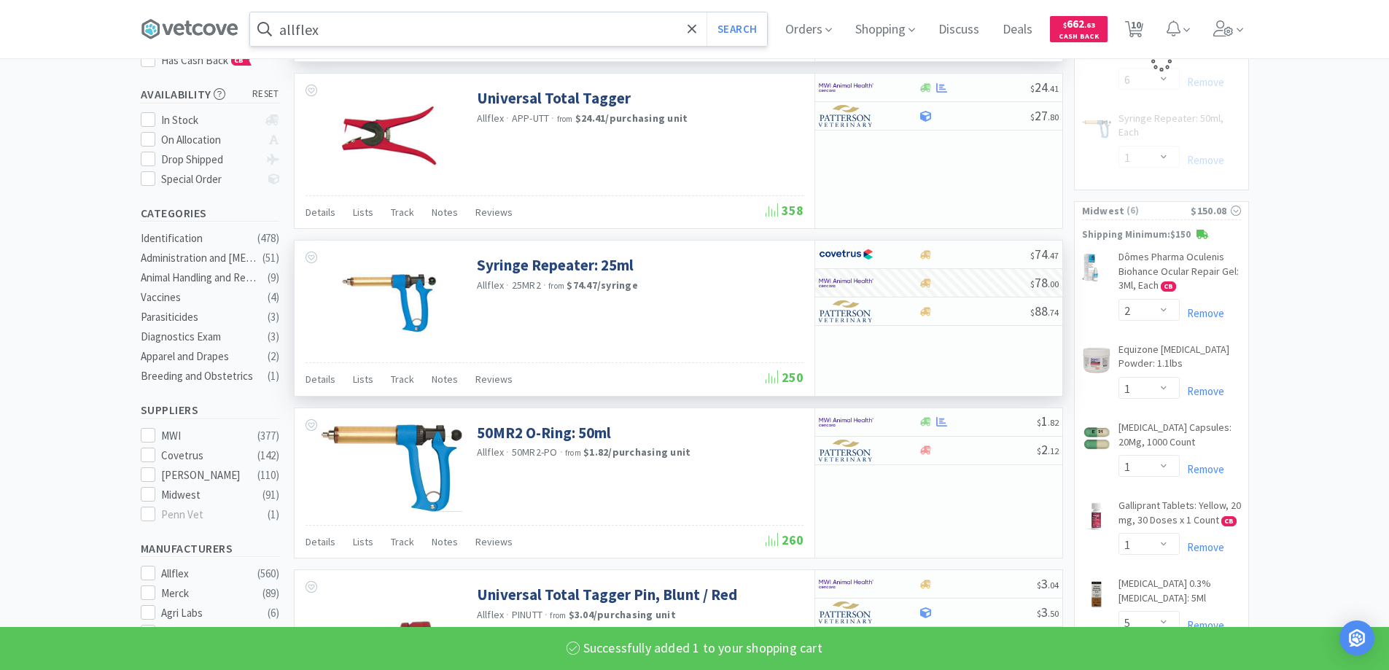
select select "1"
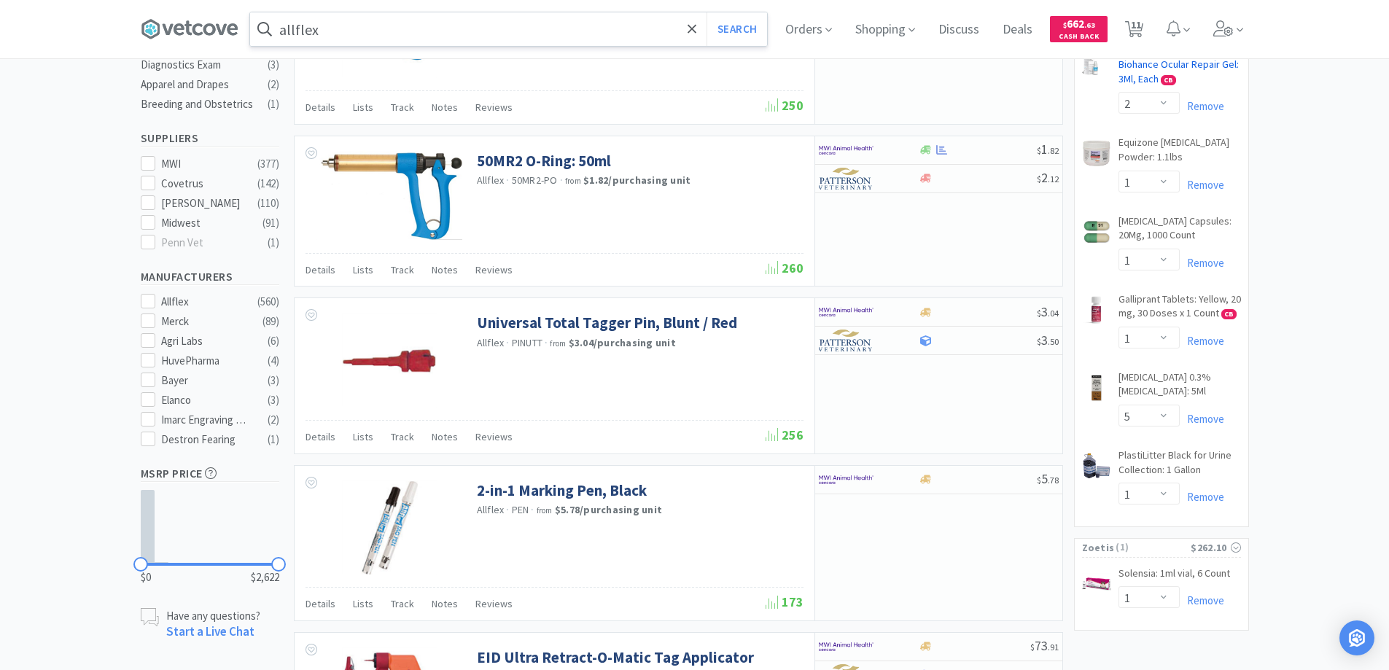
scroll to position [656, 0]
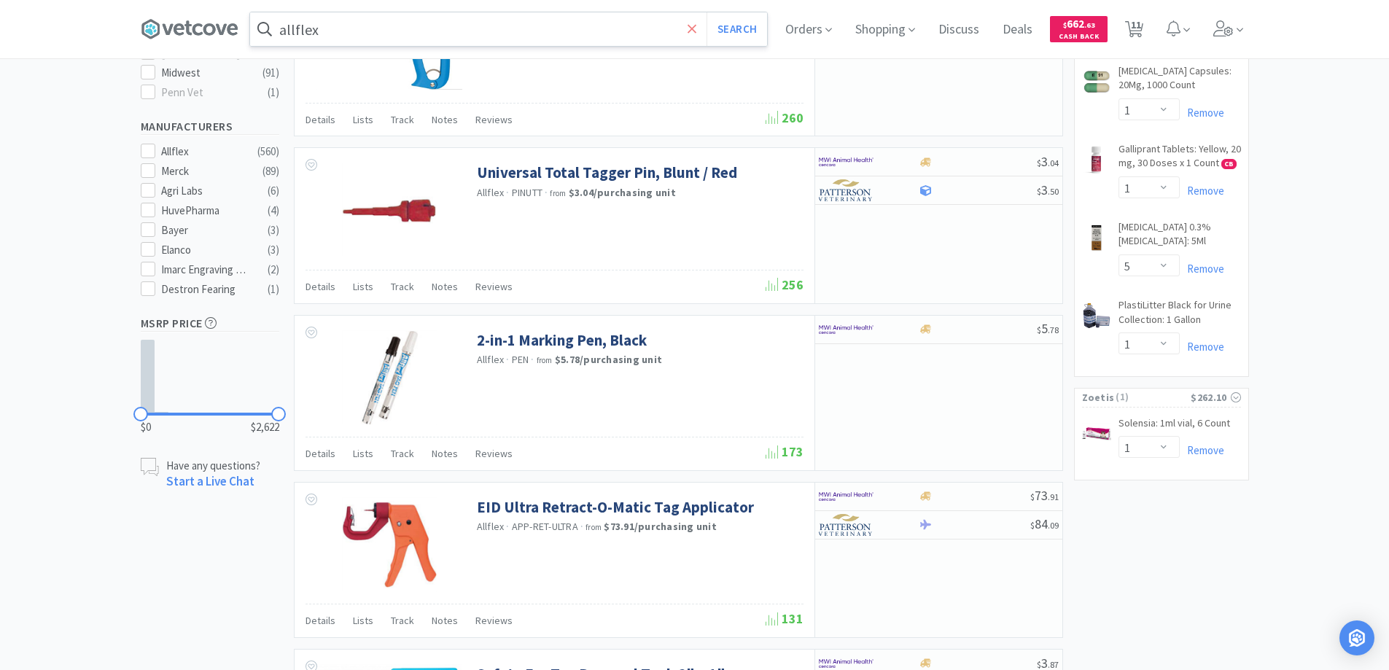
click at [693, 28] on icon at bounding box center [691, 29] width 9 height 15
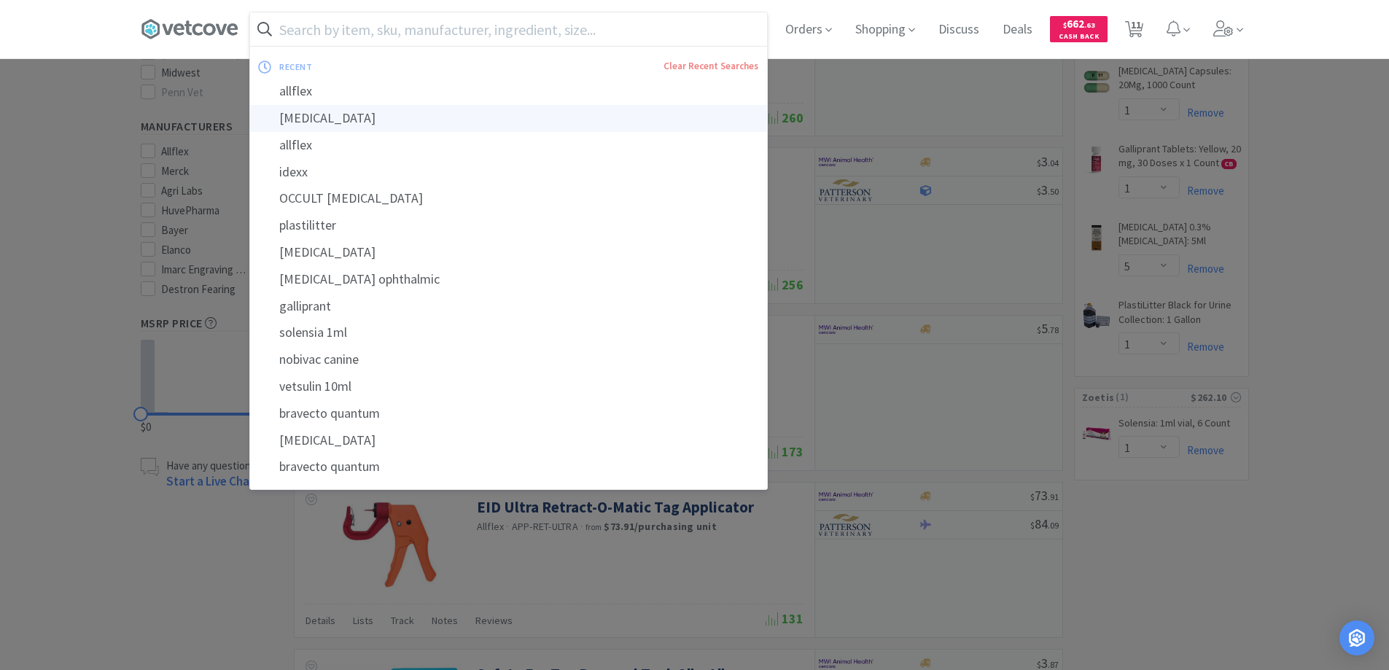
click at [328, 118] on div "[MEDICAL_DATA]" at bounding box center [508, 118] width 517 height 27
type input "[MEDICAL_DATA]"
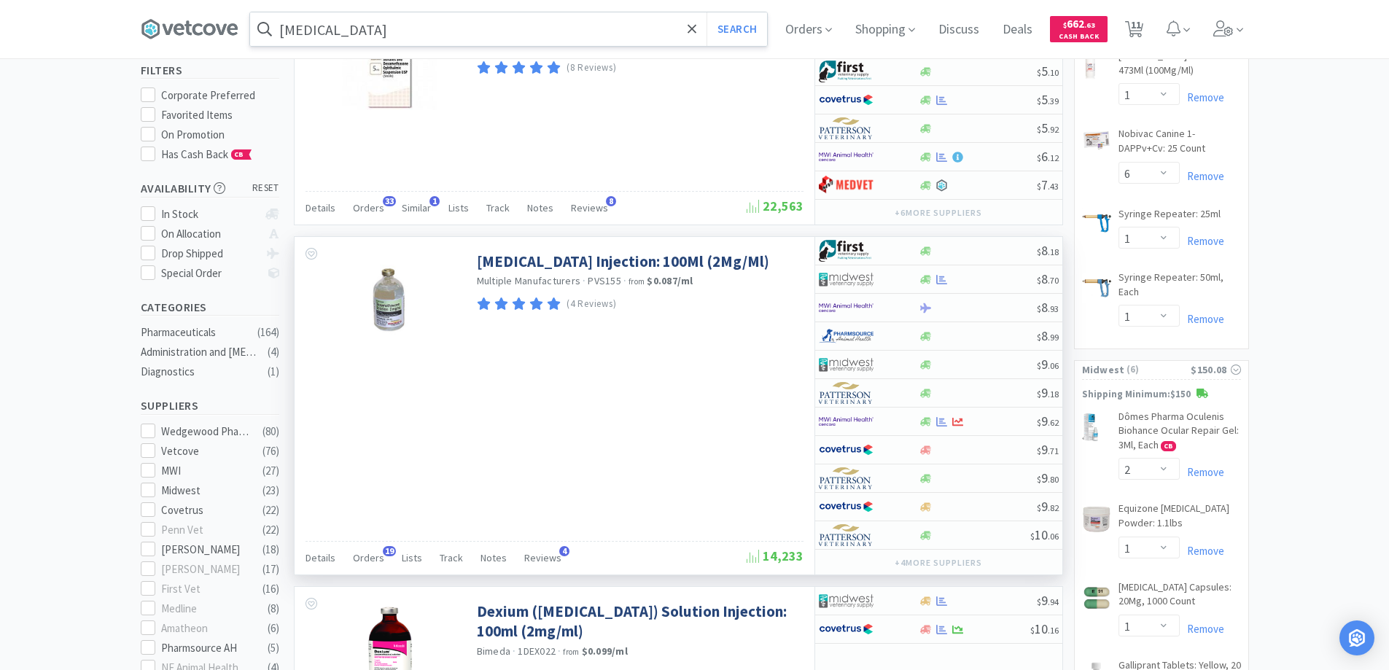
scroll to position [146, 0]
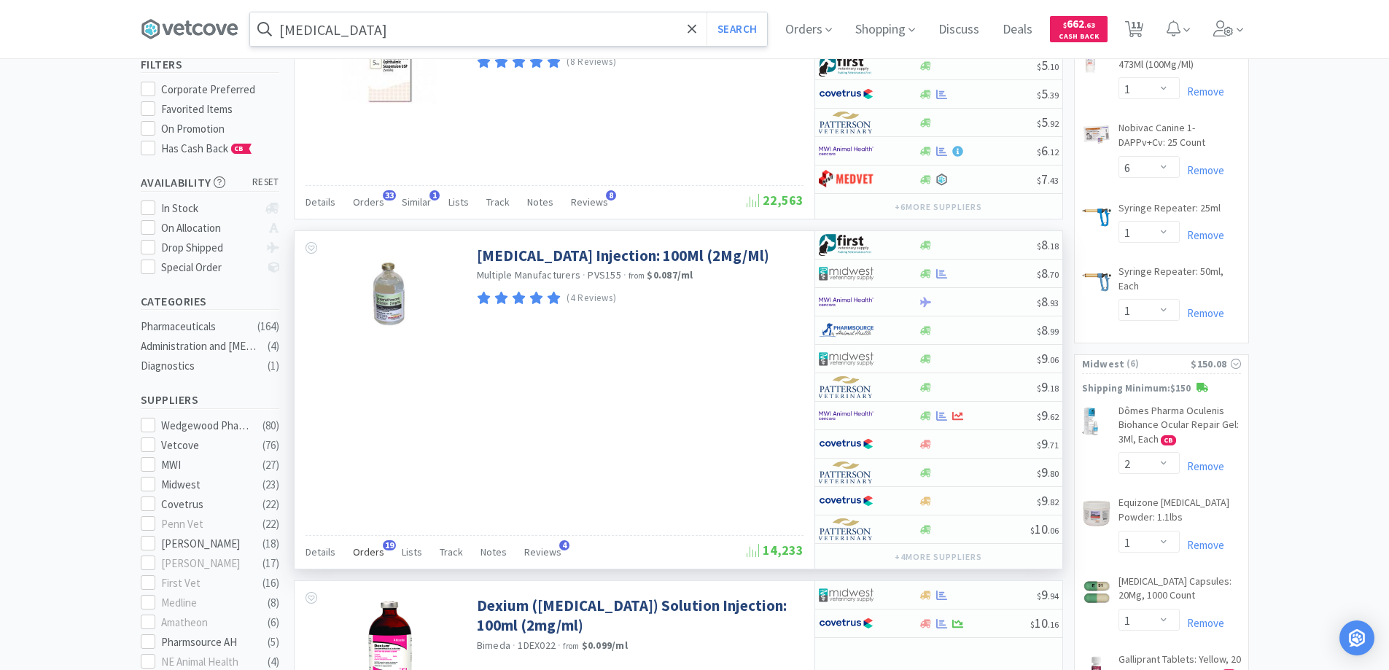
click at [383, 547] on span "19" at bounding box center [389, 545] width 13 height 10
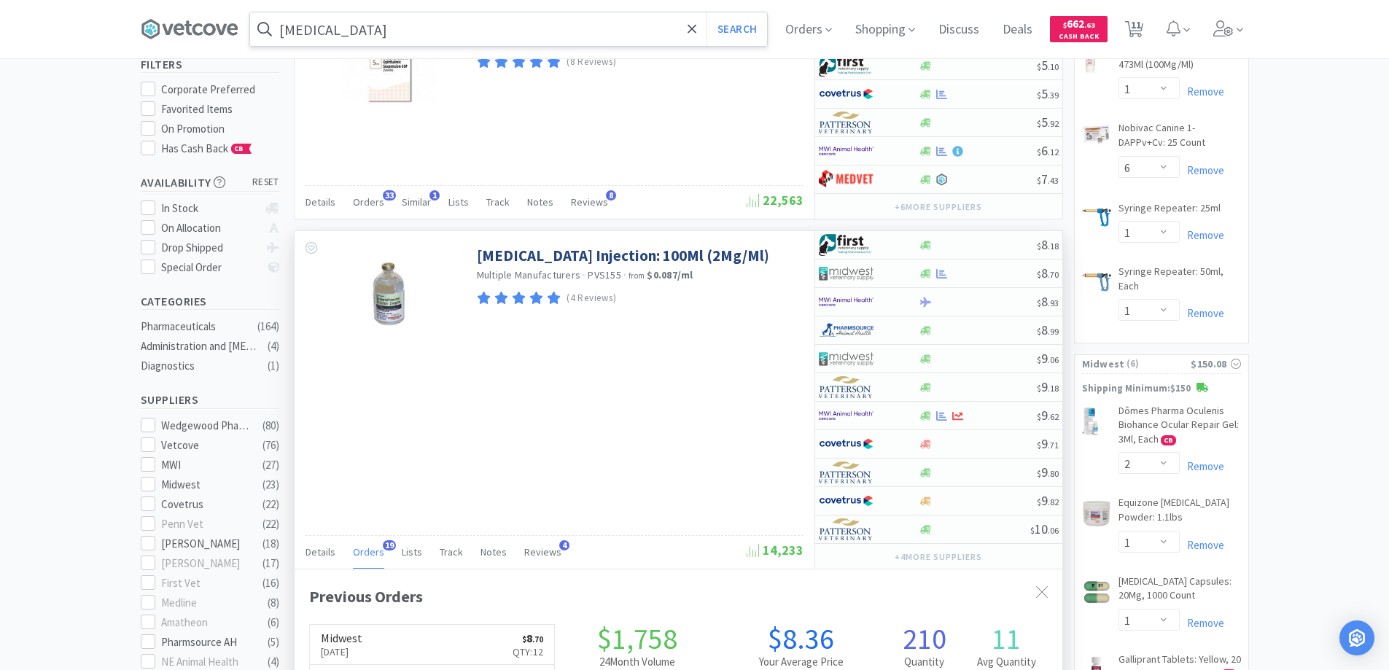
scroll to position [391, 768]
click at [387, 546] on span "19" at bounding box center [389, 545] width 13 height 10
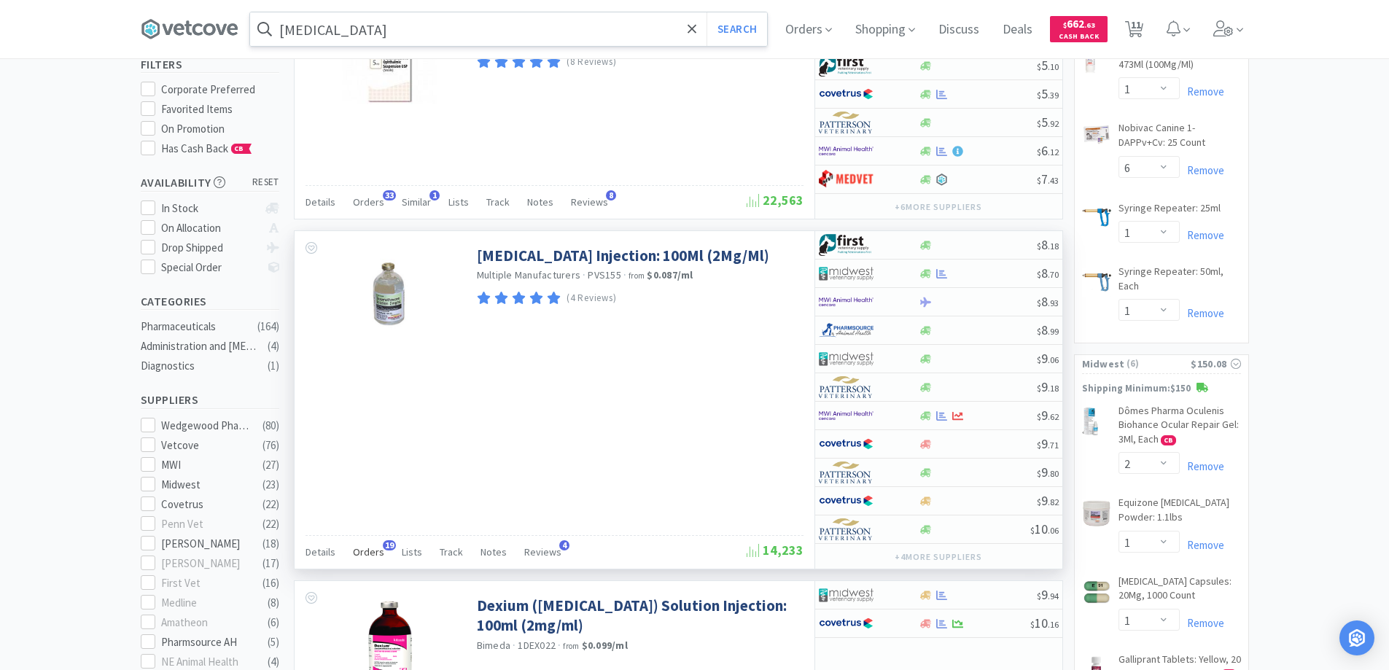
click at [387, 546] on span "19" at bounding box center [389, 545] width 13 height 10
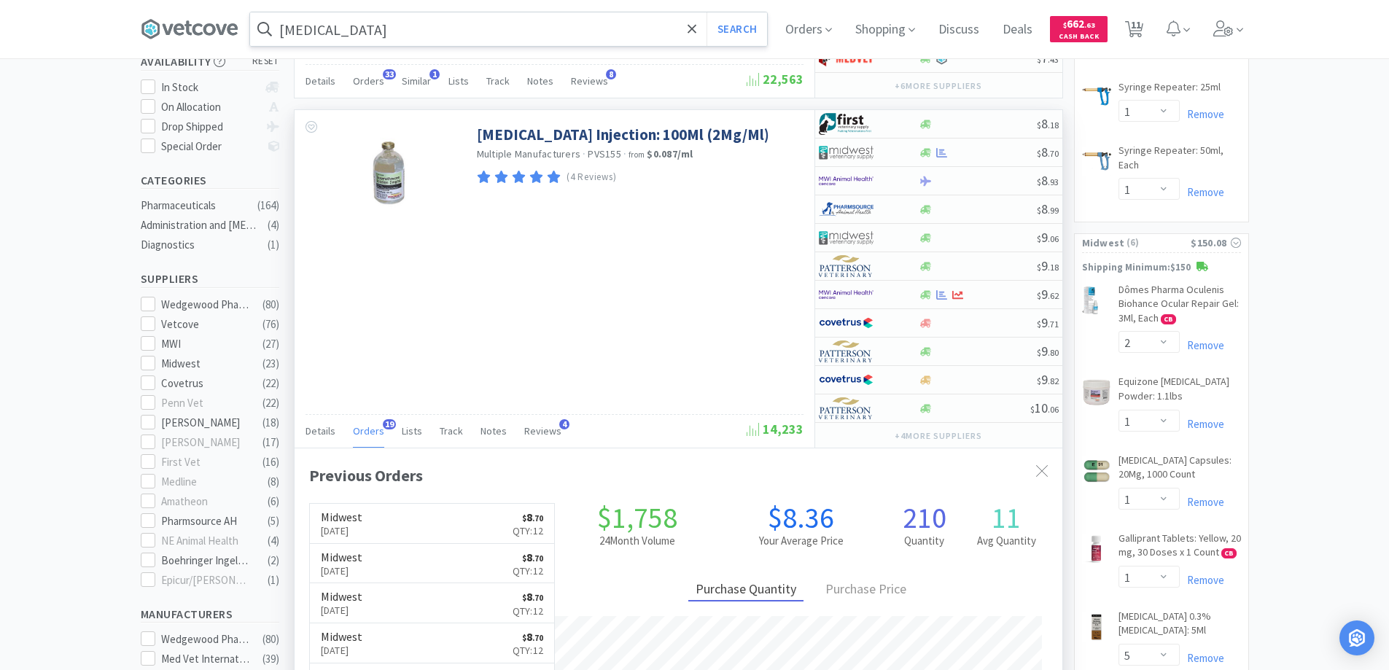
scroll to position [437, 0]
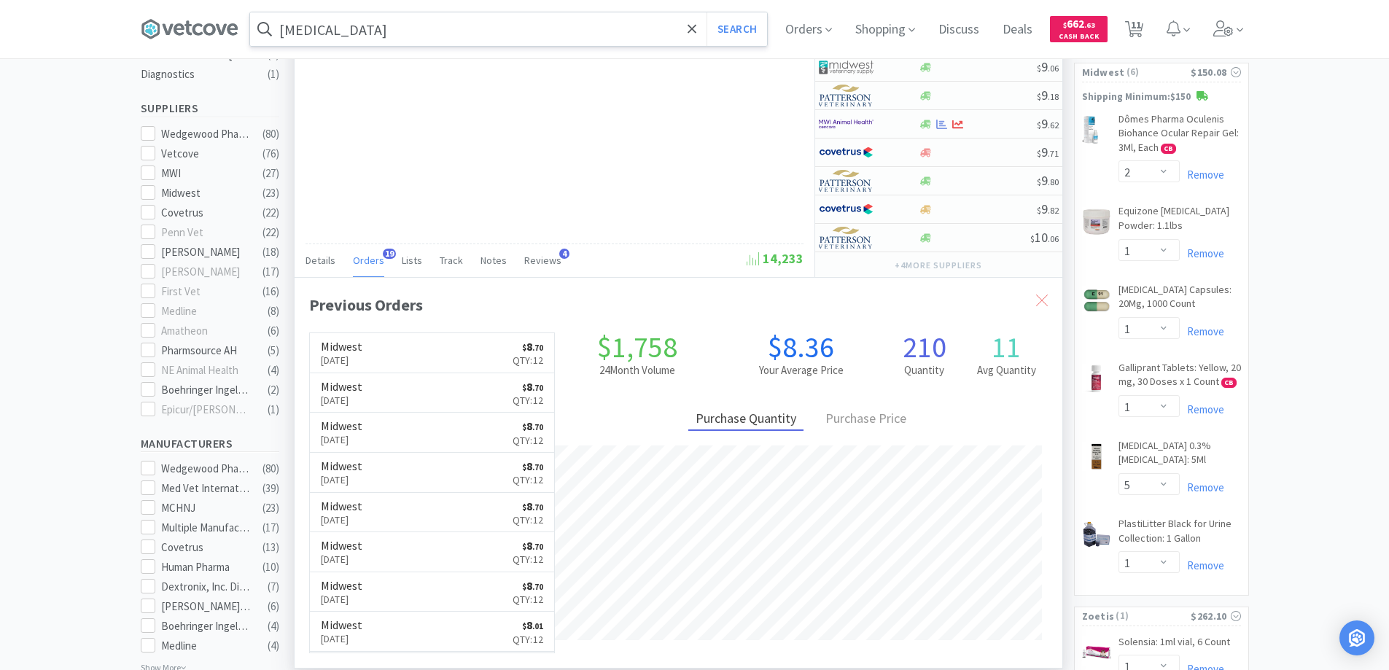
click at [1037, 296] on icon at bounding box center [1042, 301] width 12 height 12
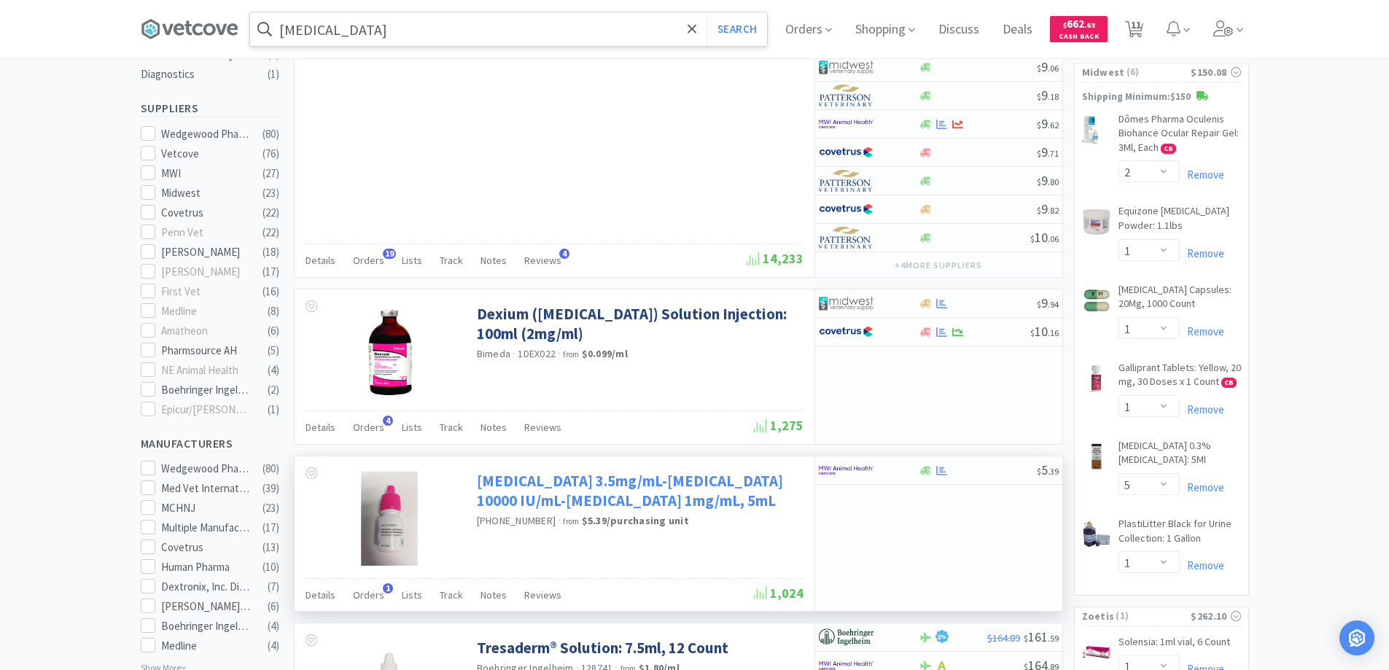
scroll to position [73, 0]
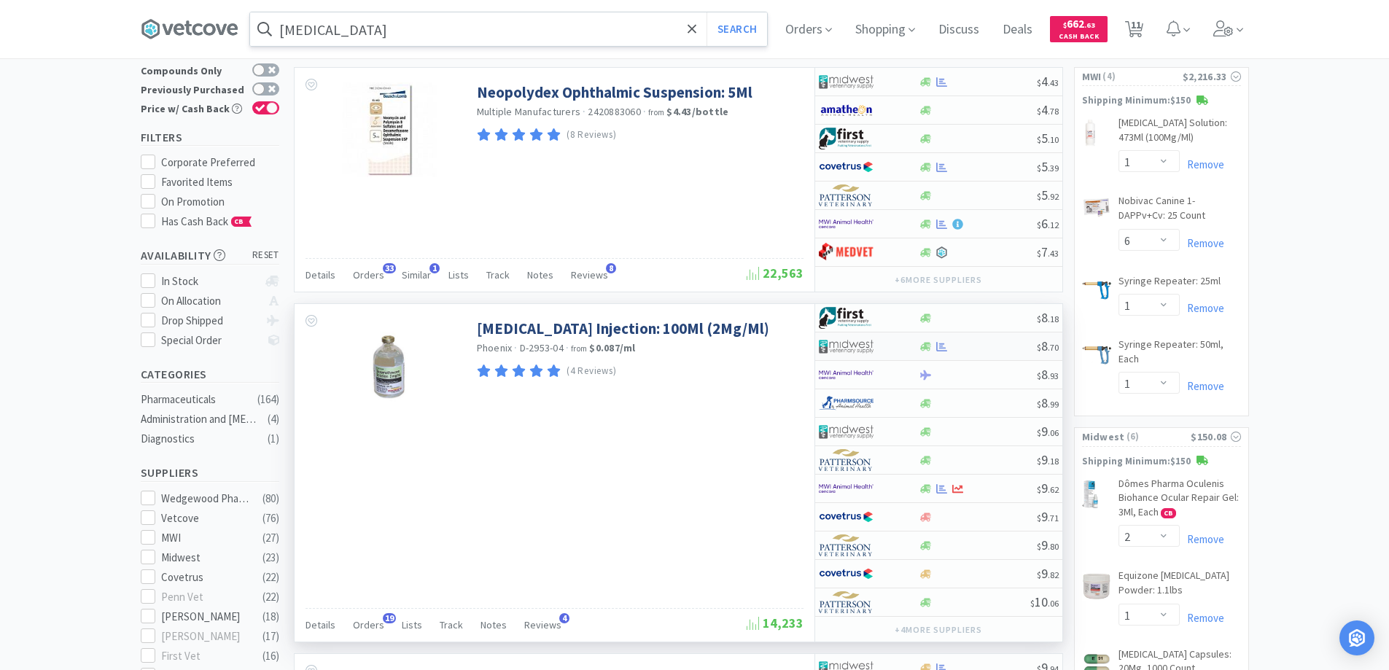
click at [897, 344] on div at bounding box center [859, 346] width 80 height 25
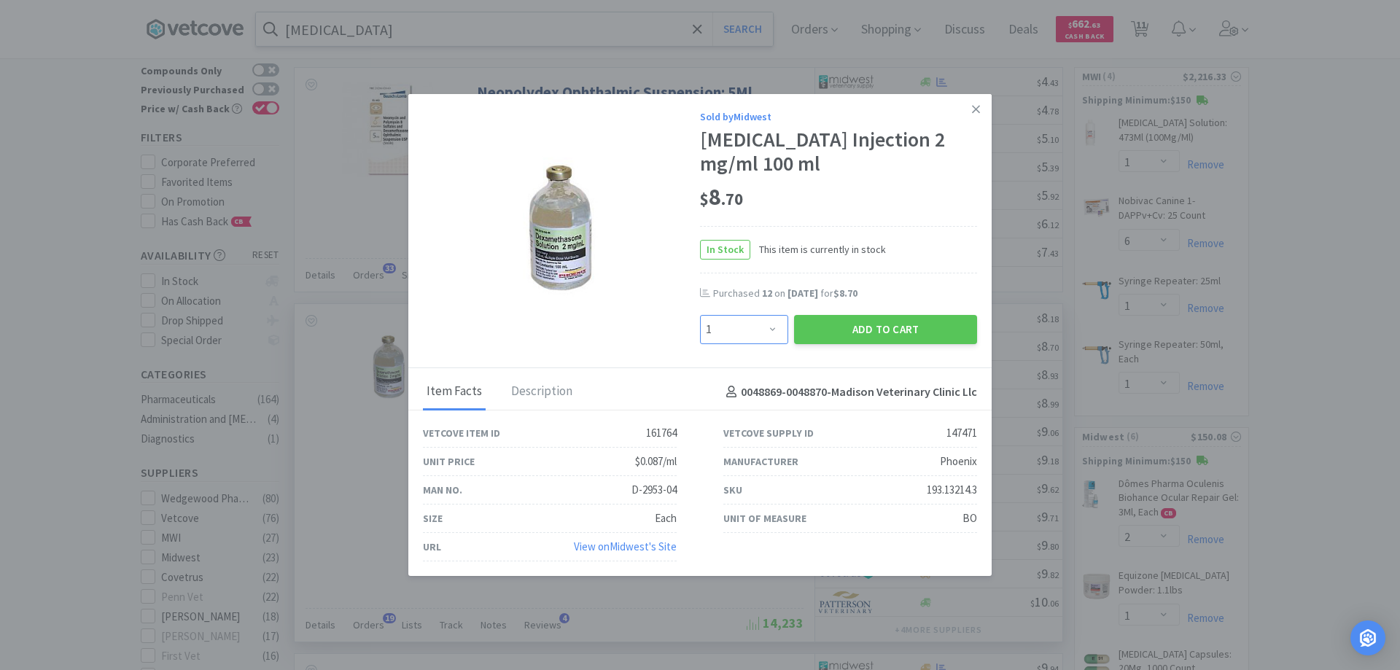
click at [775, 324] on select "Enter Quantity 1 2 3 4 5 6 7 8 9 10 11 12 13 14 15 16 17 18 19 20 Enter Quantity" at bounding box center [744, 329] width 88 height 29
select select "12"
click at [700, 315] on select "Enter Quantity 1 2 3 4 5 6 7 8 9 10 11 12 13 14 15 16 17 18 19 20 Enter Quantity" at bounding box center [744, 329] width 88 height 29
click at [857, 326] on button "Add to Cart" at bounding box center [885, 329] width 183 height 29
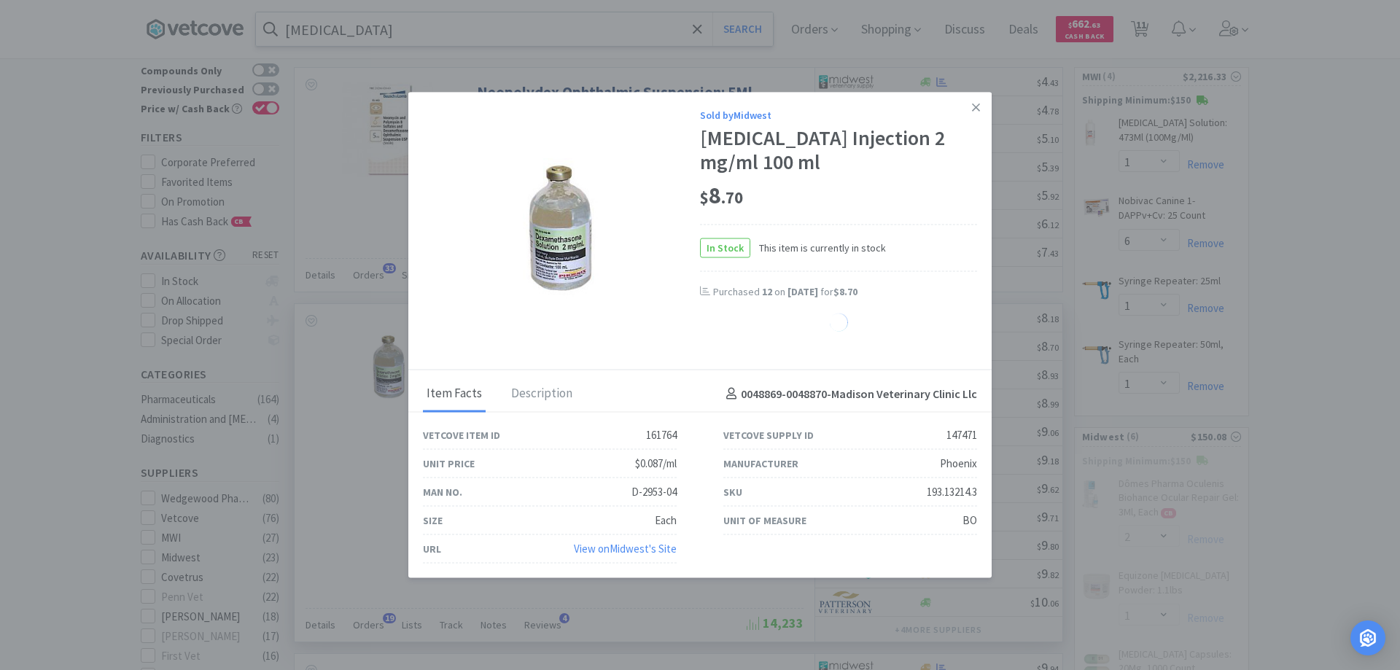
select select "12"
select select "2"
select select "1"
select select "5"
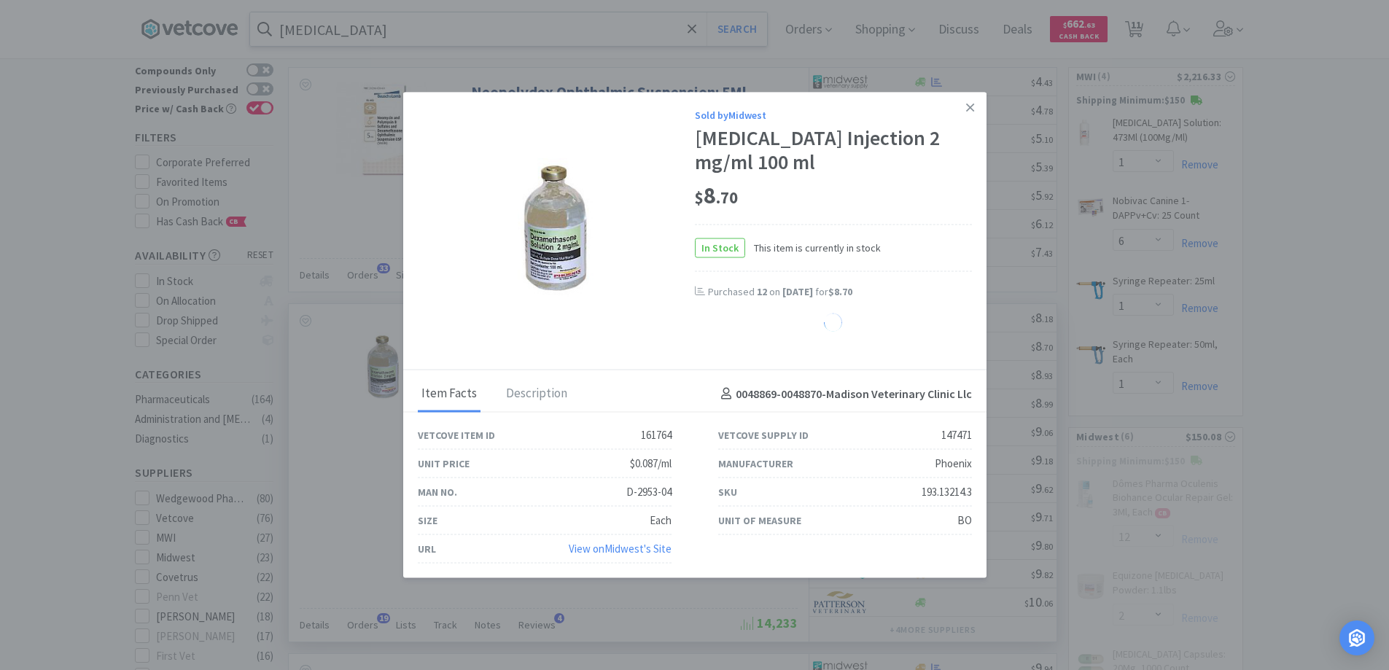
select select "1"
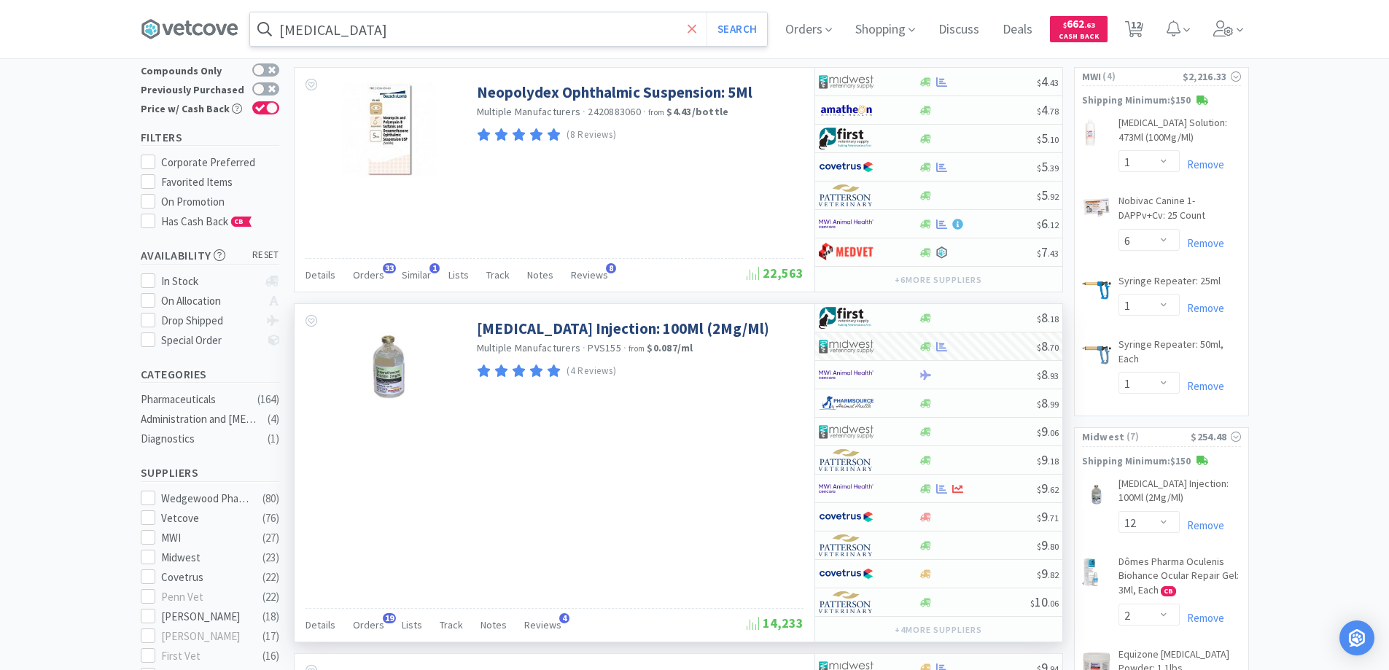
click at [694, 29] on icon at bounding box center [691, 29] width 9 height 15
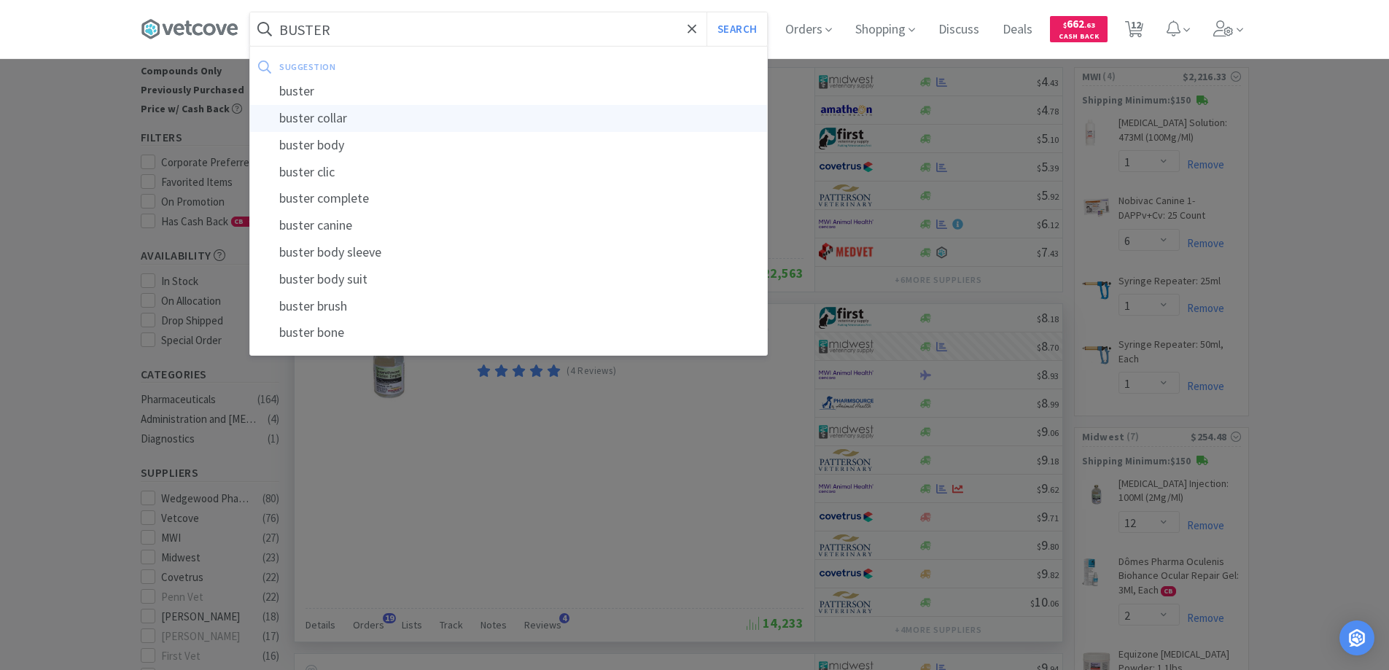
click at [335, 119] on div "buster collar" at bounding box center [508, 118] width 517 height 27
type input "buster collar"
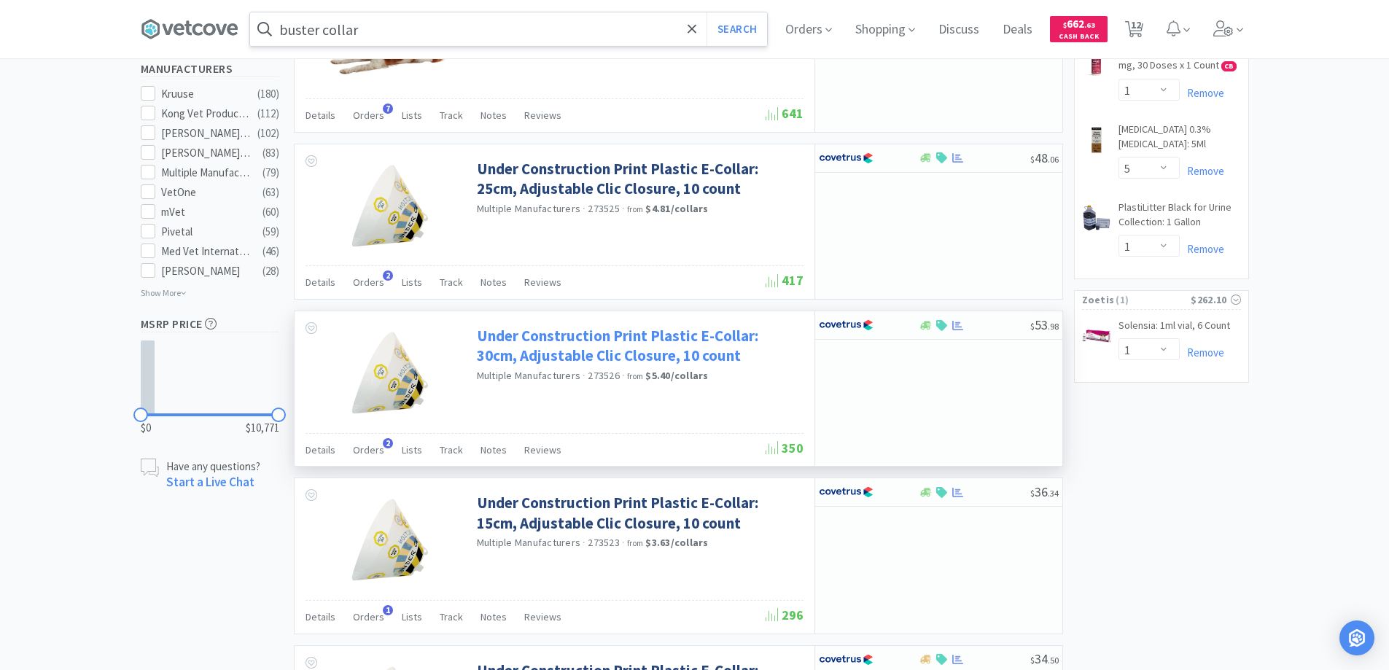
scroll to position [875, 0]
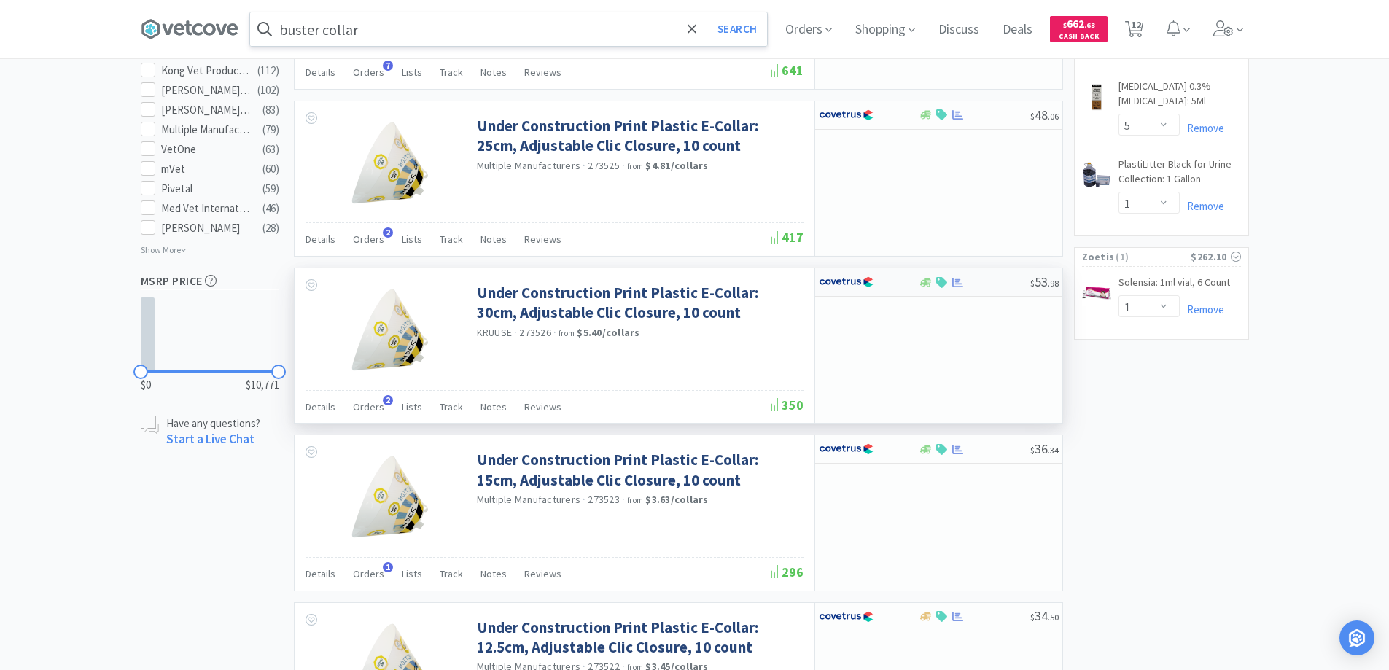
click at [903, 283] on div at bounding box center [869, 282] width 100 height 25
select select "1"
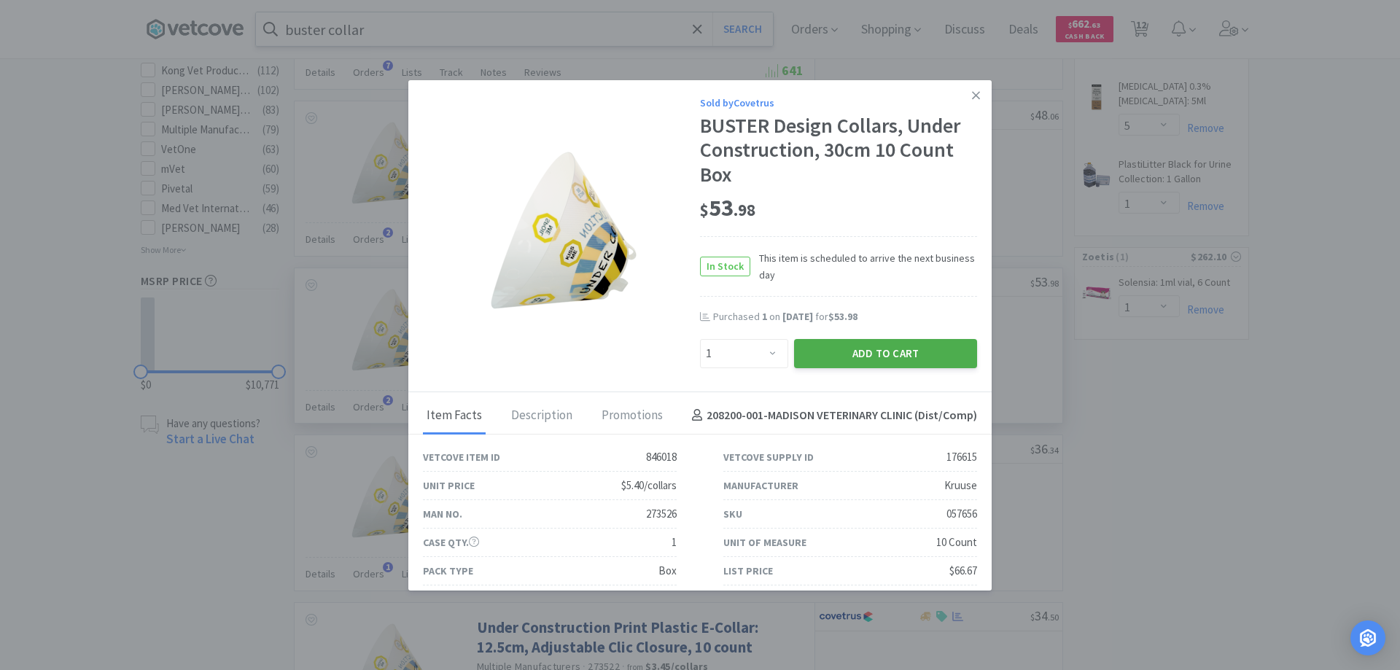
click at [865, 349] on button "Add to Cart" at bounding box center [885, 353] width 183 height 29
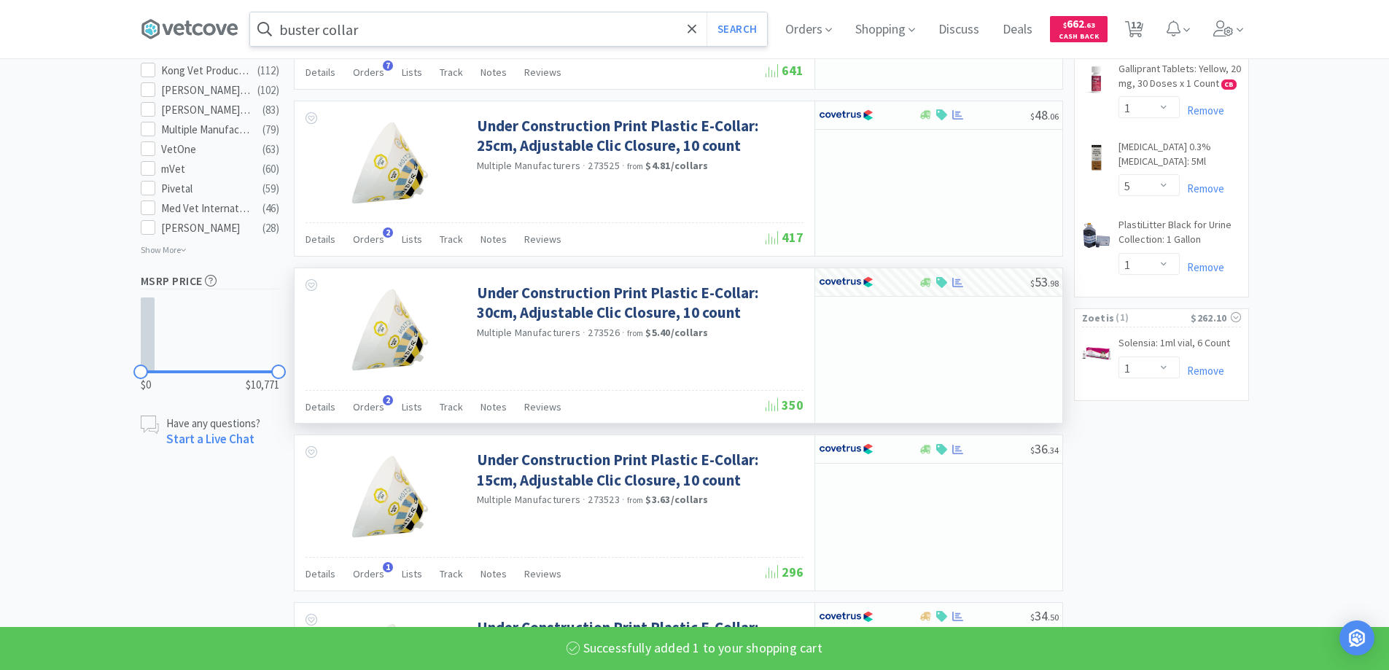
select select "1"
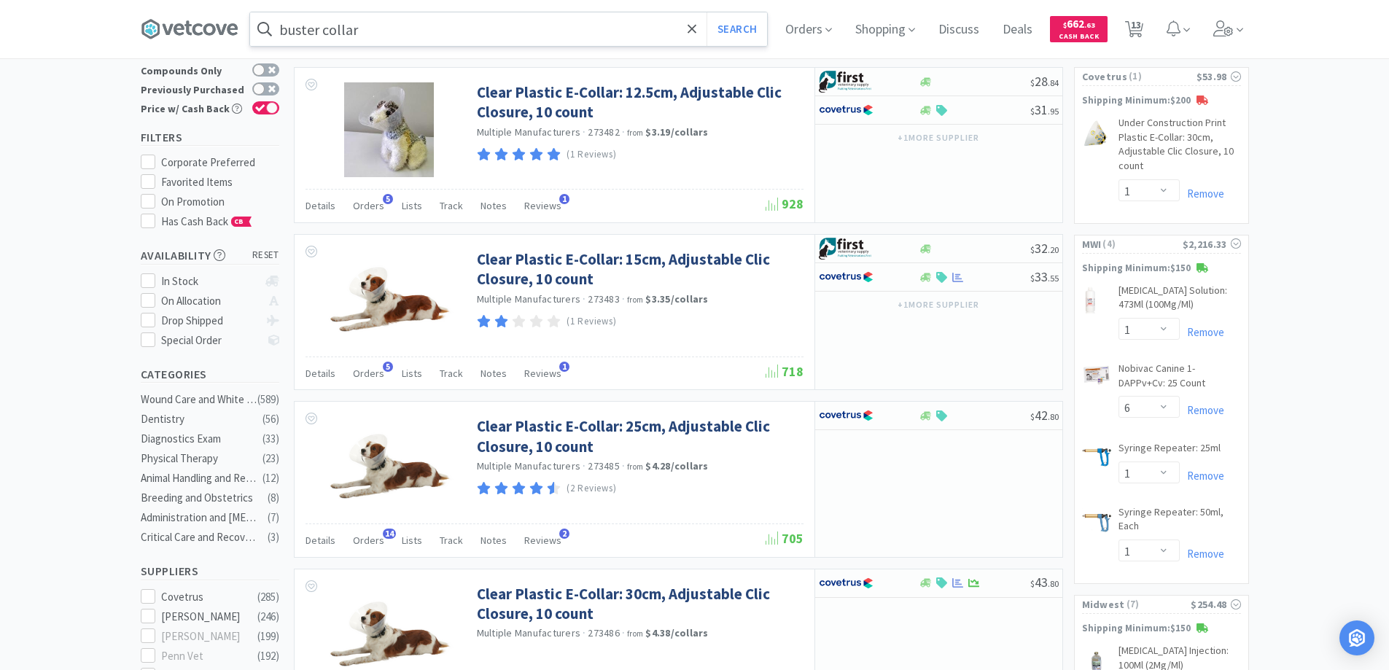
scroll to position [0, 0]
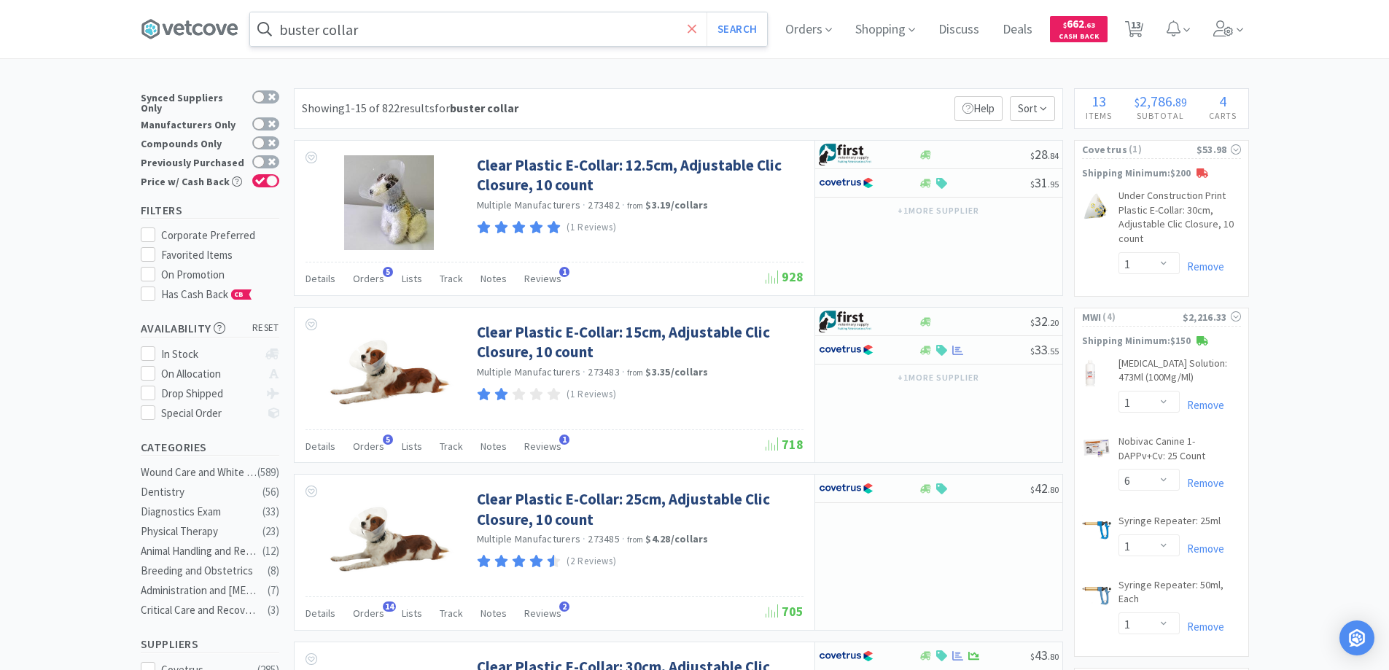
click at [695, 26] on icon at bounding box center [691, 29] width 9 height 15
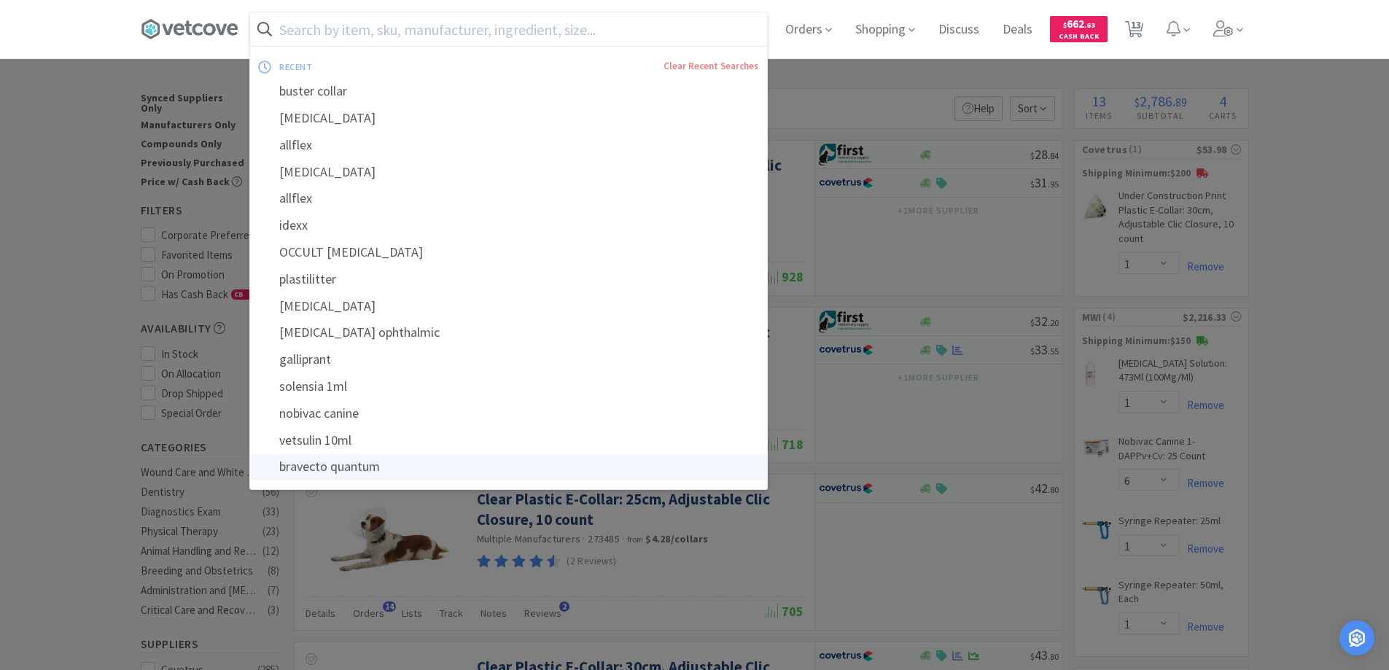
click at [343, 464] on div "bravecto quantum" at bounding box center [508, 466] width 517 height 27
type input "bravecto quantum"
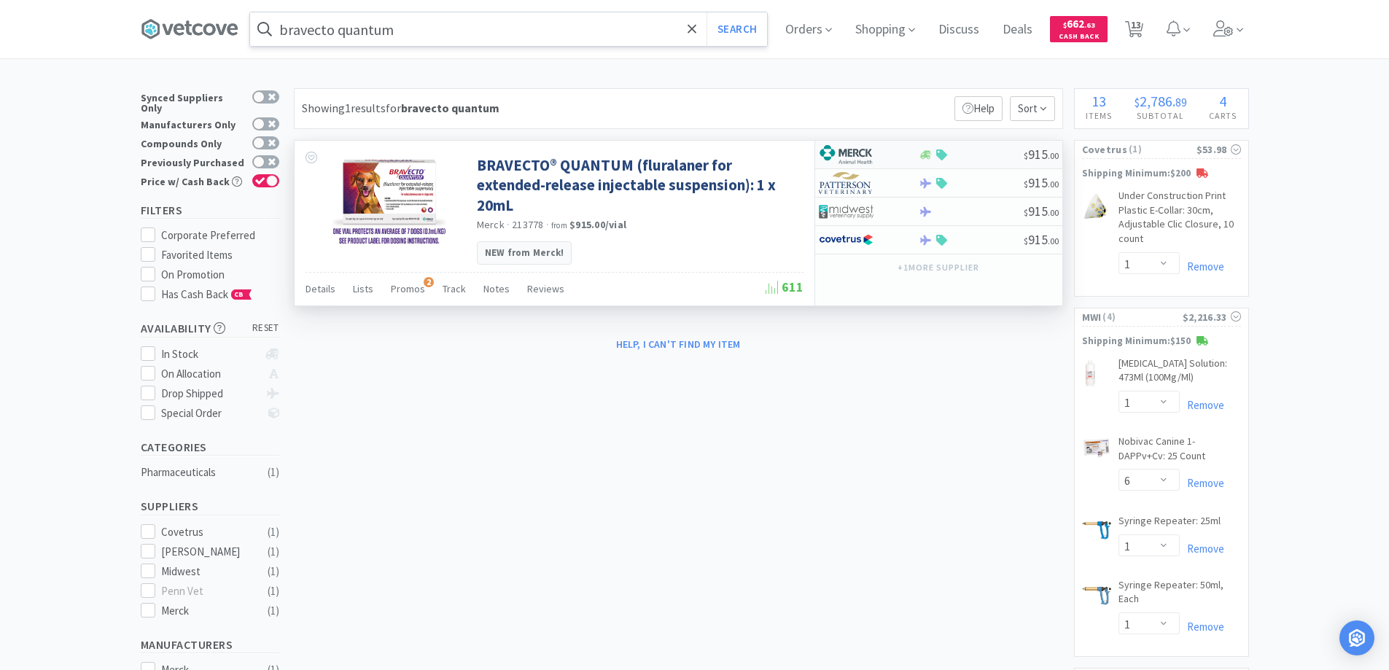
click at [887, 153] on div at bounding box center [859, 154] width 80 height 25
select select "1"
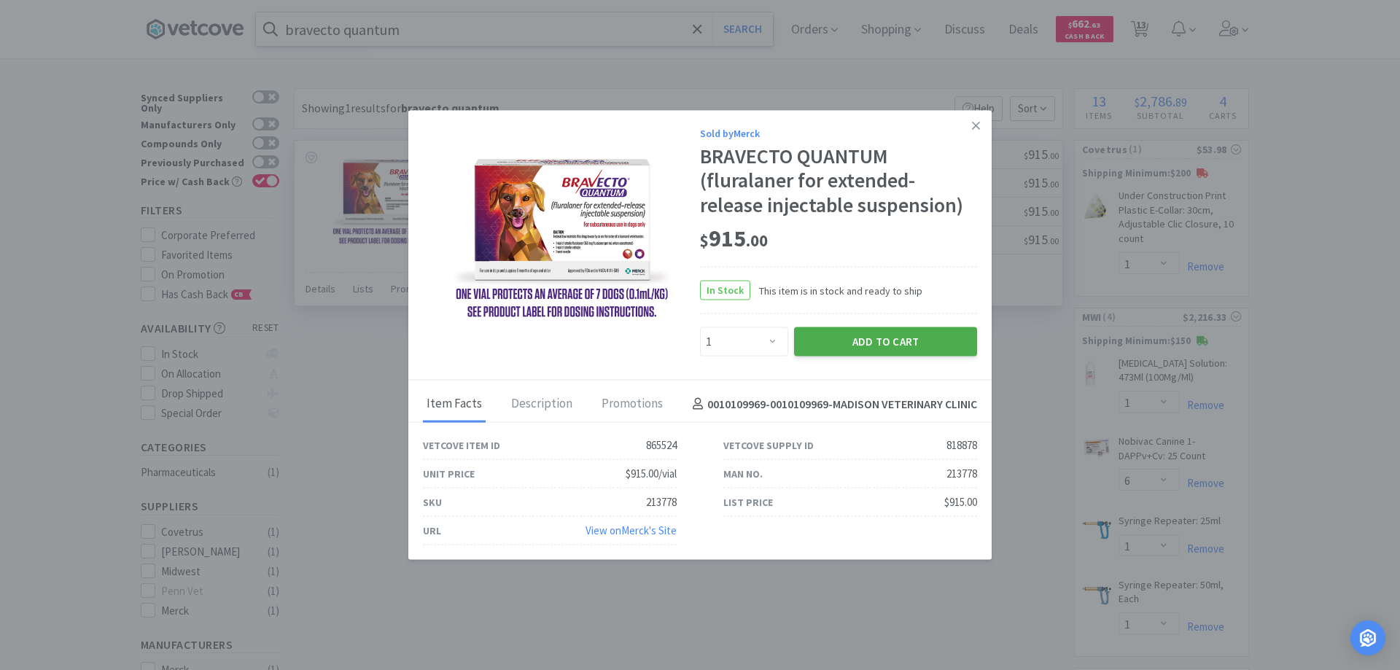
click at [835, 335] on button "Add to Cart" at bounding box center [885, 341] width 183 height 29
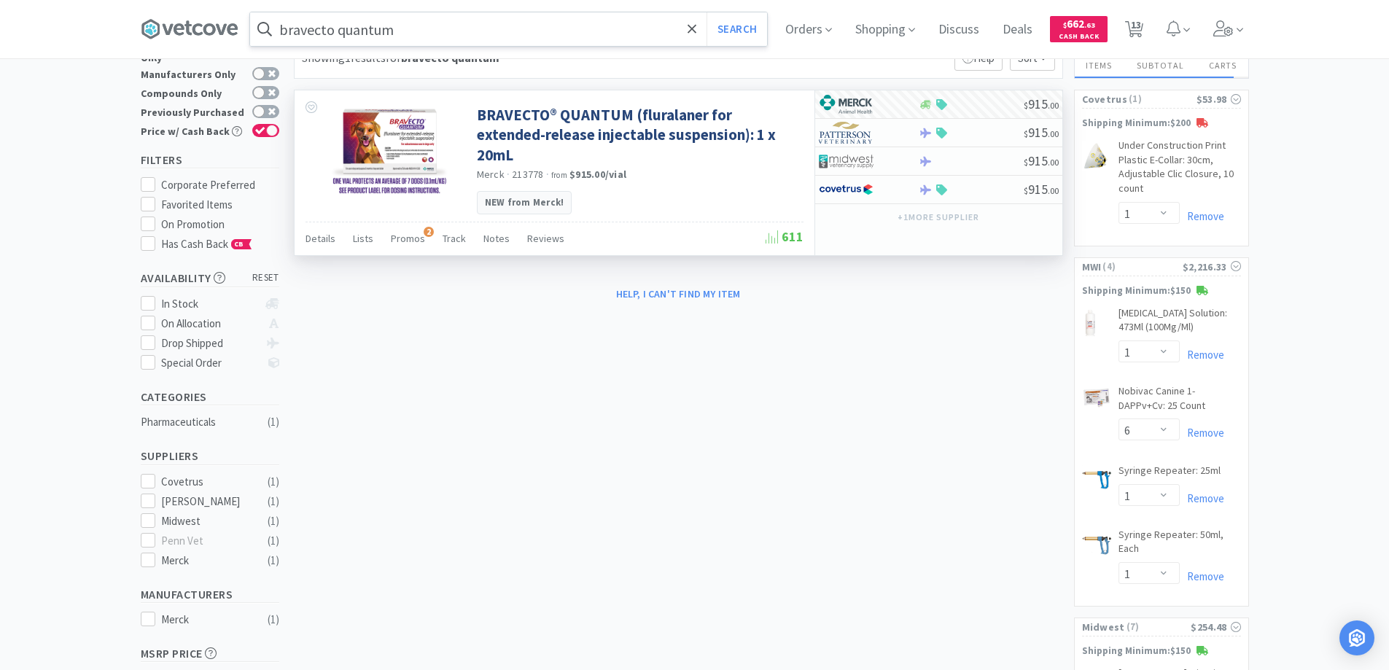
select select "1"
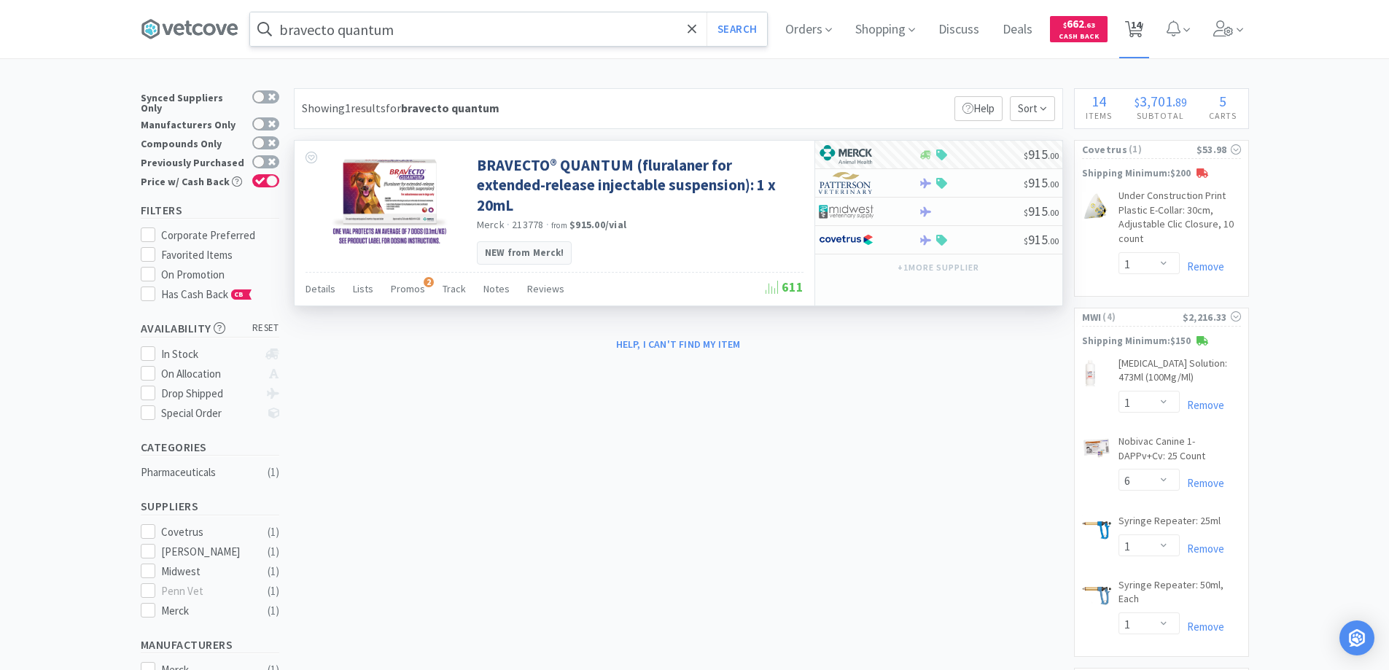
click at [1139, 27] on span "14" at bounding box center [1136, 25] width 10 height 58
select select "1"
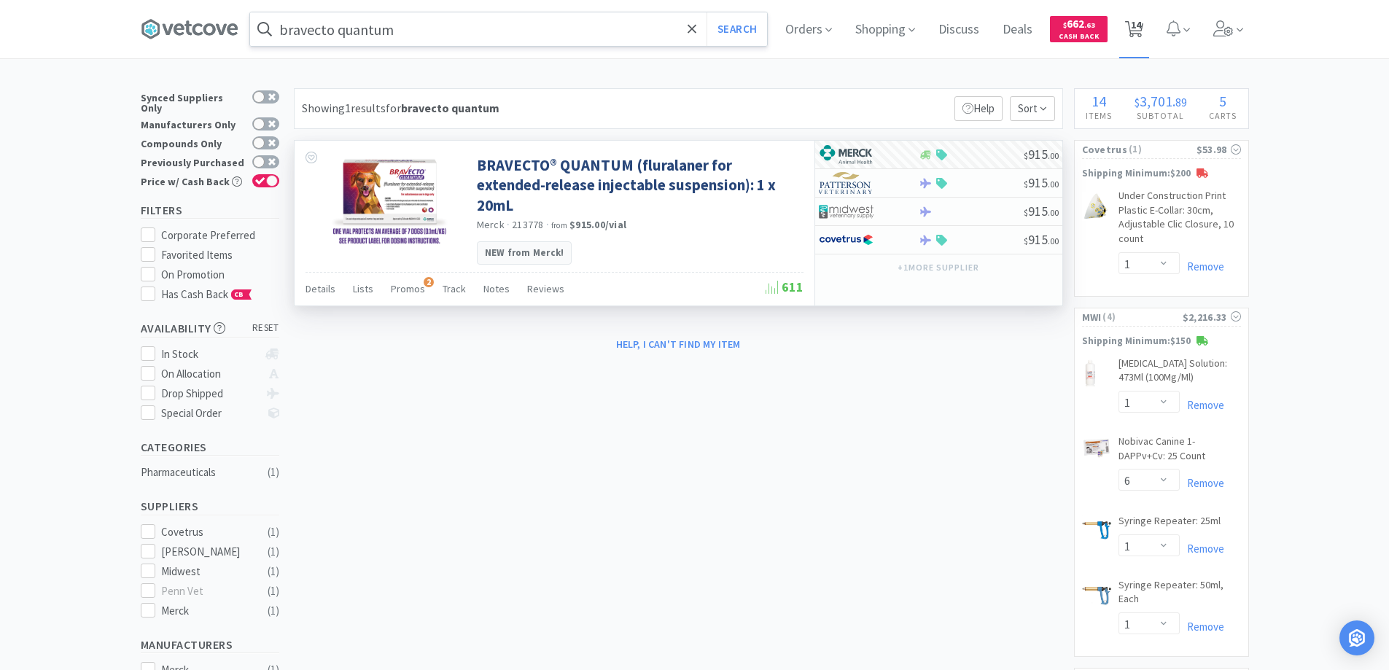
select select "6"
select select "1"
select select "12"
select select "2"
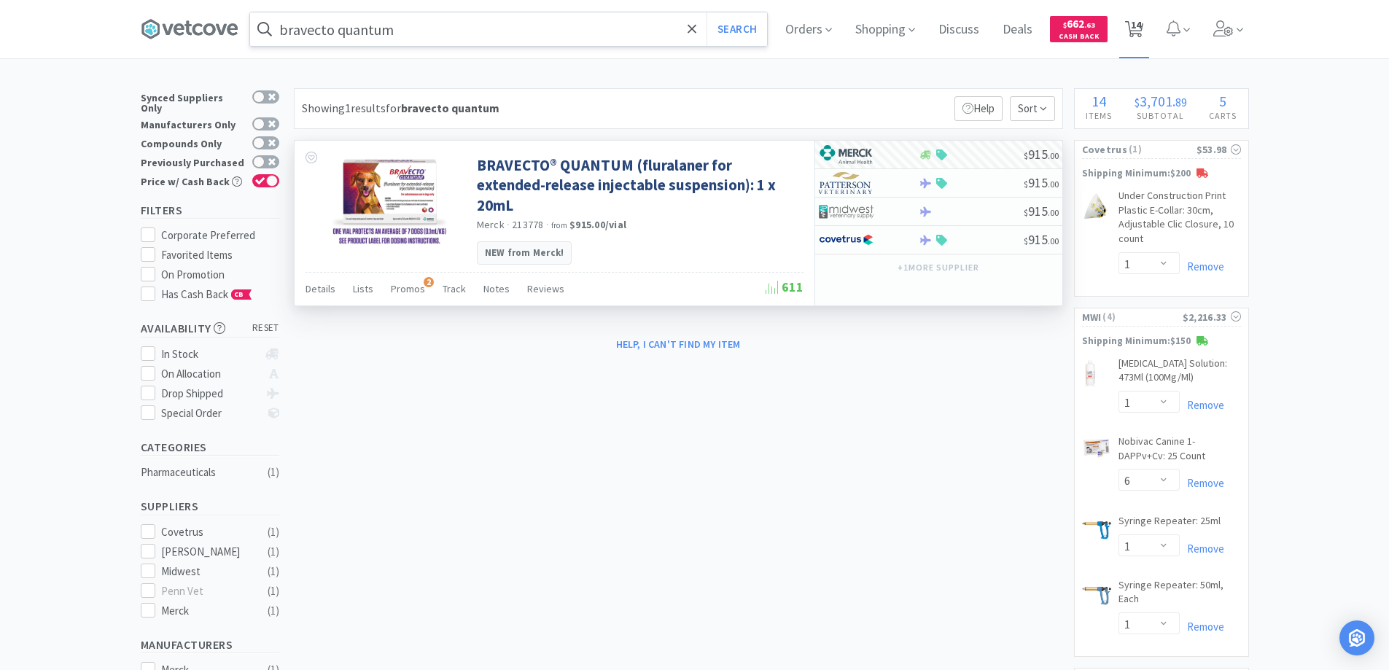
select select "1"
select select "5"
select select "1"
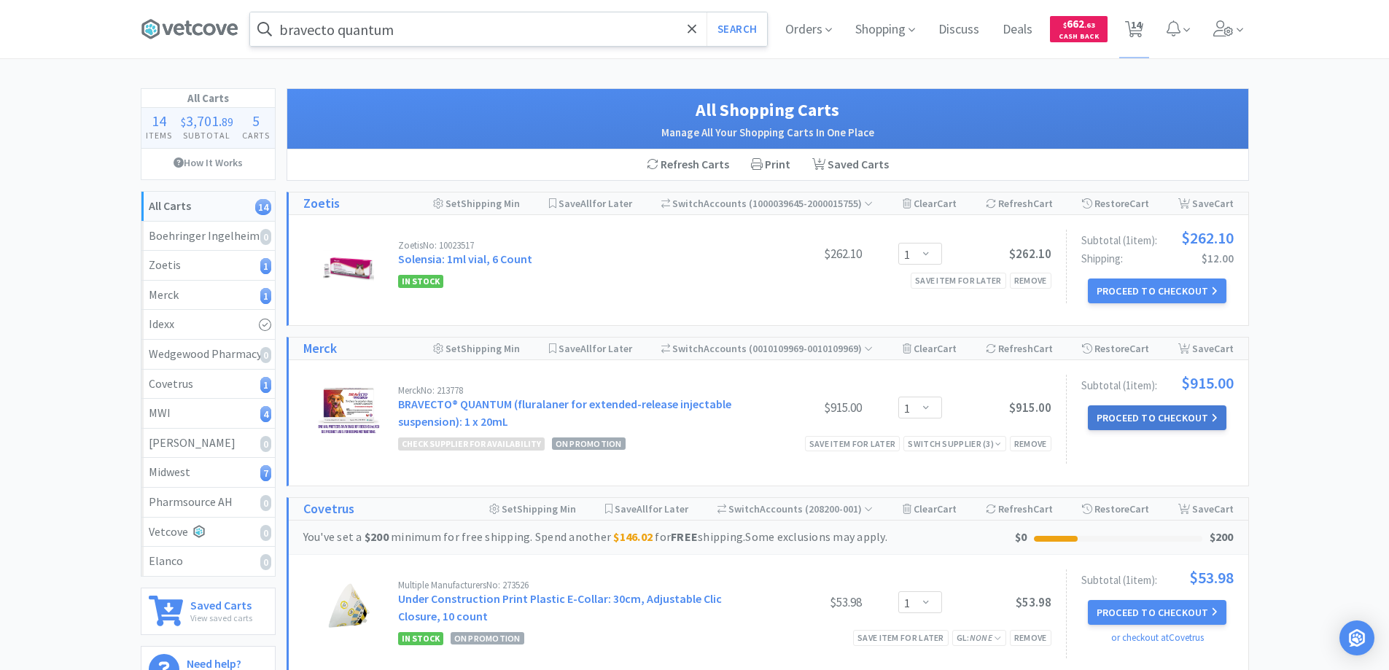
click at [1125, 416] on button "Proceed to Checkout" at bounding box center [1157, 417] width 139 height 25
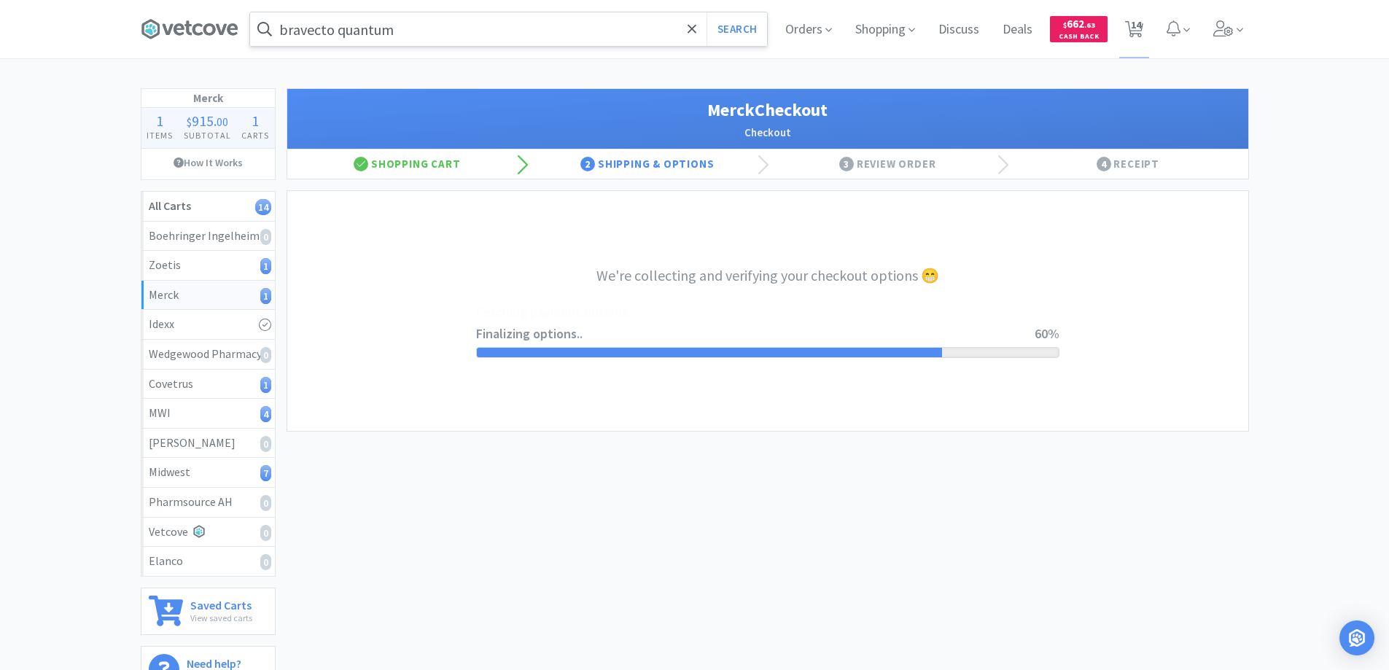
select select "-E803-9633-Q2BK98JX4CWZ1W"
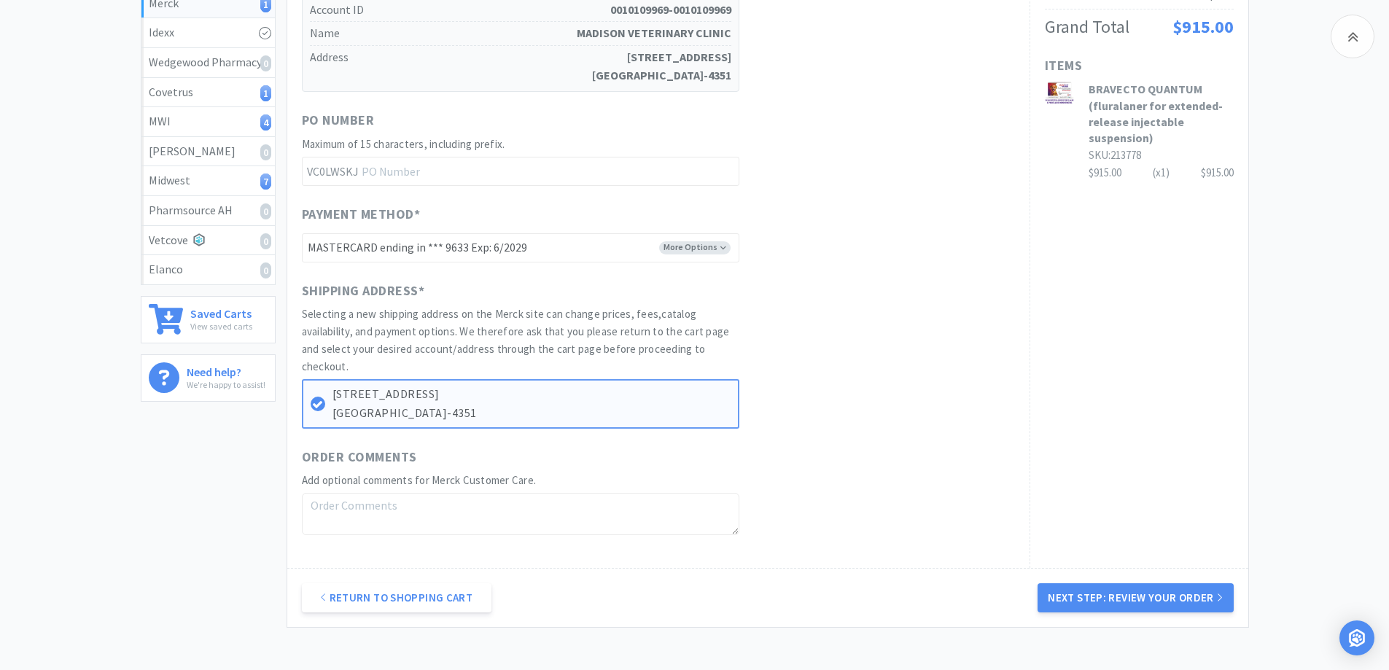
scroll to position [399, 0]
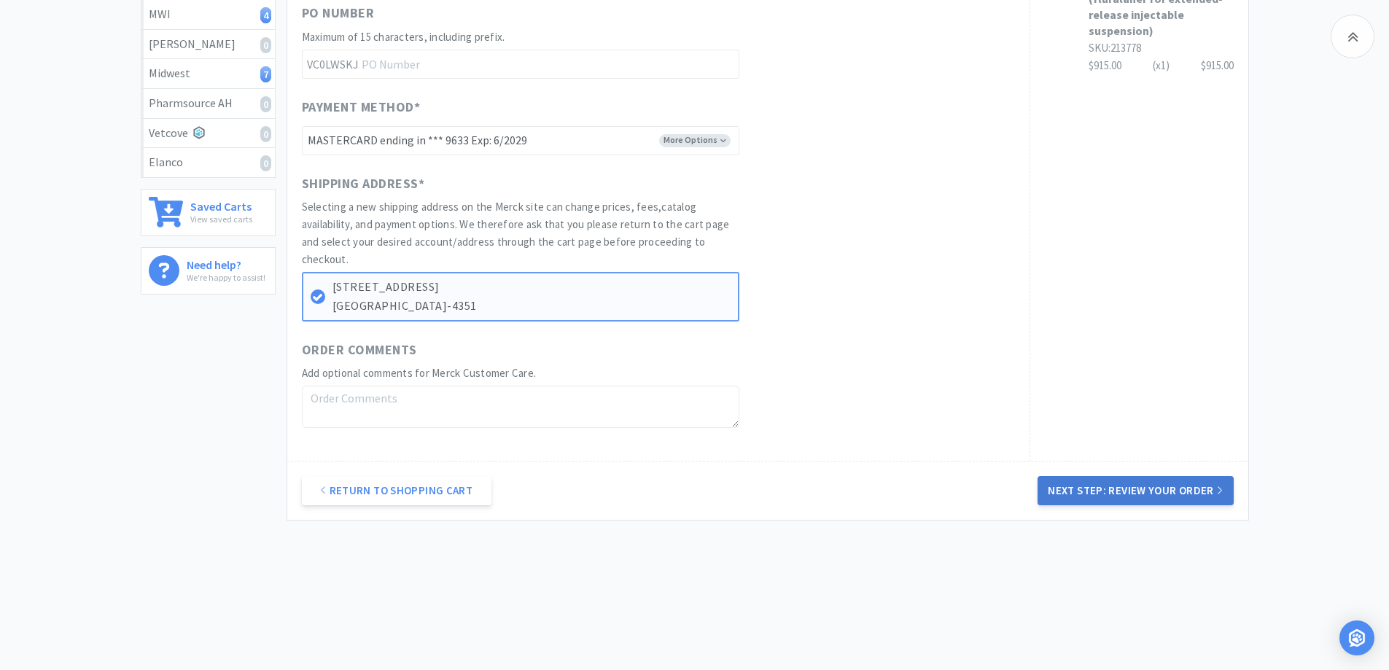
click at [1090, 489] on button "Next Step: Review Your Order" at bounding box center [1134, 490] width 195 height 29
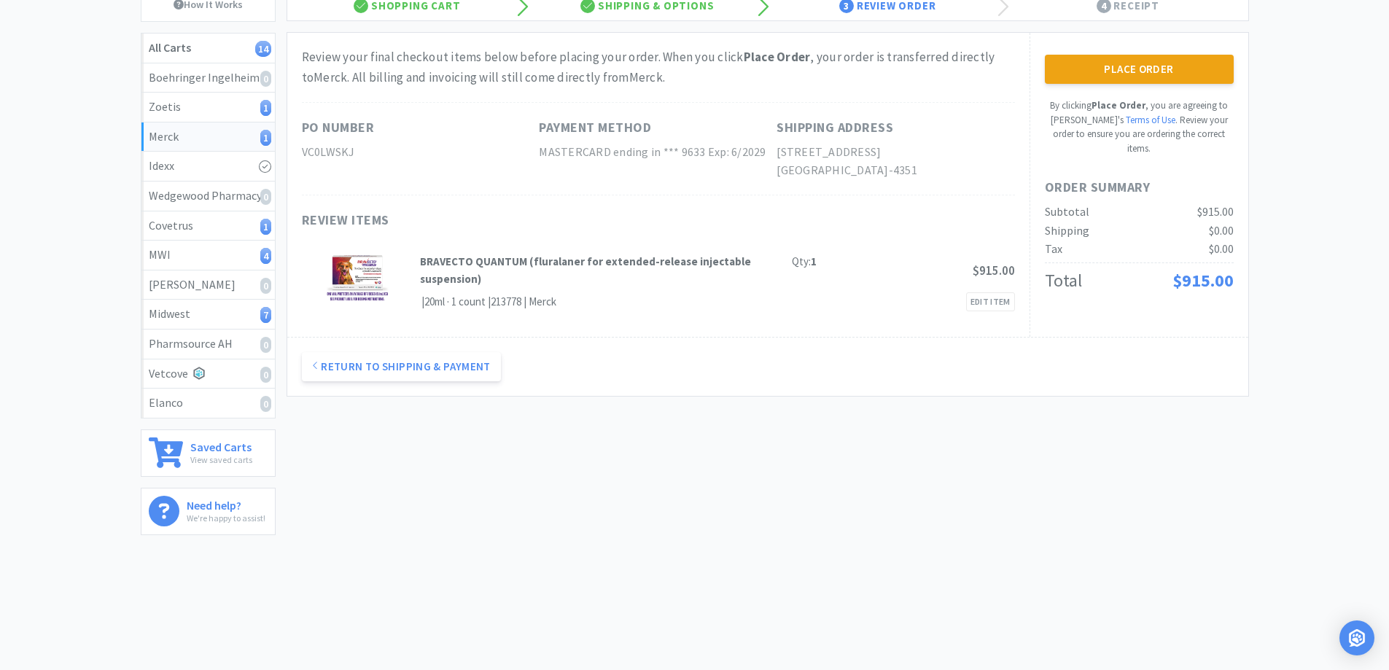
scroll to position [0, 0]
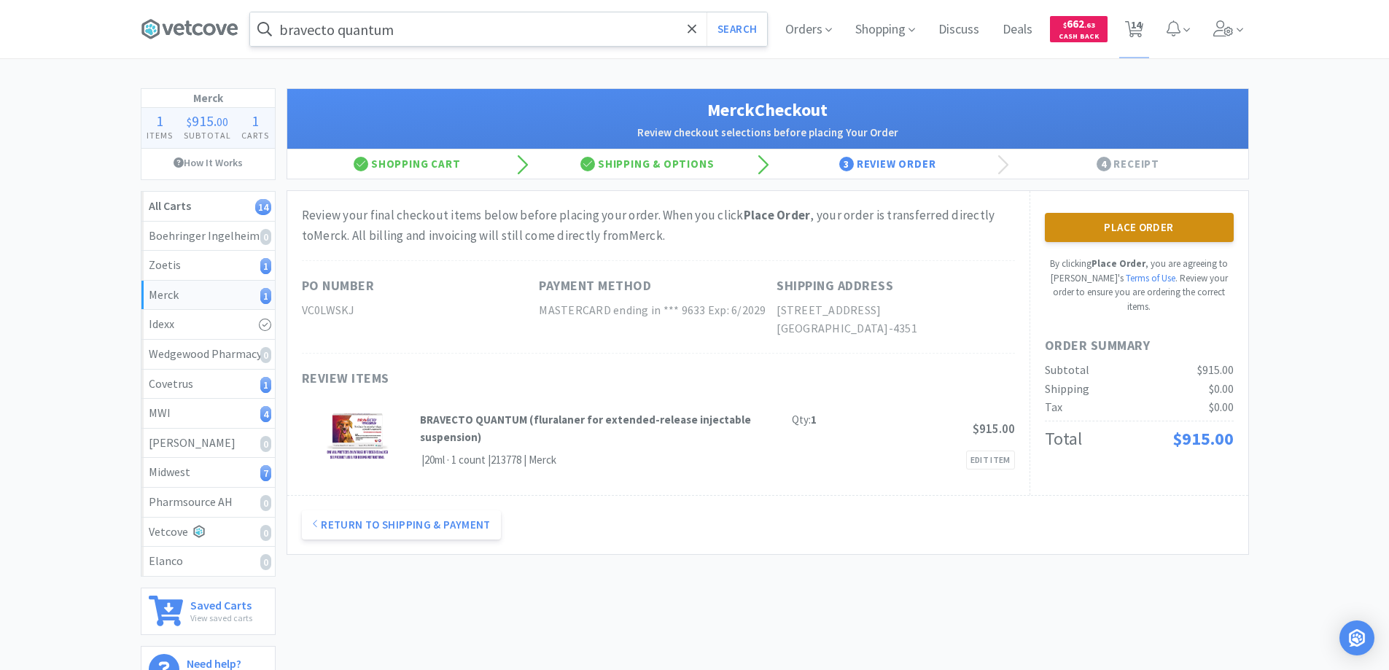
click at [1116, 225] on button "Place Order" at bounding box center [1139, 227] width 189 height 29
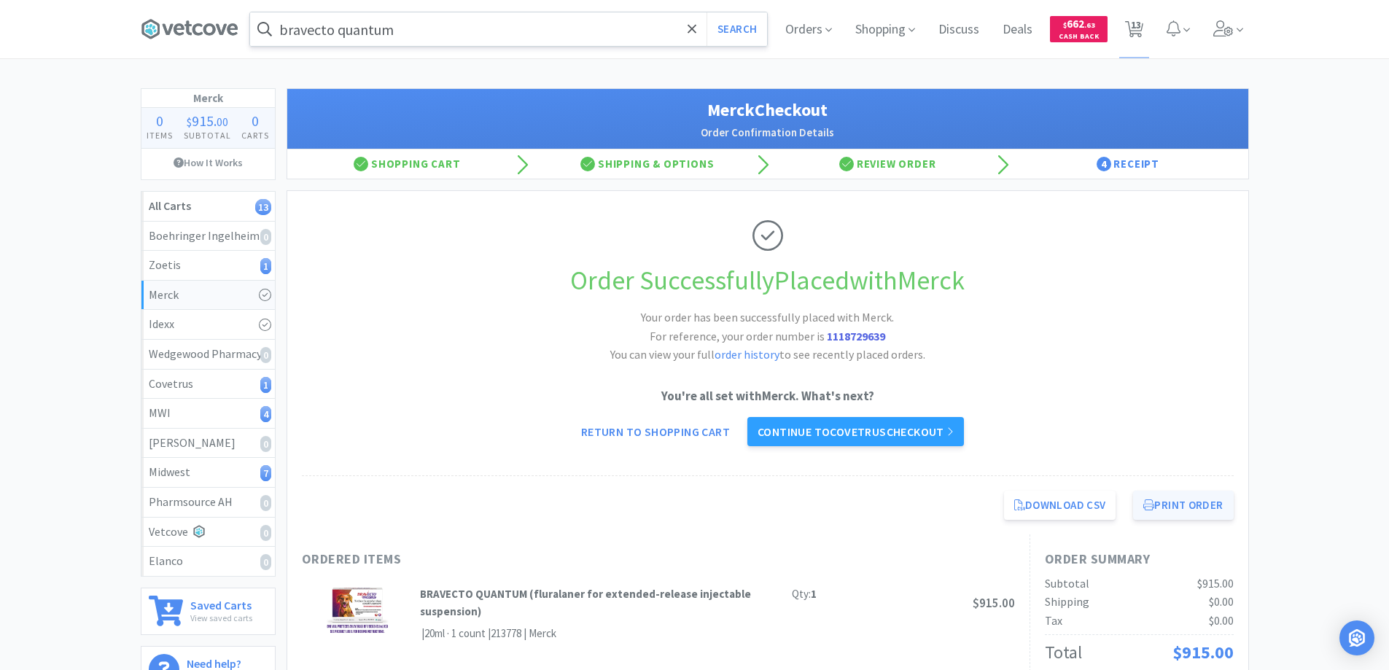
click at [1172, 502] on button "Print Order" at bounding box center [1183, 505] width 100 height 29
click at [200, 29] on icon at bounding box center [190, 29] width 98 height 22
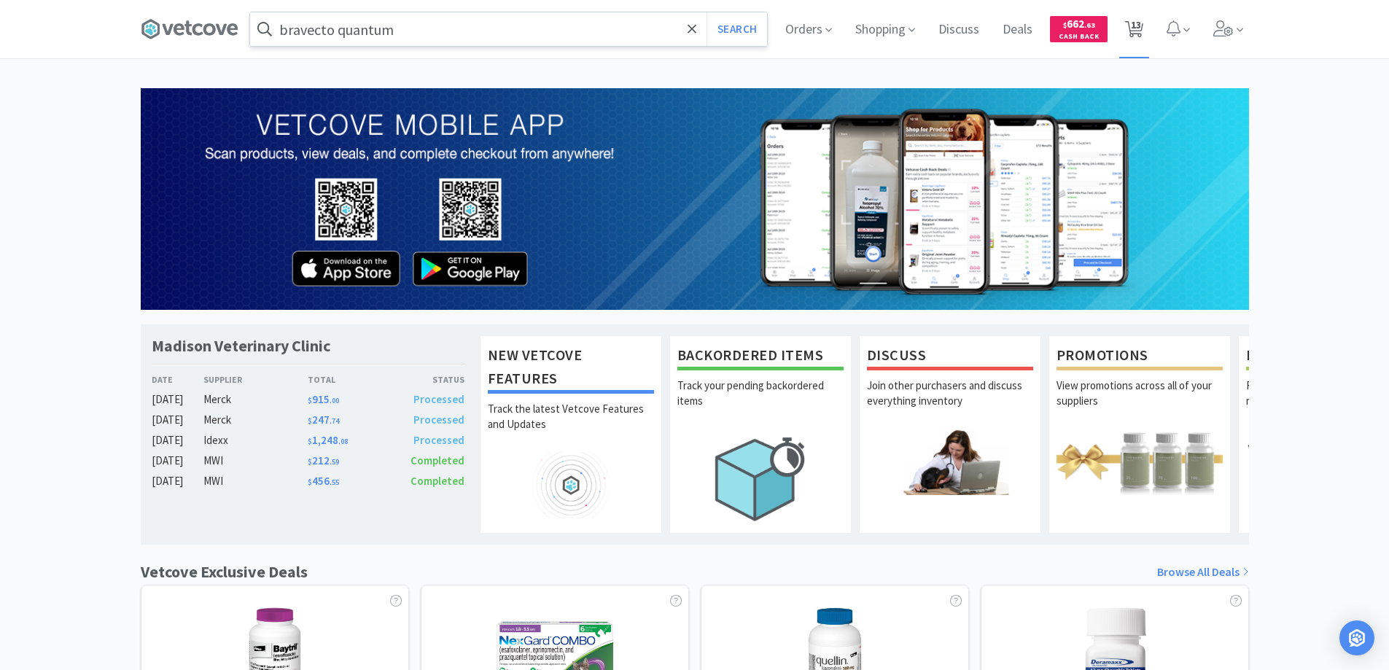
click at [1132, 31] on span "13" at bounding box center [1136, 25] width 10 height 58
select select "1"
select select "6"
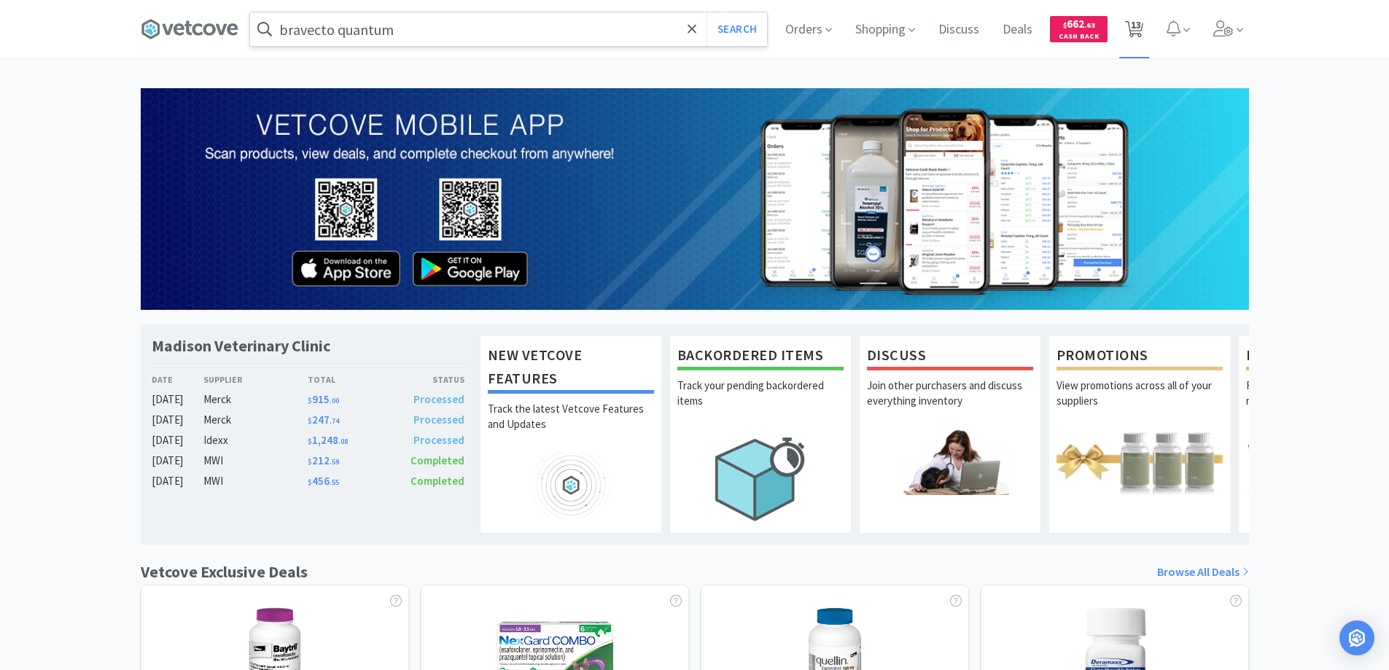
select select "1"
select select "12"
select select "2"
select select "1"
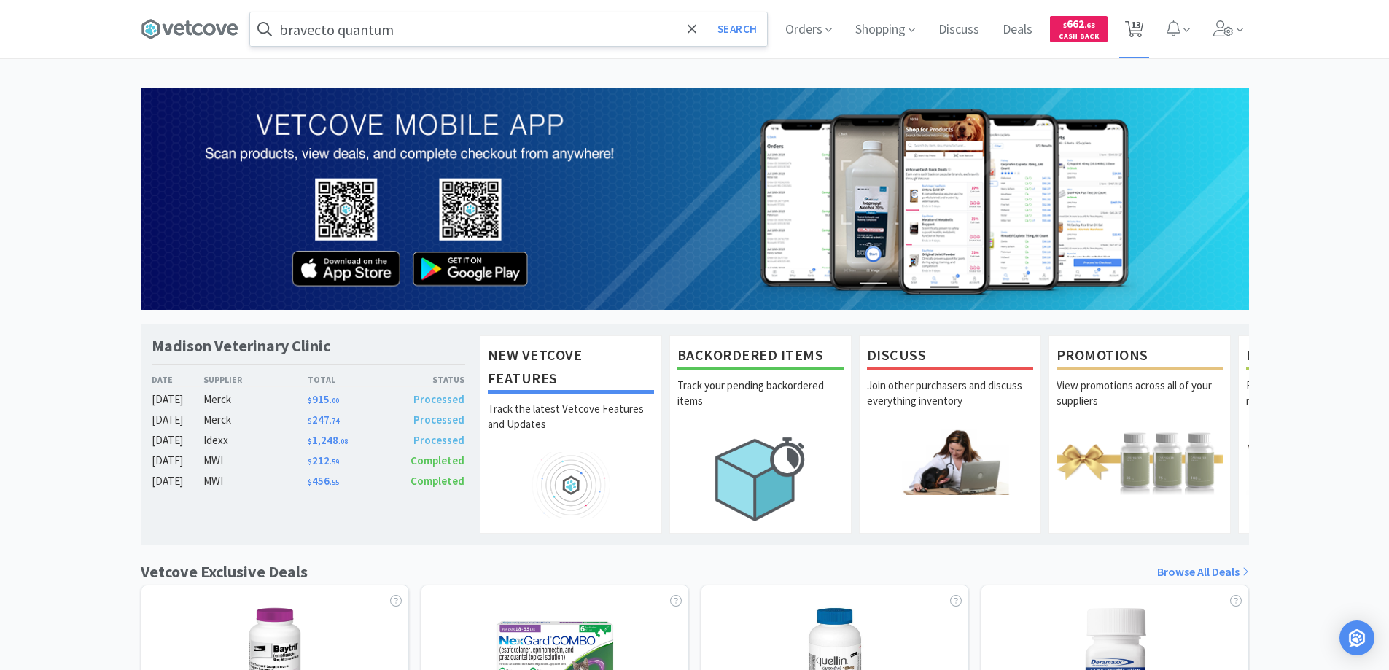
select select "1"
select select "5"
select select "1"
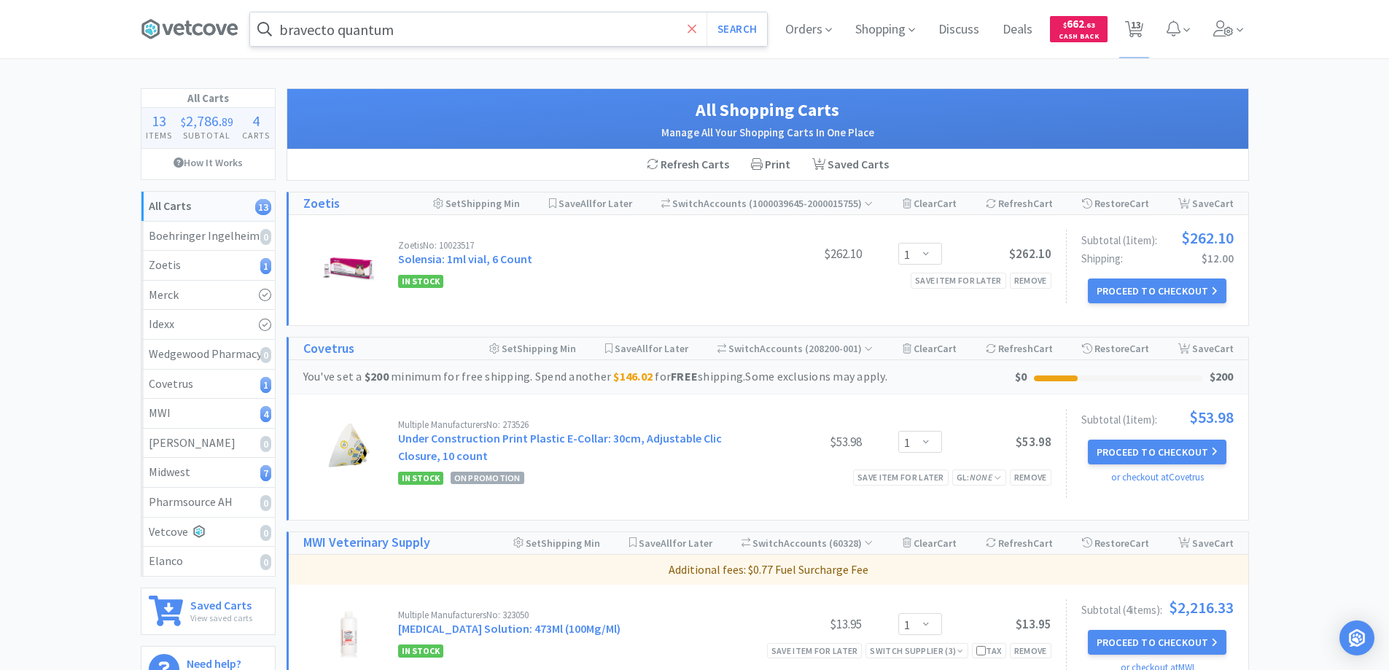
click at [687, 24] on icon at bounding box center [691, 29] width 9 height 15
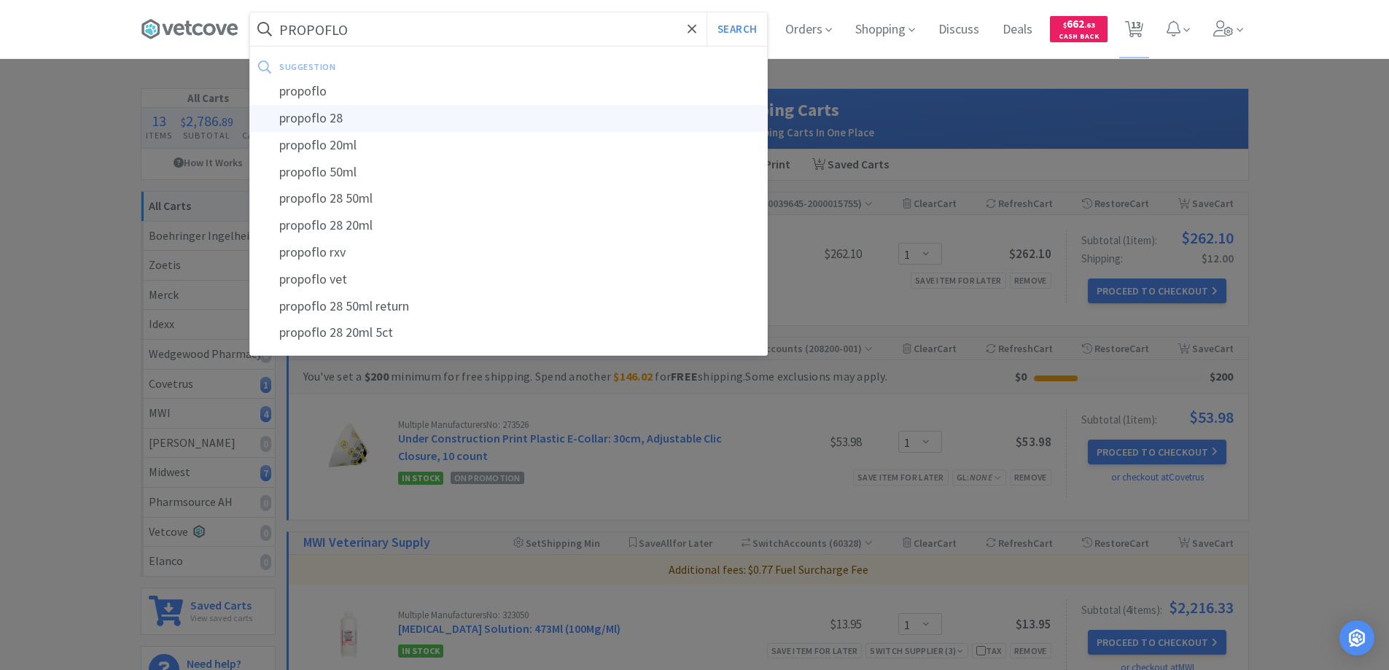
click at [311, 117] on div "propoflo 28" at bounding box center [508, 118] width 517 height 27
type input "propoflo 28"
select select "1"
select select "6"
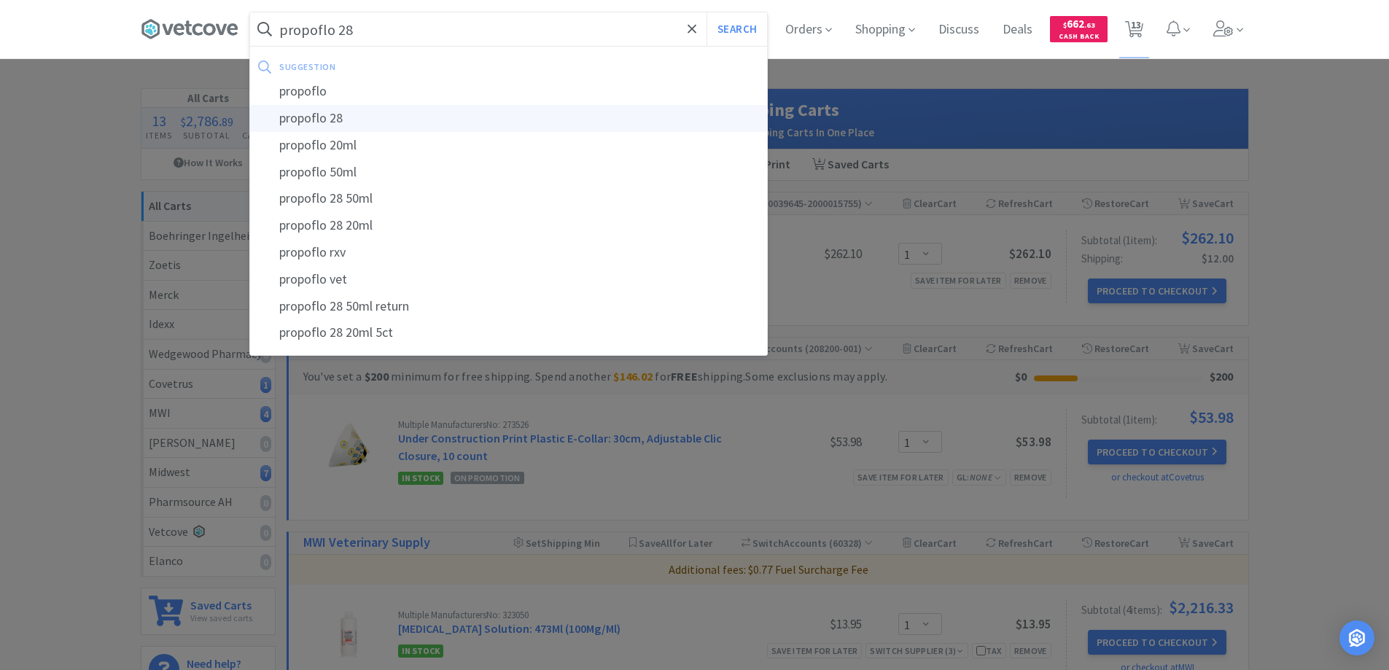
select select "1"
select select "12"
select select "2"
select select "1"
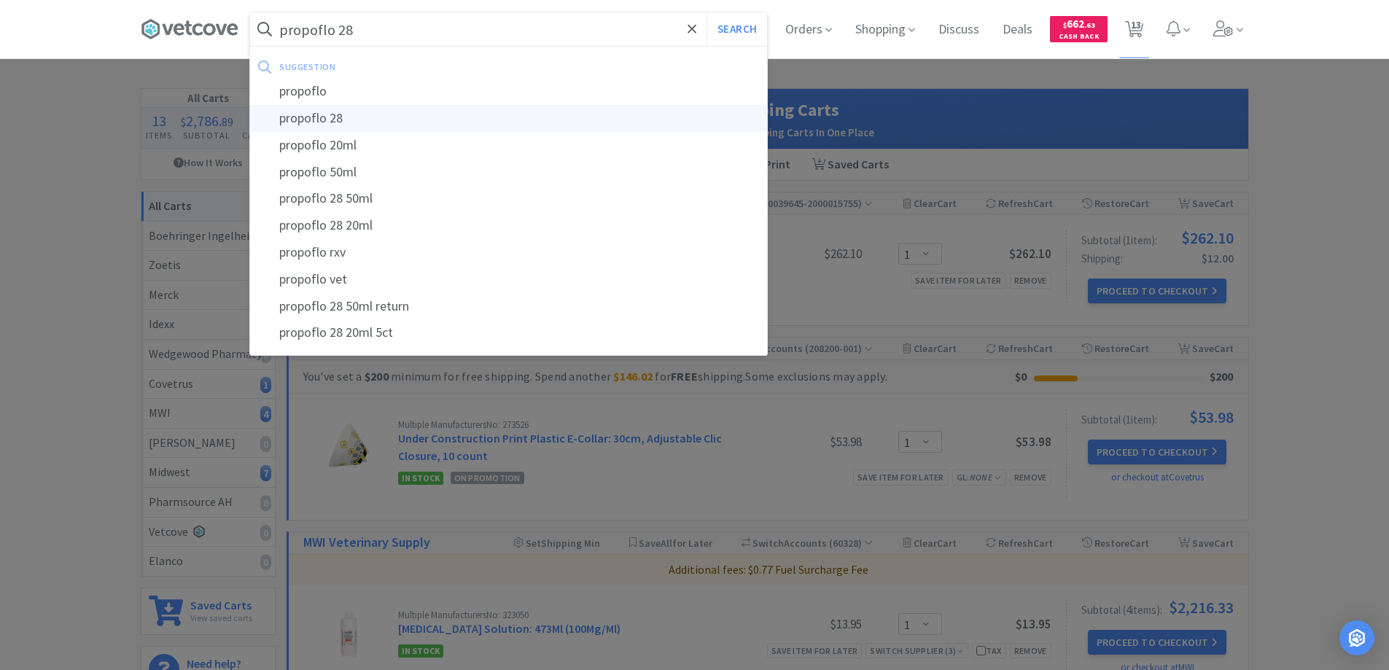
select select "1"
select select "5"
select select "1"
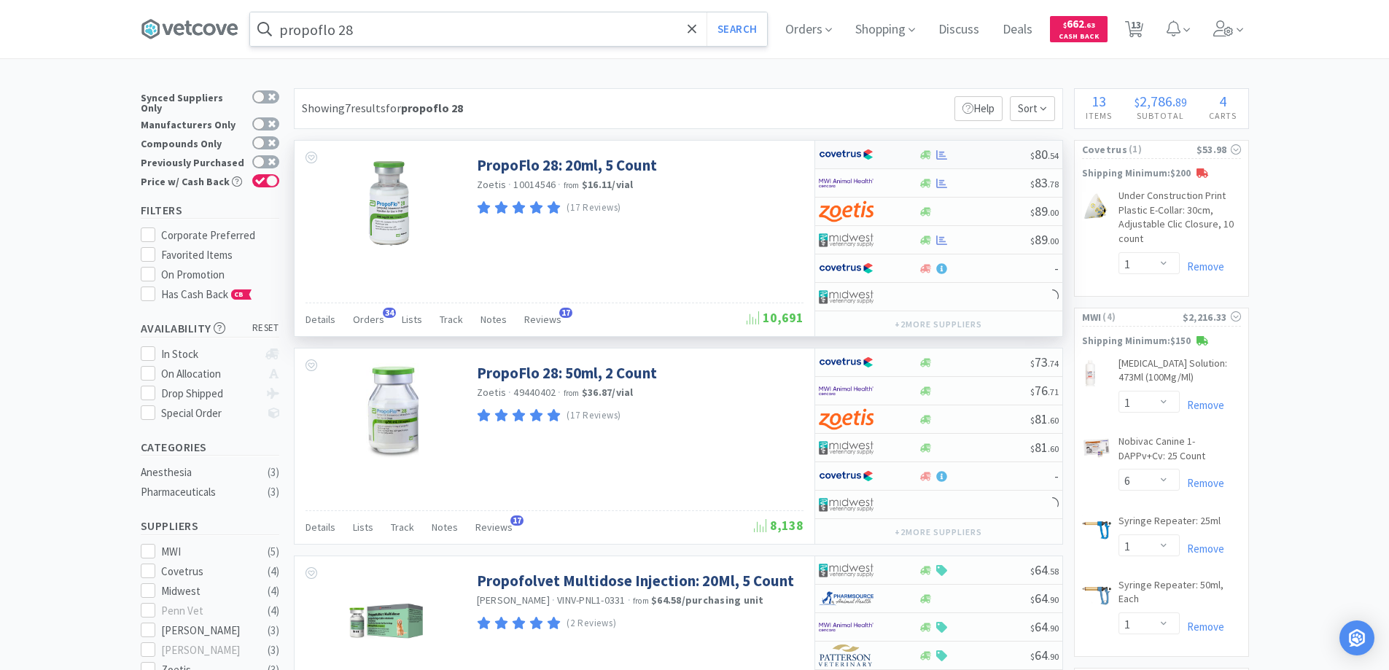
click at [892, 156] on div at bounding box center [859, 154] width 80 height 25
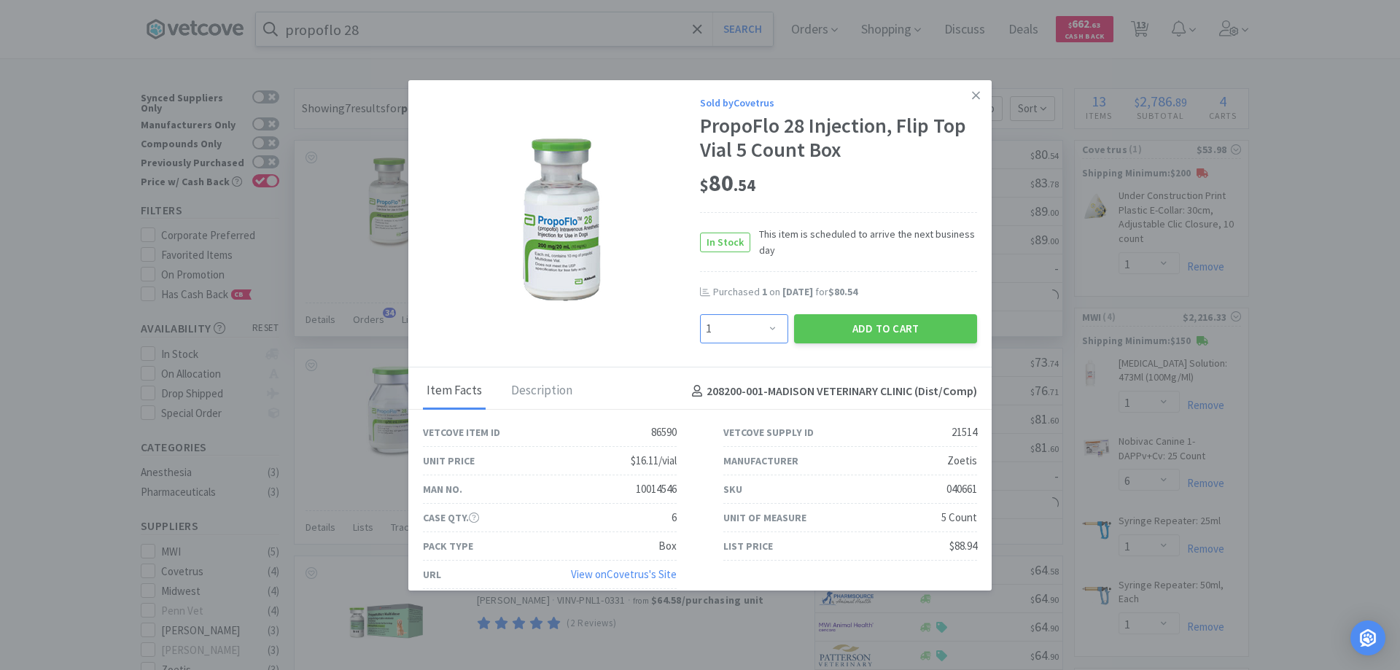
click at [766, 329] on select "Enter Quantity 1 2 3 4 5 6 7 8 9 10 11 12 13 14 15 16 17 18 19 20 Enter Quantity" at bounding box center [744, 328] width 88 height 29
select select "2"
click at [700, 314] on select "Enter Quantity 1 2 3 4 5 6 7 8 9 10 11 12 13 14 15 16 17 18 19 20 Enter Quantity" at bounding box center [744, 328] width 88 height 29
click at [853, 327] on button "Add to Cart" at bounding box center [885, 328] width 183 height 29
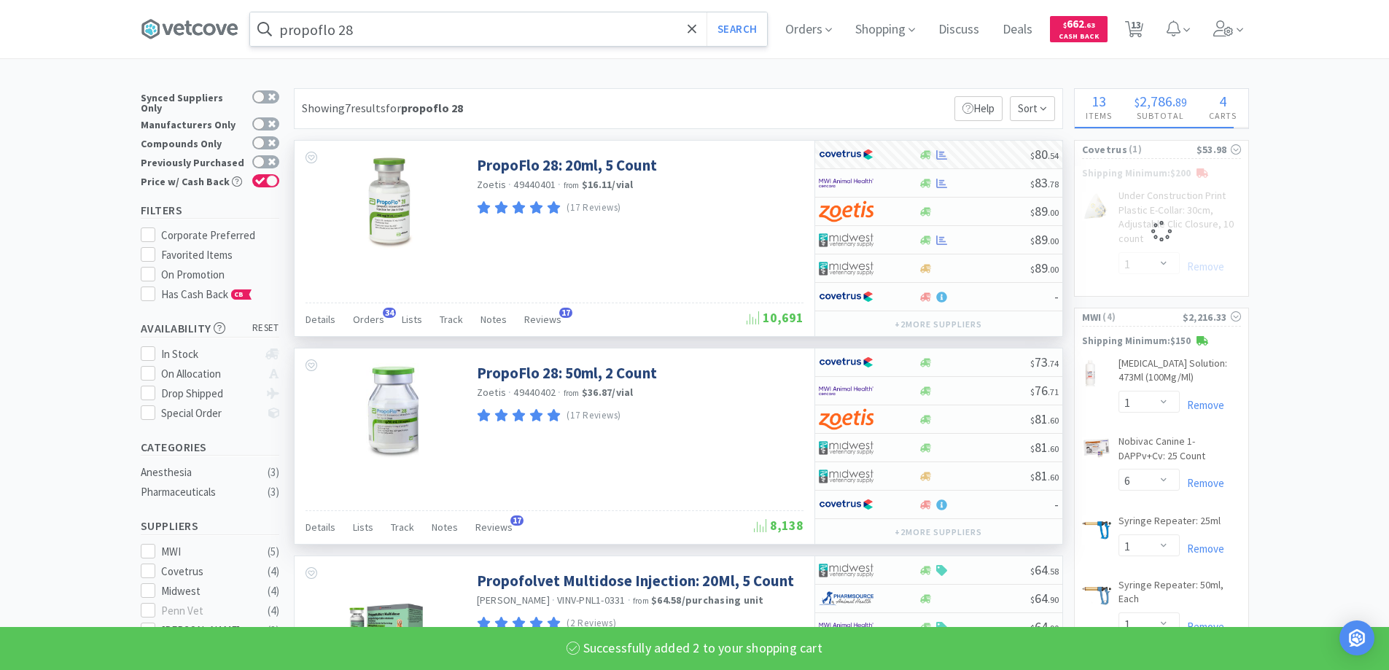
select select "2"
select select "1"
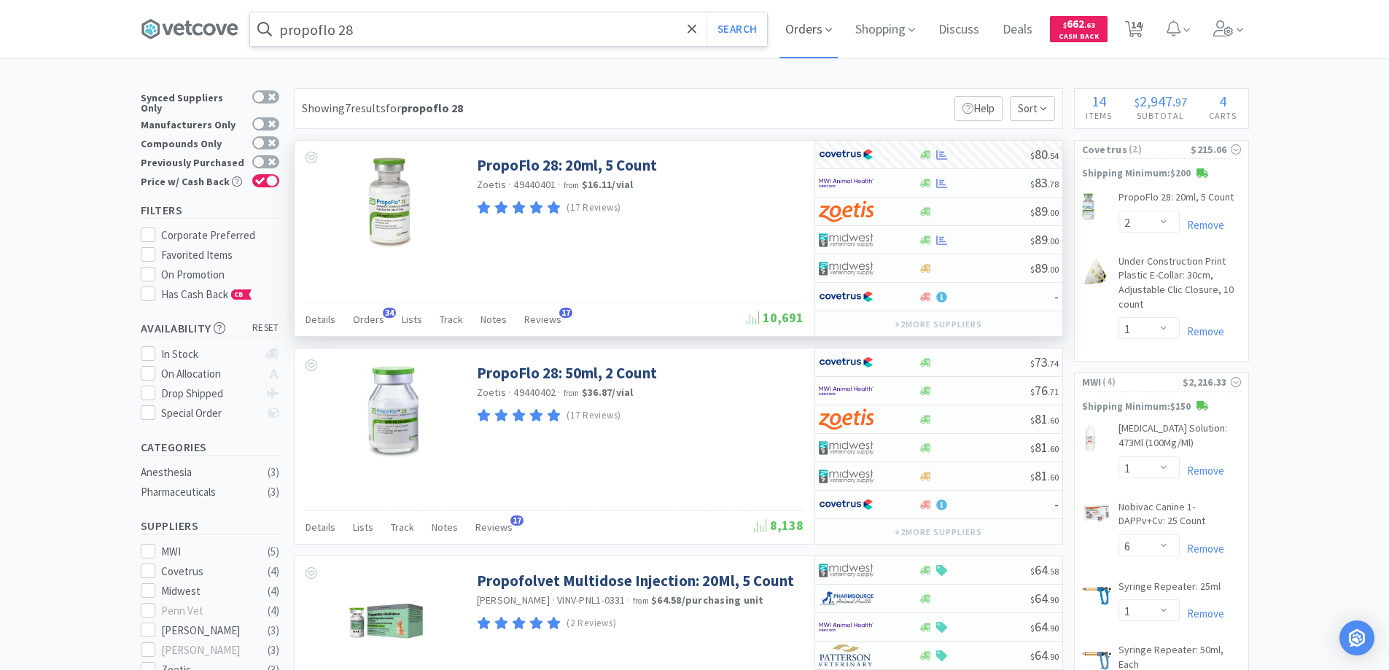
click at [799, 25] on span "Orders" at bounding box center [808, 29] width 58 height 58
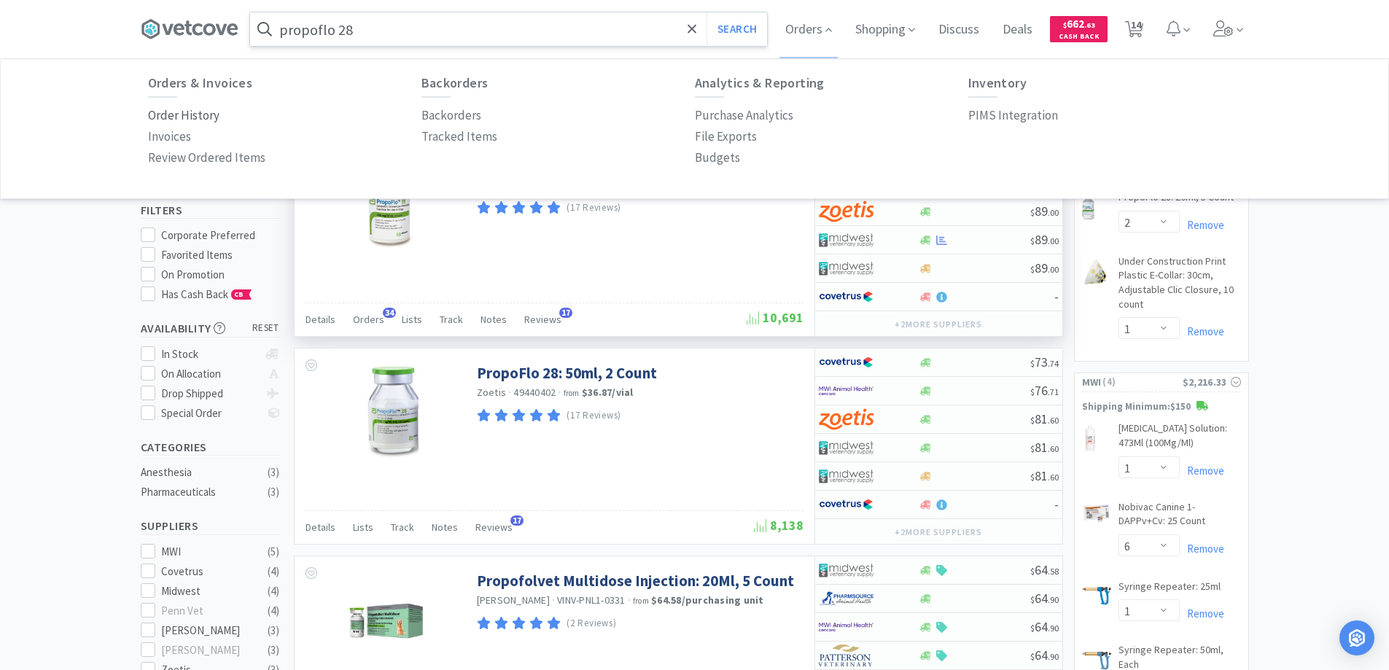
click at [207, 114] on p "Order History" at bounding box center [183, 116] width 71 height 20
